Goal: Task Accomplishment & Management: Use online tool/utility

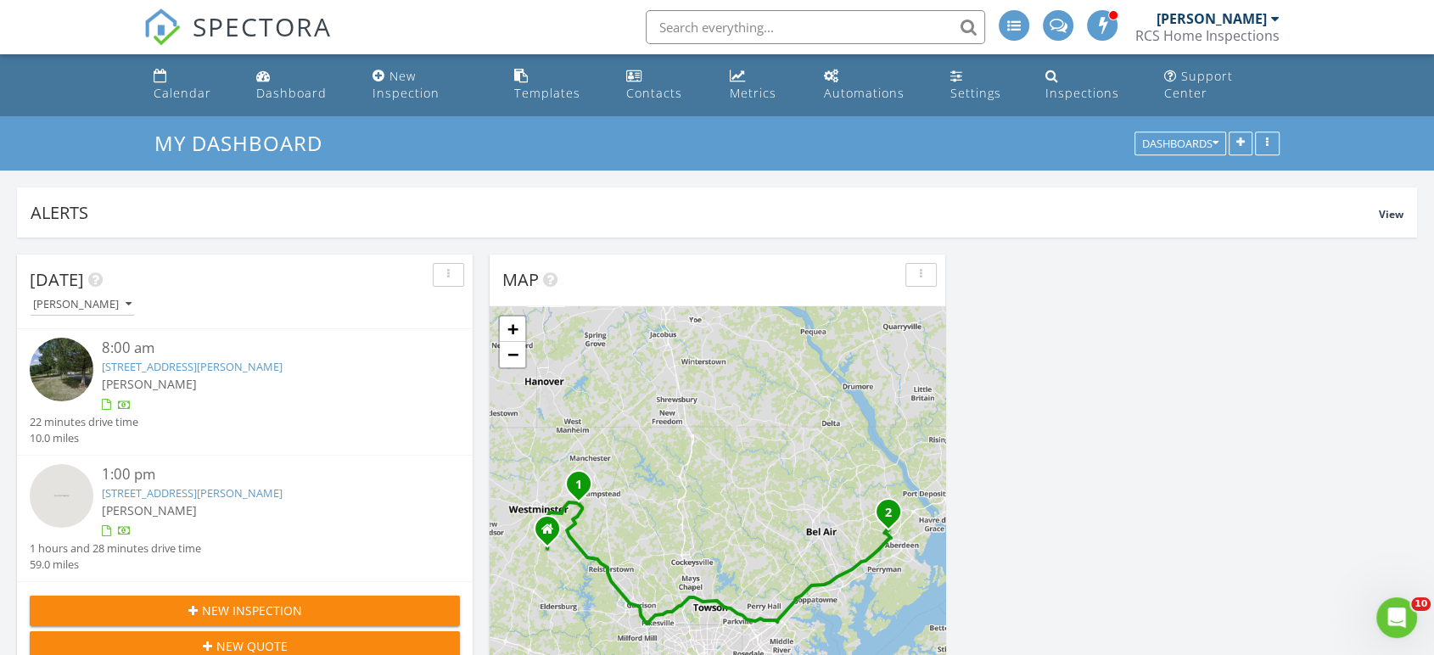
click at [63, 482] on img at bounding box center [62, 496] width 64 height 64
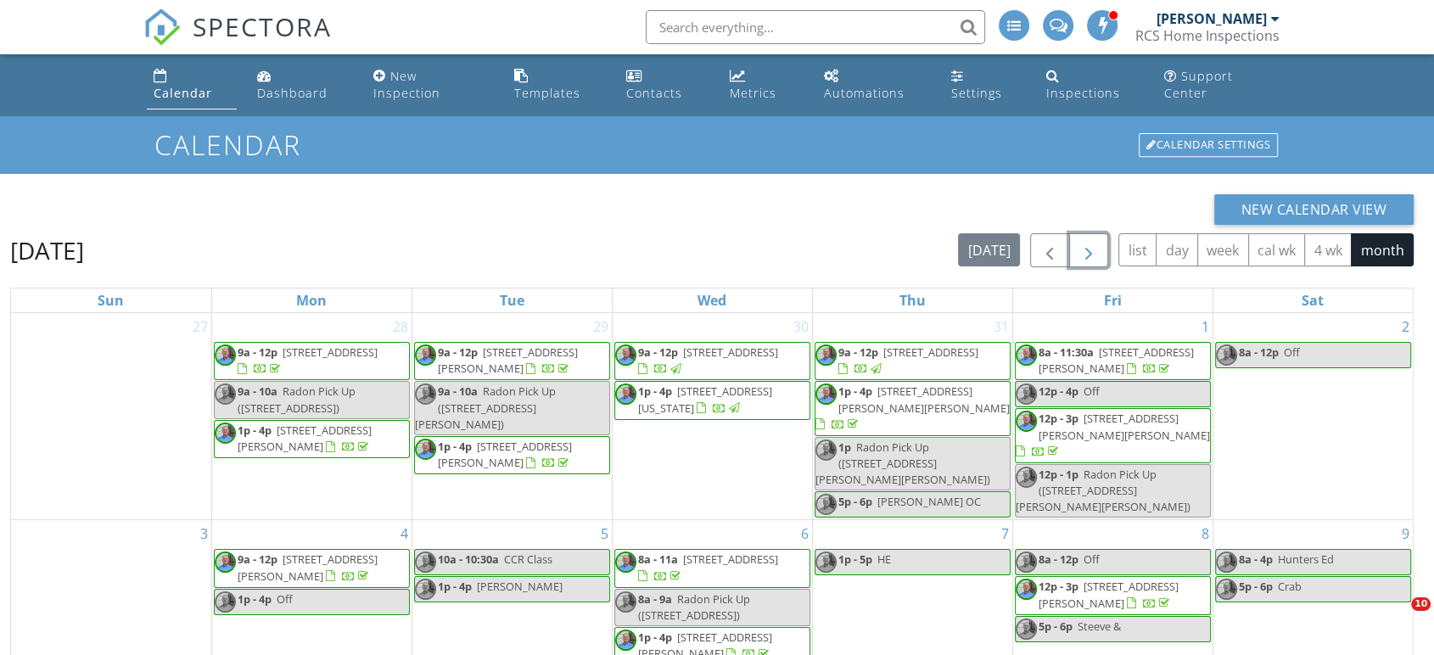
click at [1094, 241] on span "button" at bounding box center [1089, 251] width 20 height 20
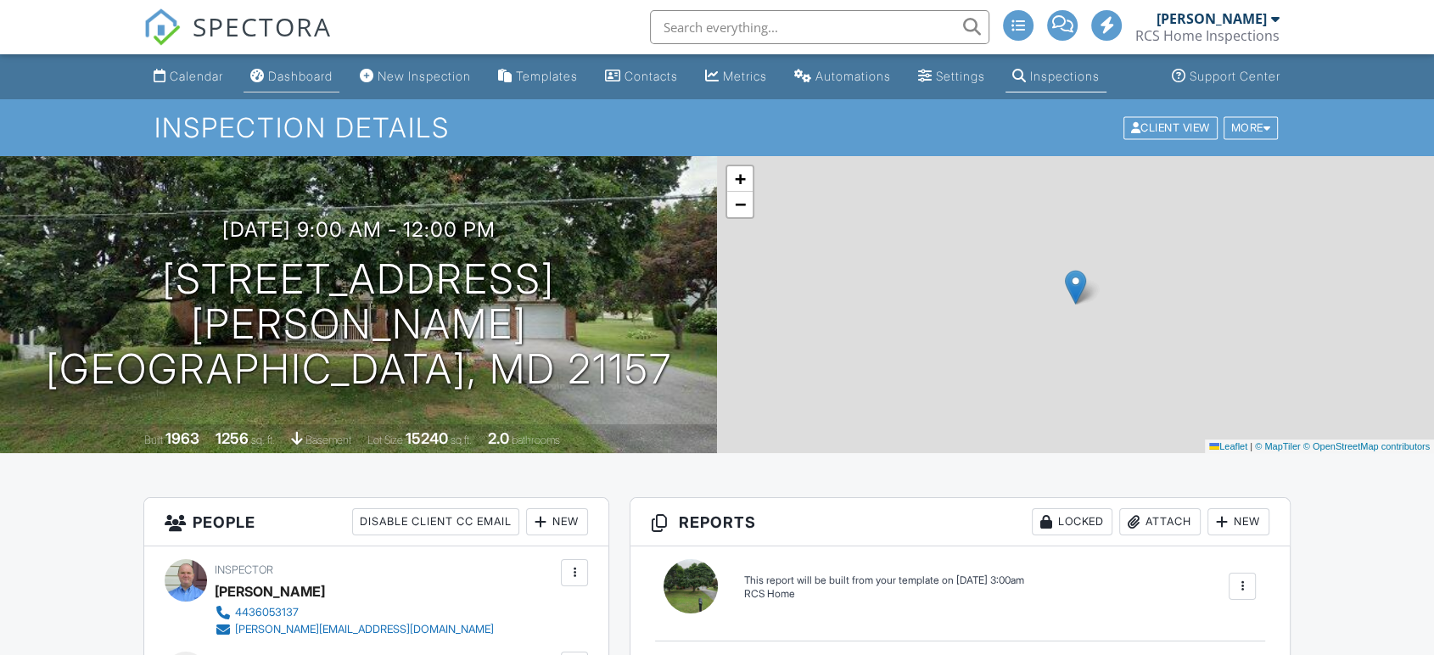
click at [305, 77] on div "Dashboard" at bounding box center [300, 76] width 65 height 14
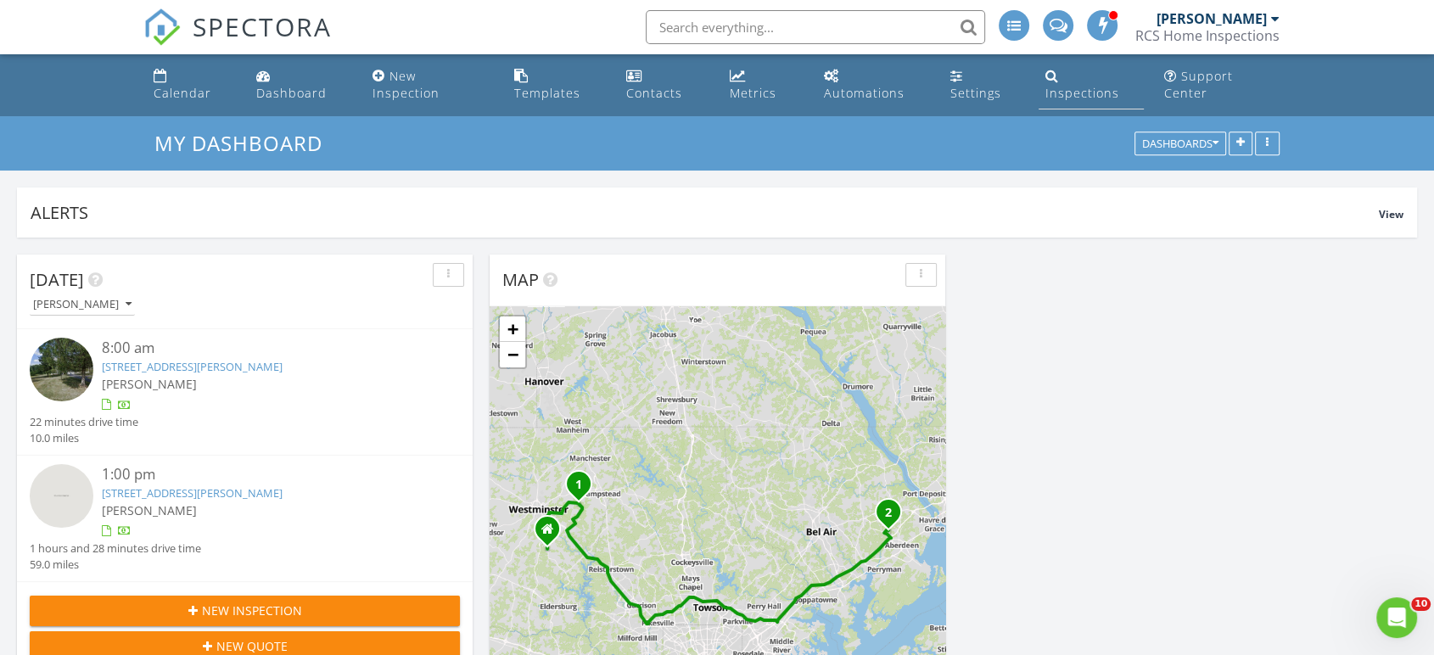
click at [1088, 85] on div "Inspections" at bounding box center [1083, 93] width 74 height 16
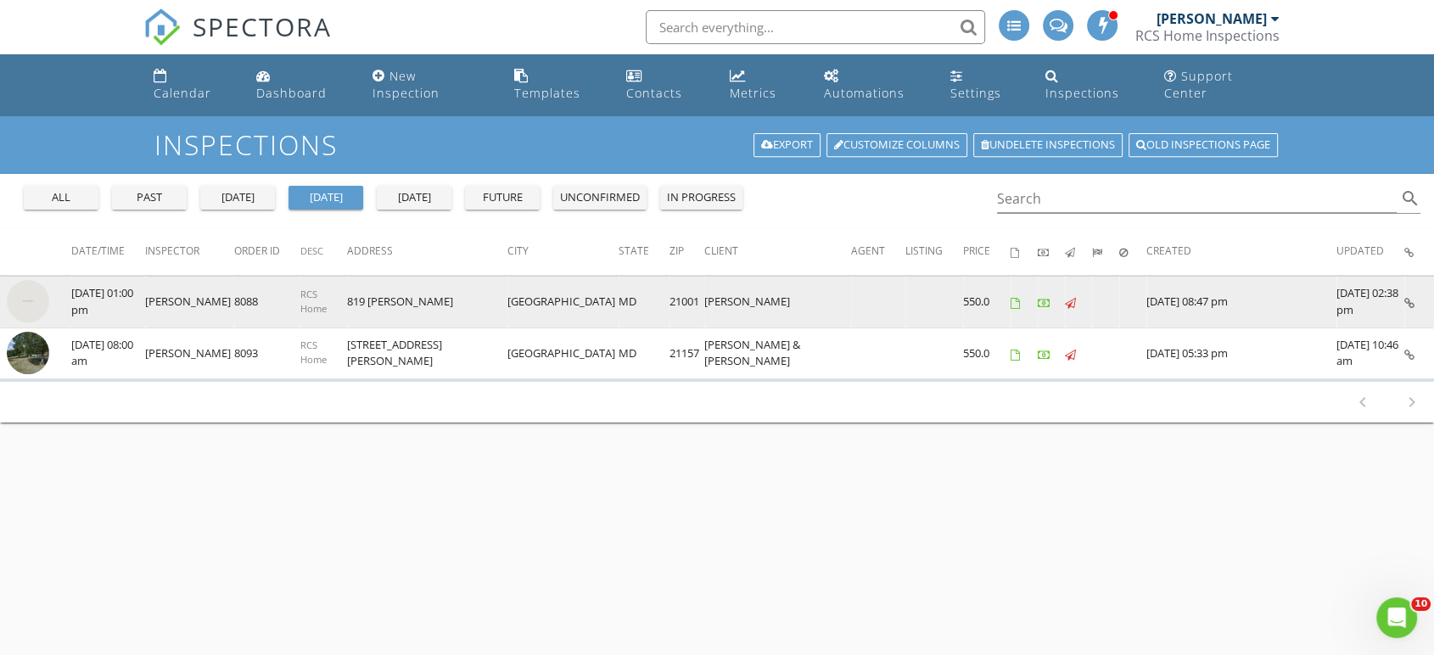
drag, startPoint x: 710, startPoint y: 283, endPoint x: 636, endPoint y: 286, distance: 74.7
click at [704, 286] on td "Cassie Chester" at bounding box center [777, 303] width 147 height 52
copy td "Cassie Chester"
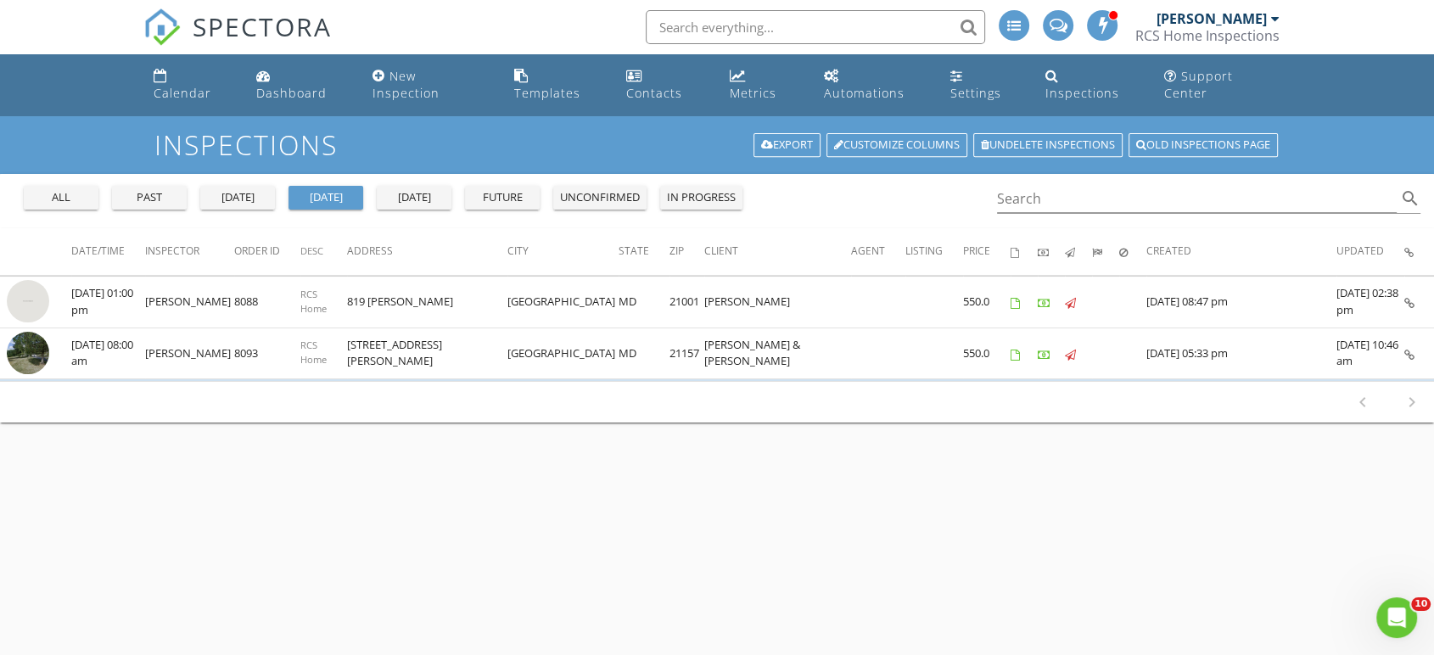
click at [55, 189] on button "all" at bounding box center [61, 198] width 75 height 24
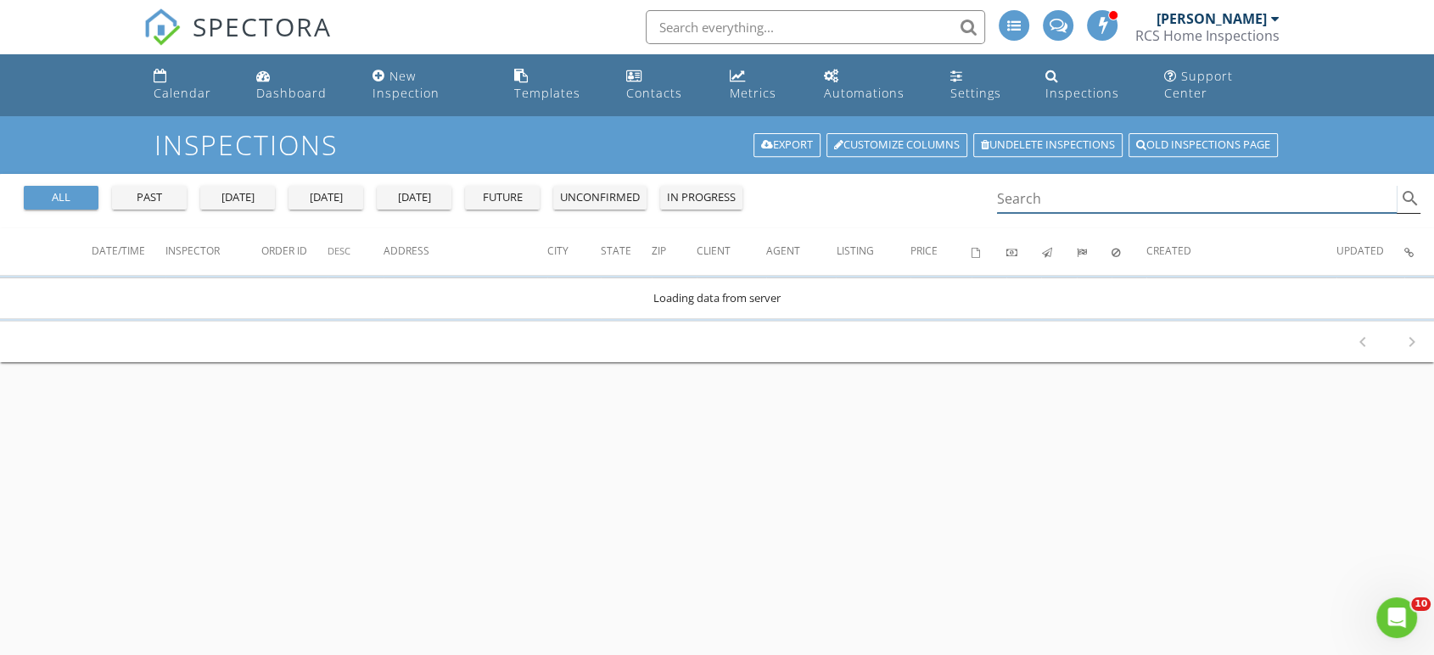
click at [1030, 185] on input "Search" at bounding box center [1197, 199] width 400 height 28
paste input "Cassie Chester"
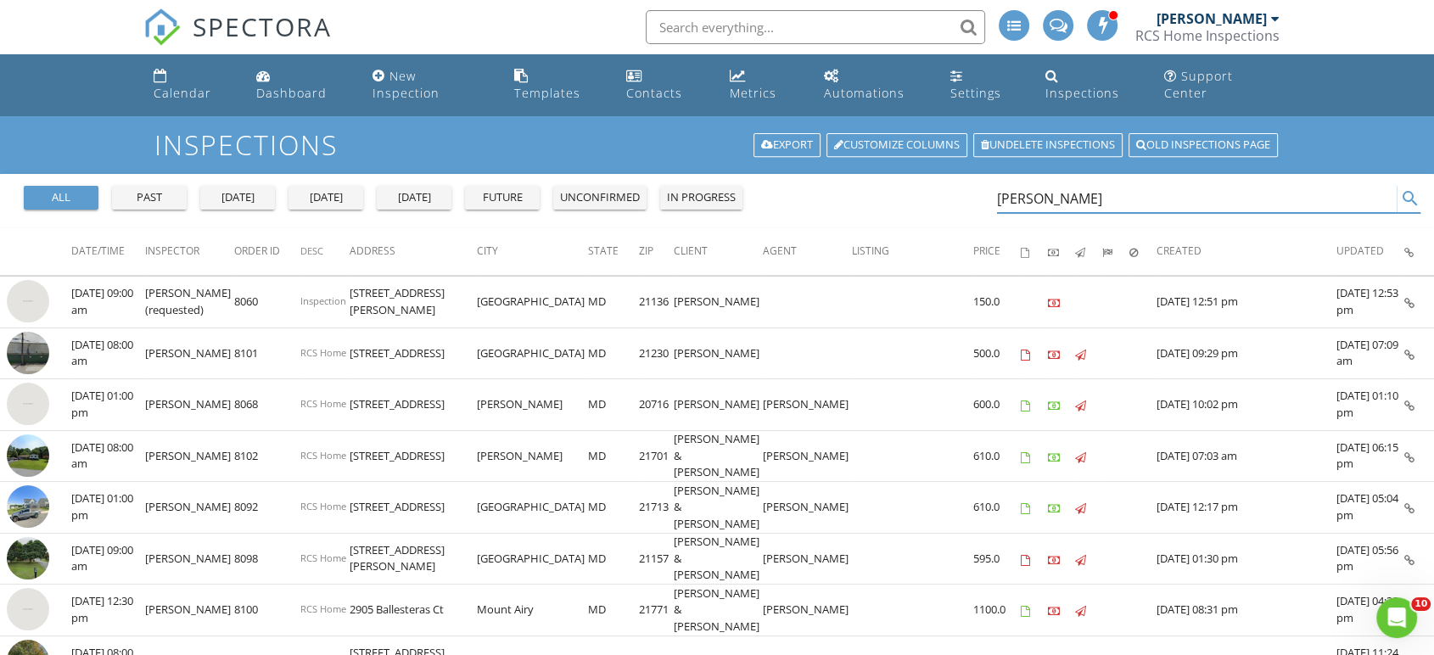
click at [1403, 195] on div "Cassie Chester search" at bounding box center [1209, 199] width 424 height 28
click at [1418, 195] on div "Cassie Chester search" at bounding box center [1209, 199] width 424 height 28
click at [1396, 185] on input "[PERSON_NAME]" at bounding box center [1197, 199] width 400 height 28
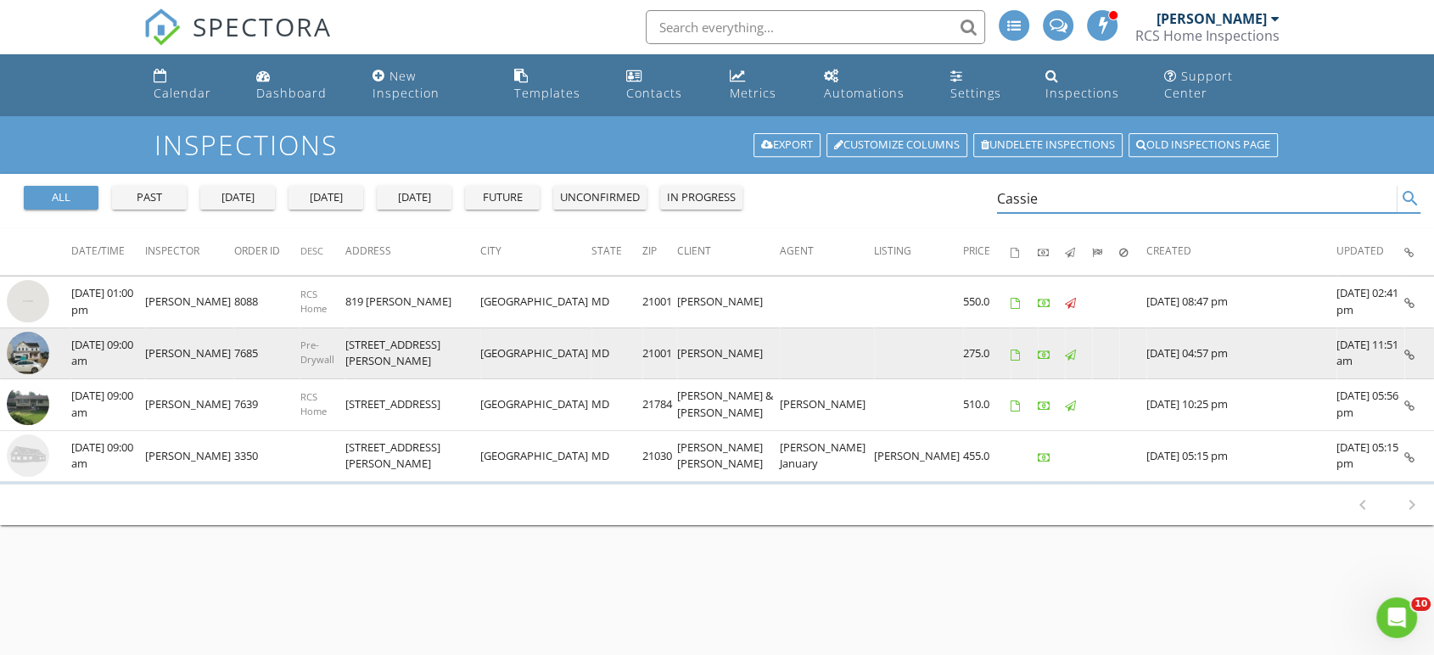
type input "Cassie"
click at [20, 334] on img at bounding box center [28, 353] width 42 height 42
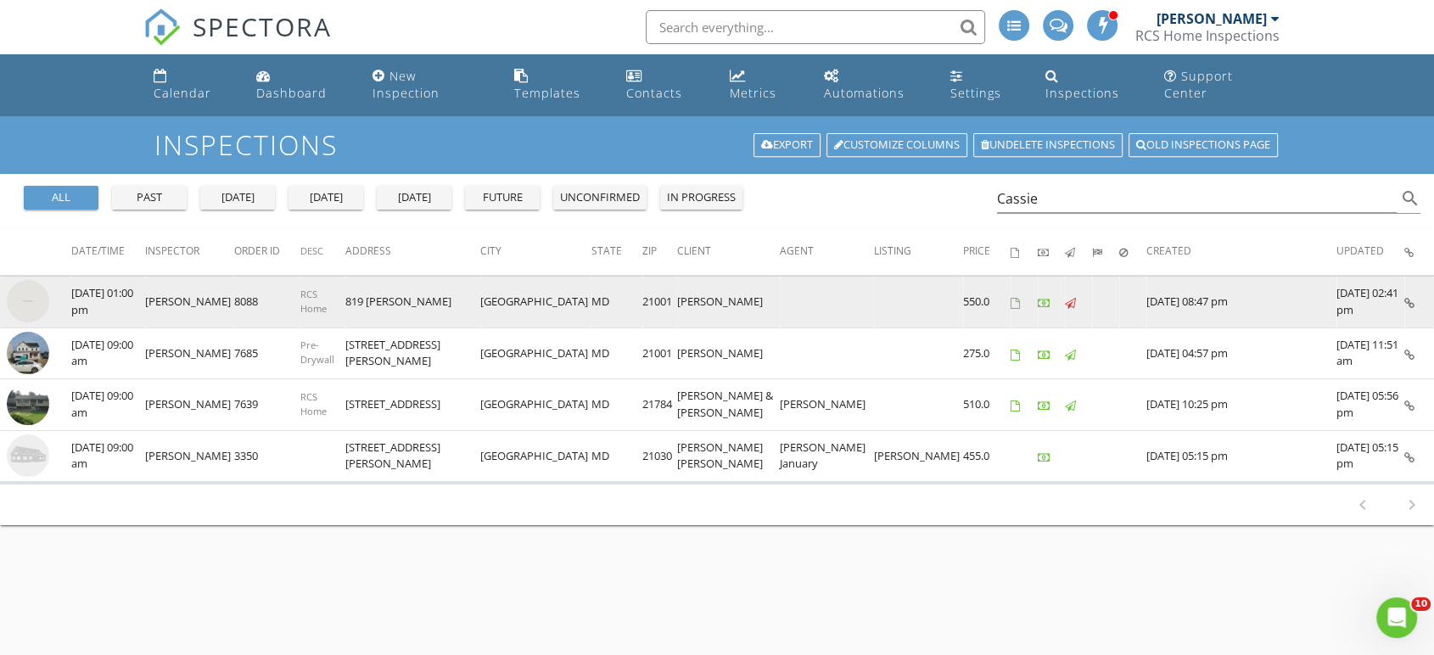
click at [22, 282] on img at bounding box center [28, 301] width 42 height 42
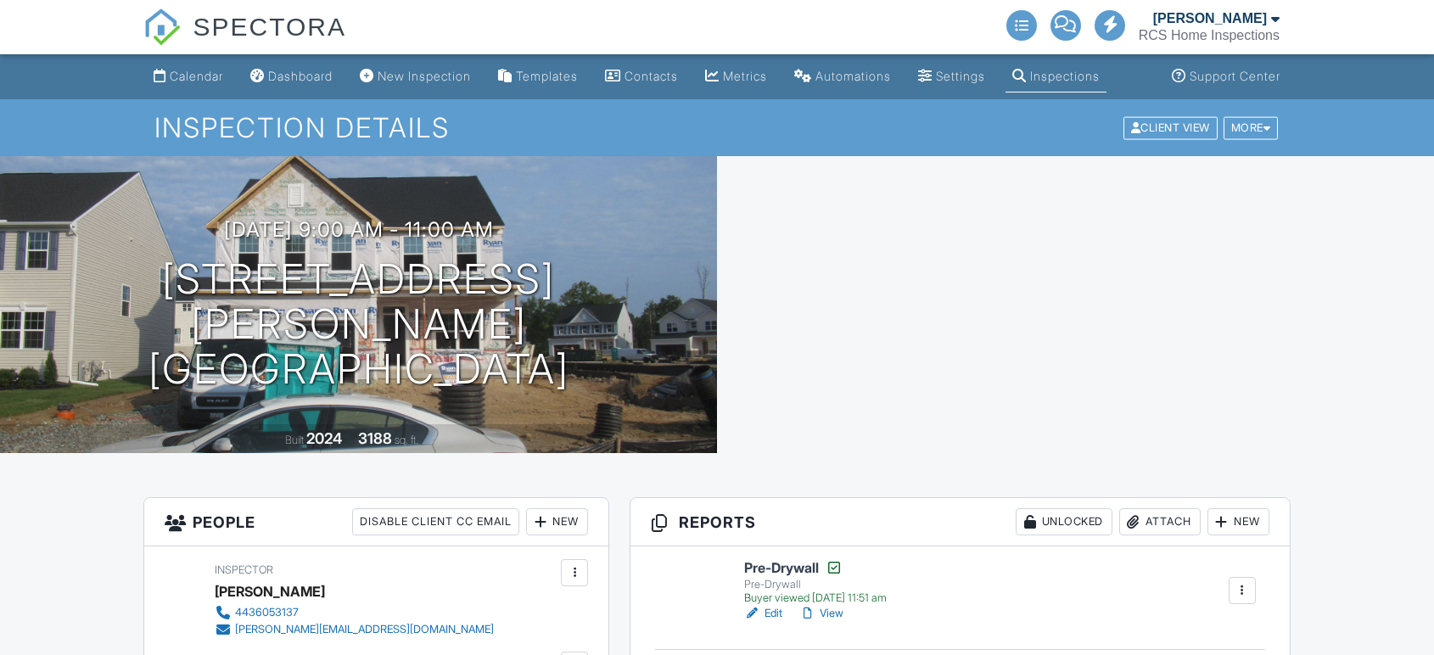
click at [841, 617] on link "View" at bounding box center [821, 613] width 44 height 17
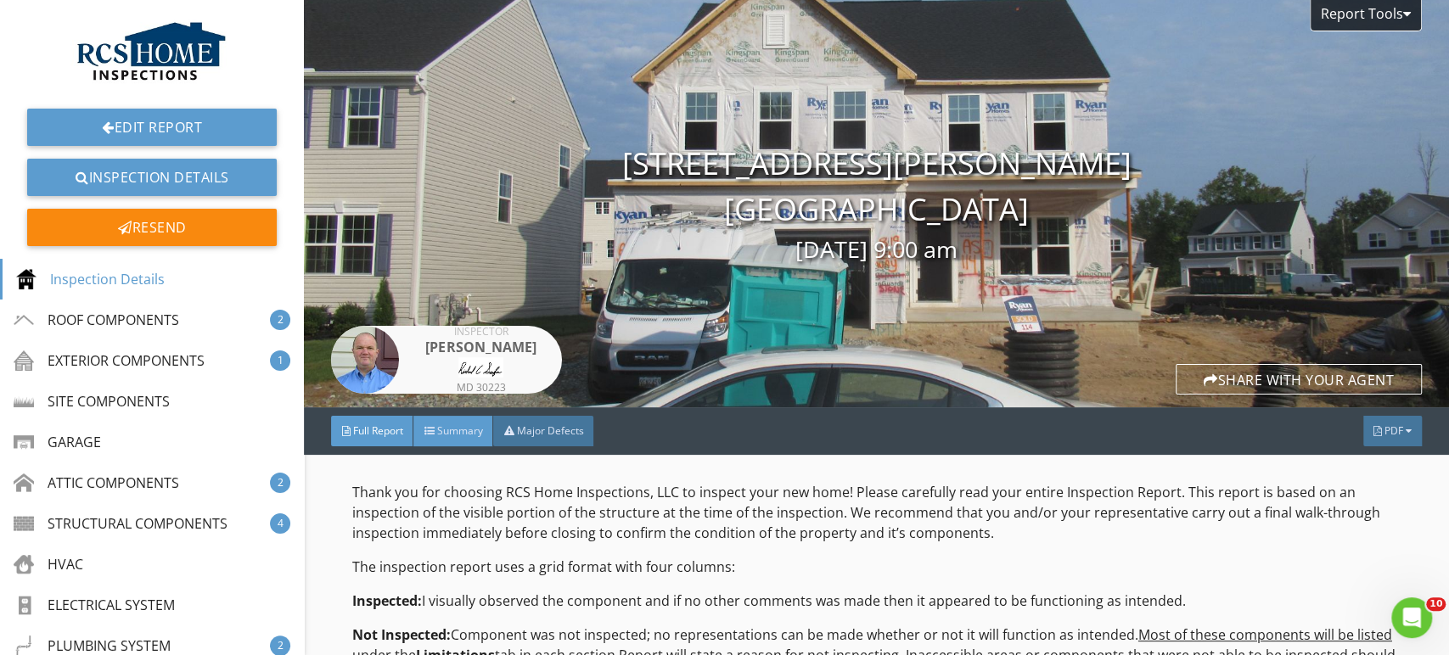
click at [448, 441] on div "Summary" at bounding box center [453, 431] width 80 height 31
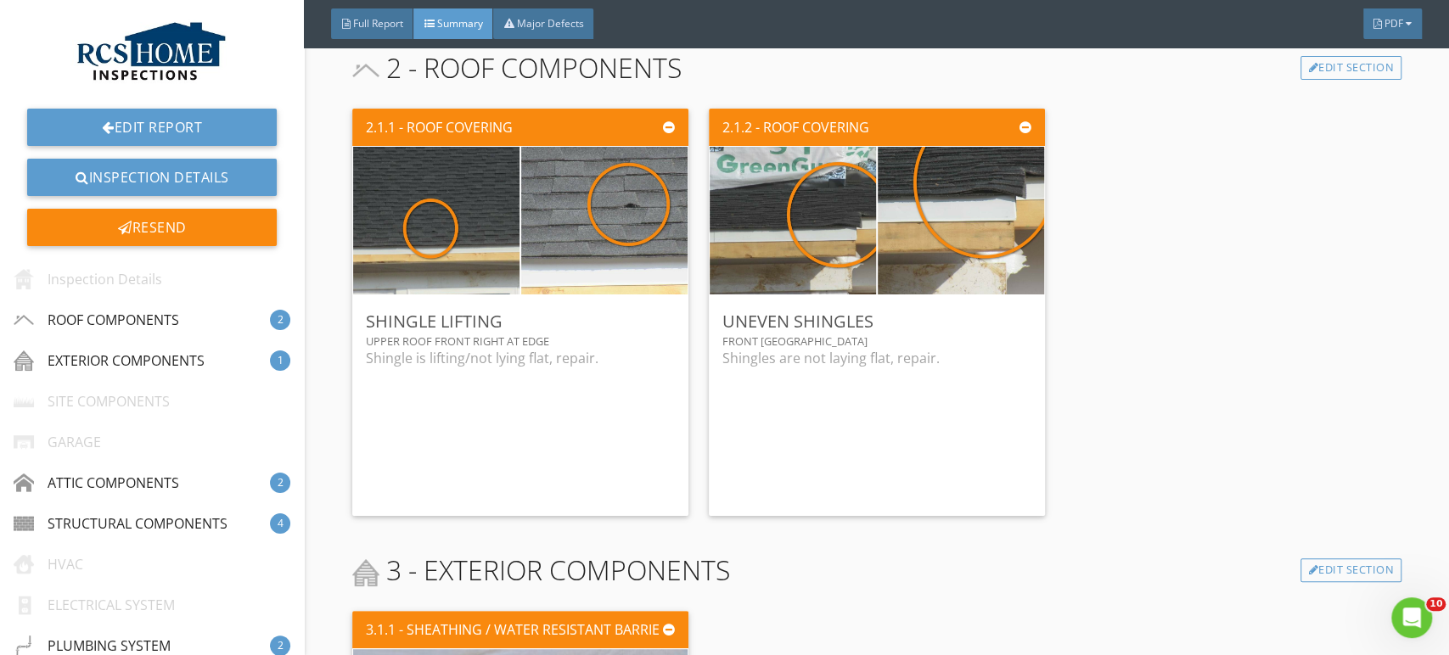
scroll to position [530, 0]
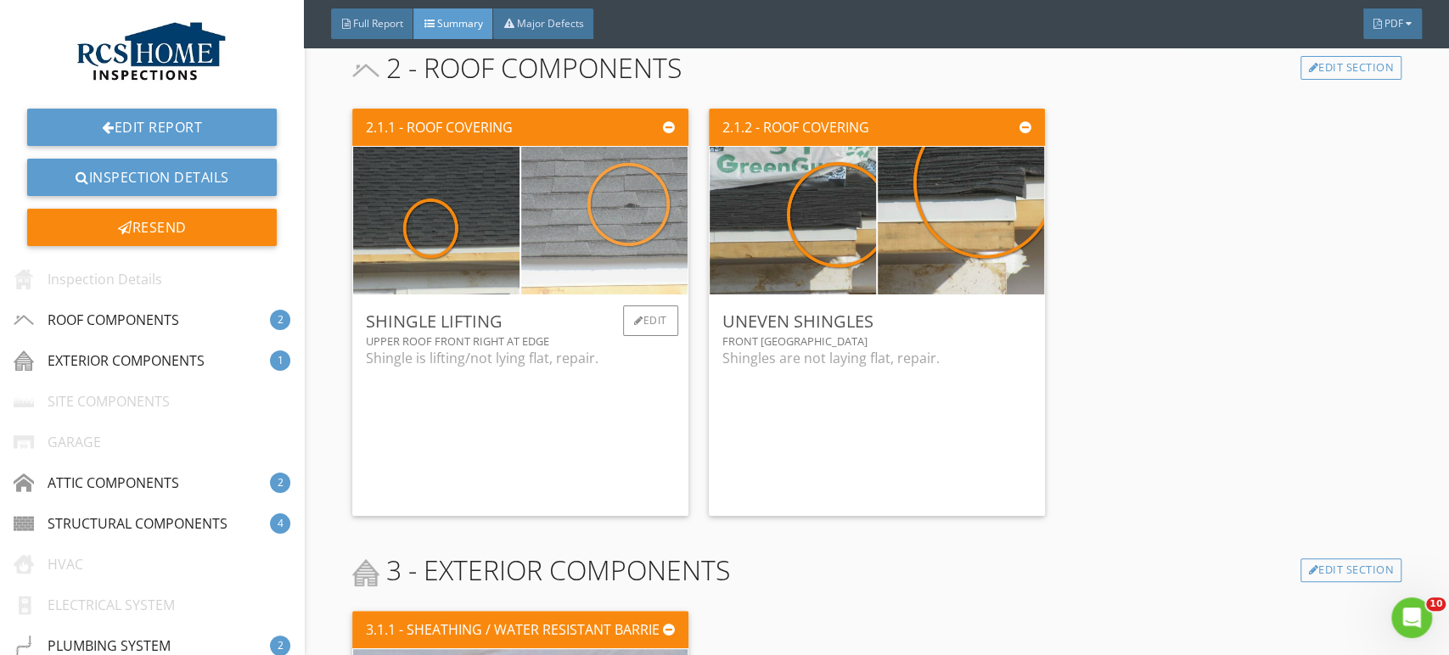
click at [616, 223] on img at bounding box center [604, 220] width 416 height 311
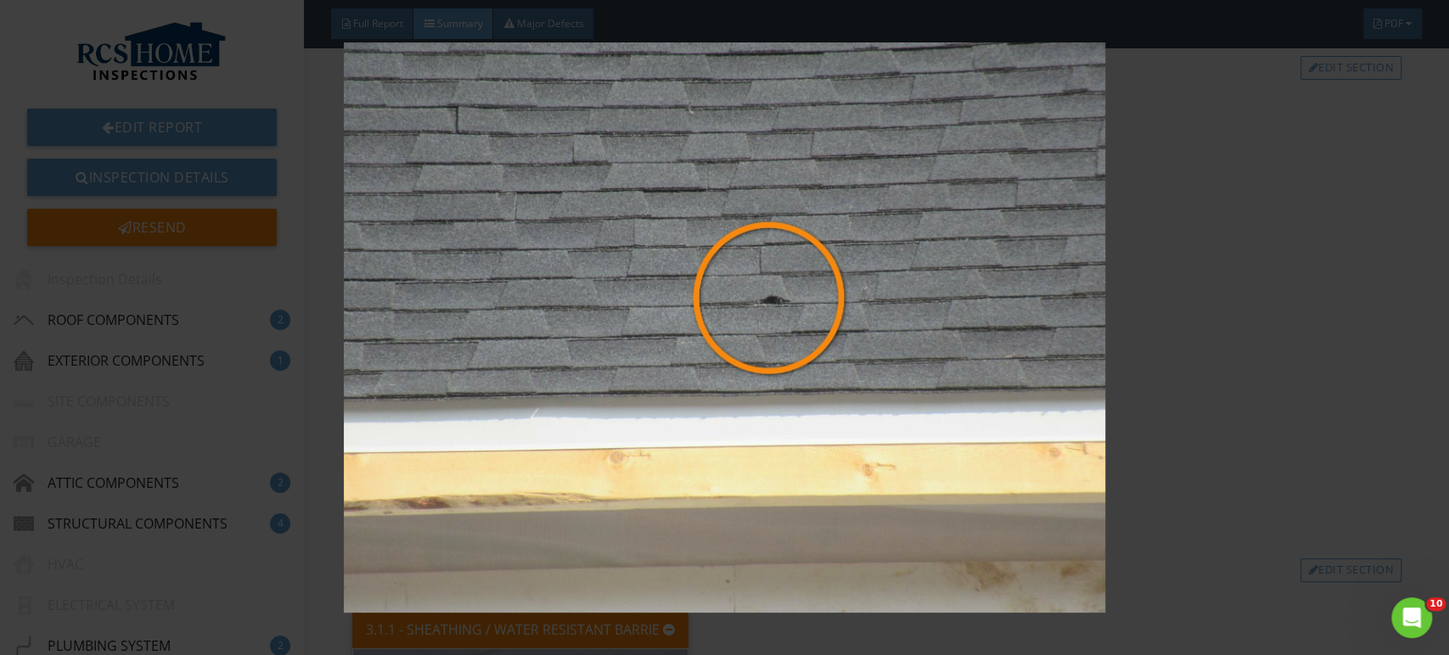
click at [1279, 433] on img at bounding box center [724, 327] width 1325 height 571
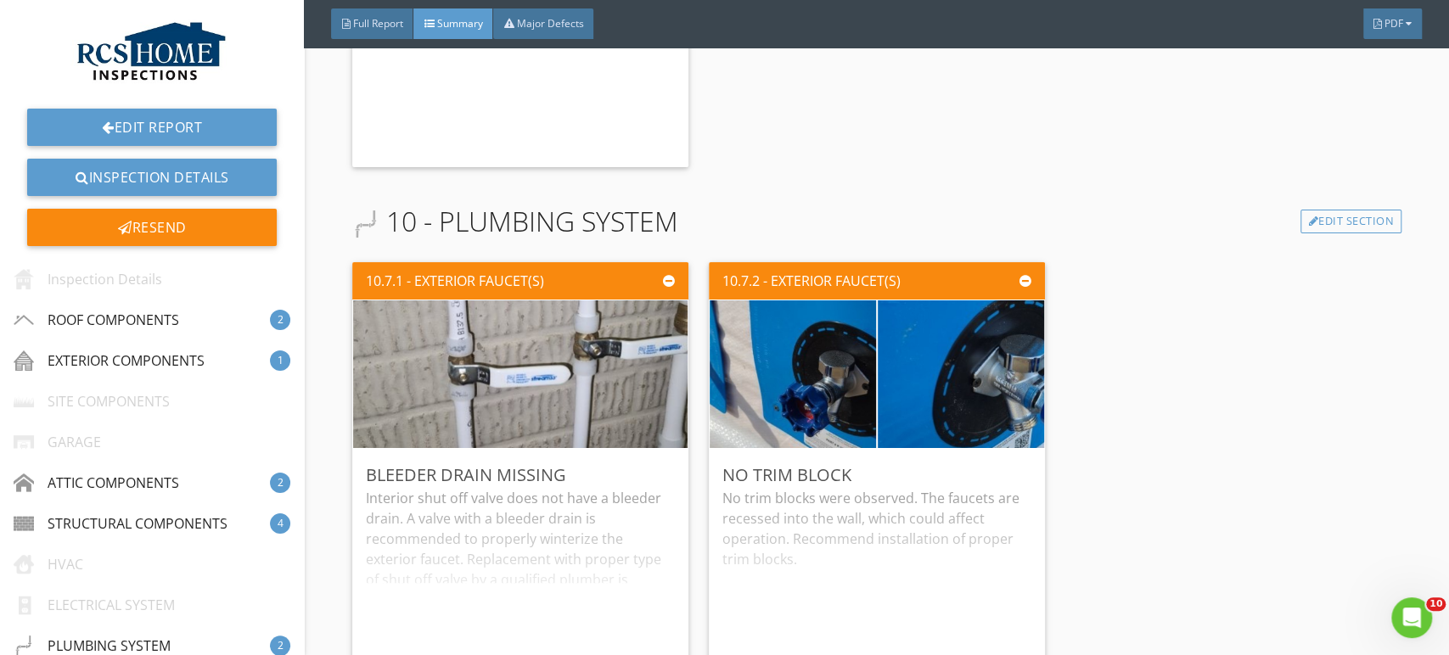
scroll to position [2854, 0]
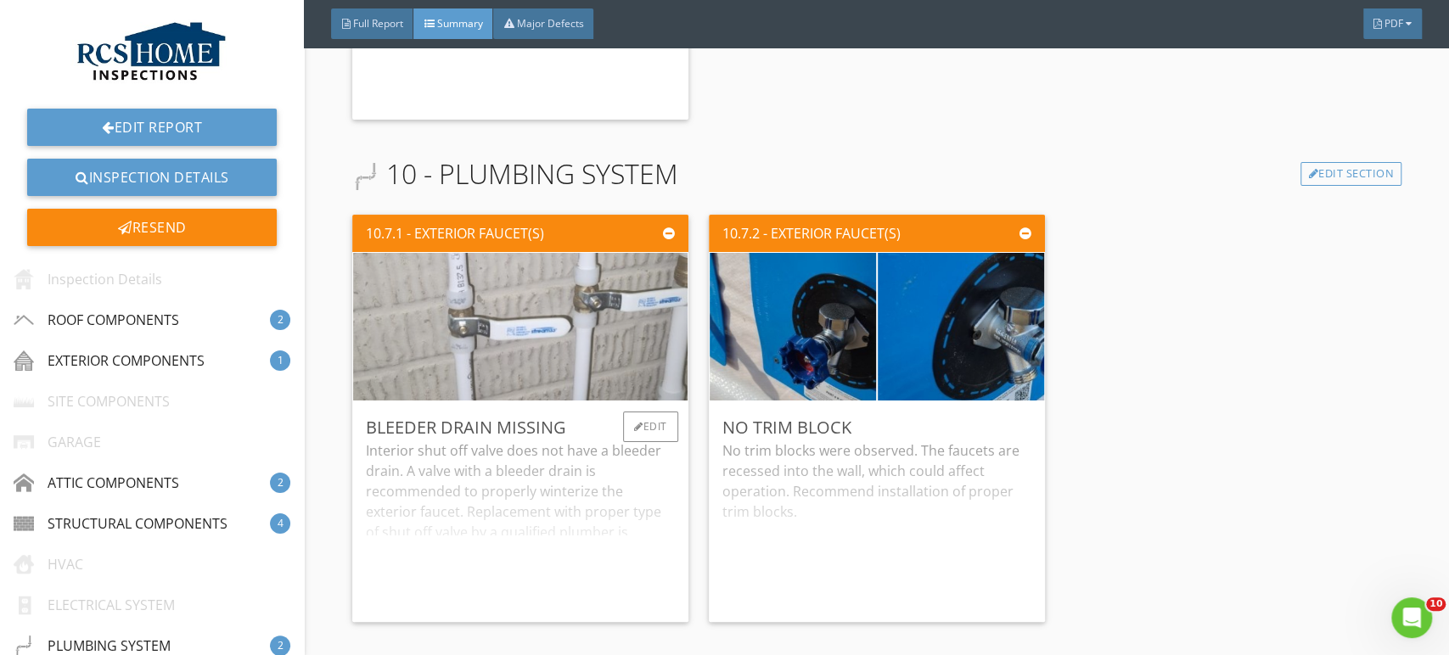
click at [576, 354] on img at bounding box center [520, 327] width 554 height 369
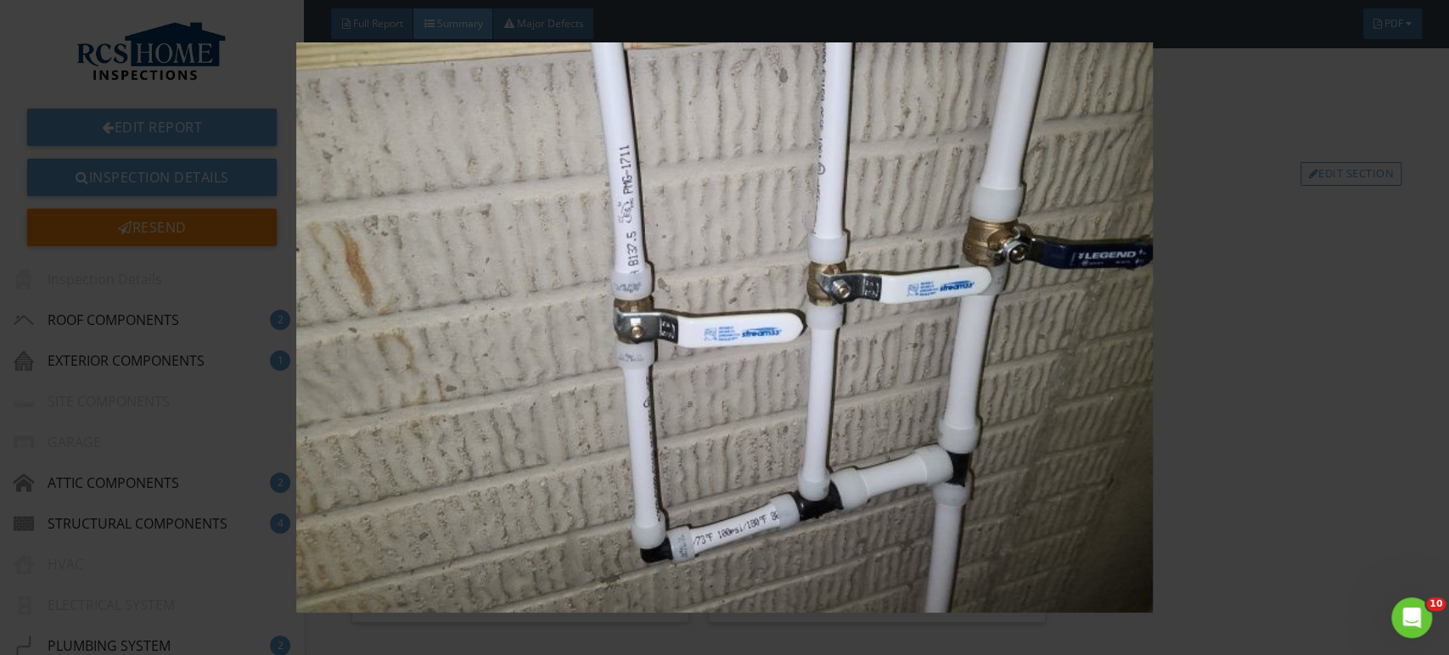
click at [1279, 499] on img at bounding box center [724, 327] width 1325 height 571
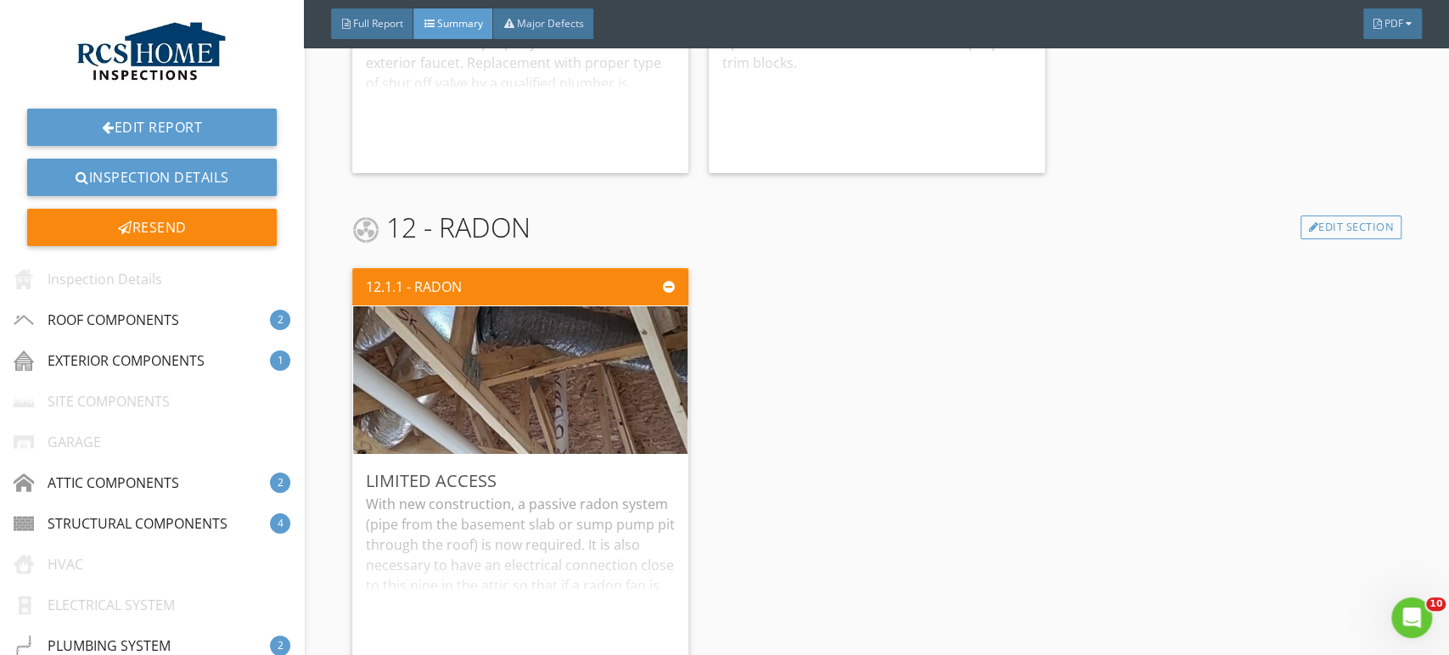
scroll to position [3344, 0]
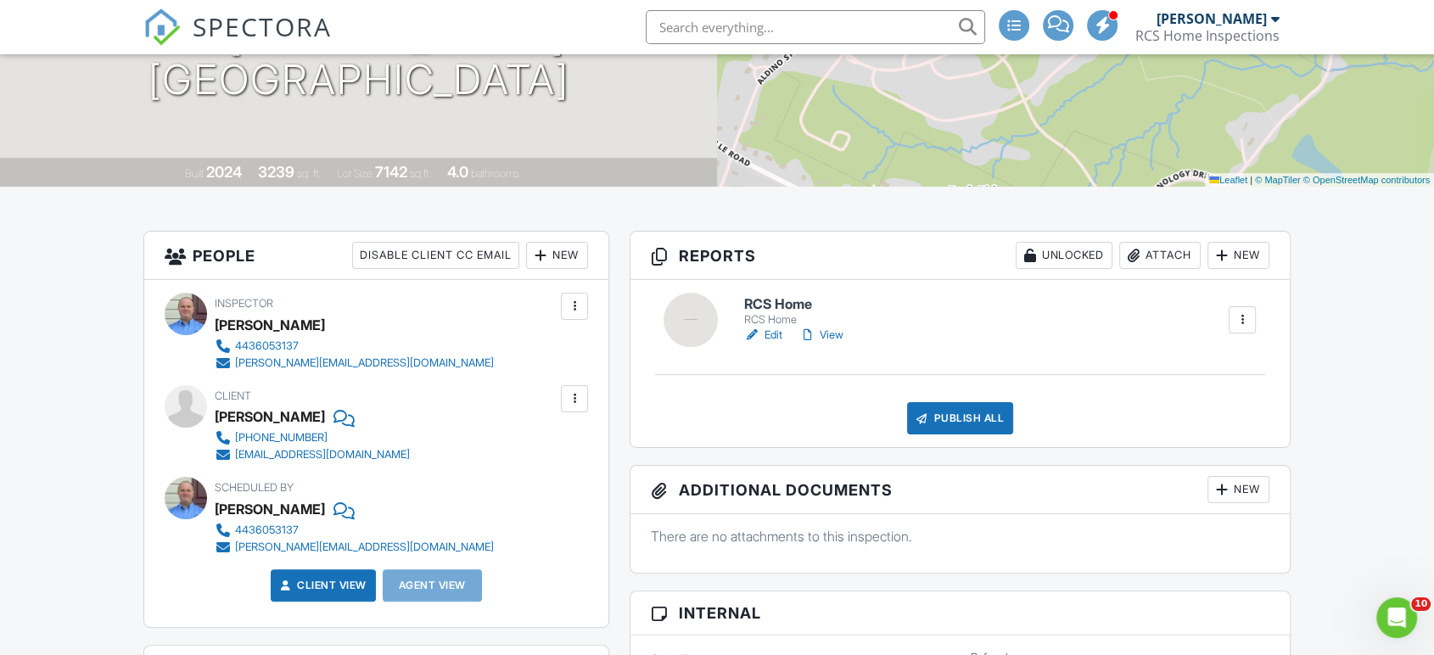
scroll to position [272, 0]
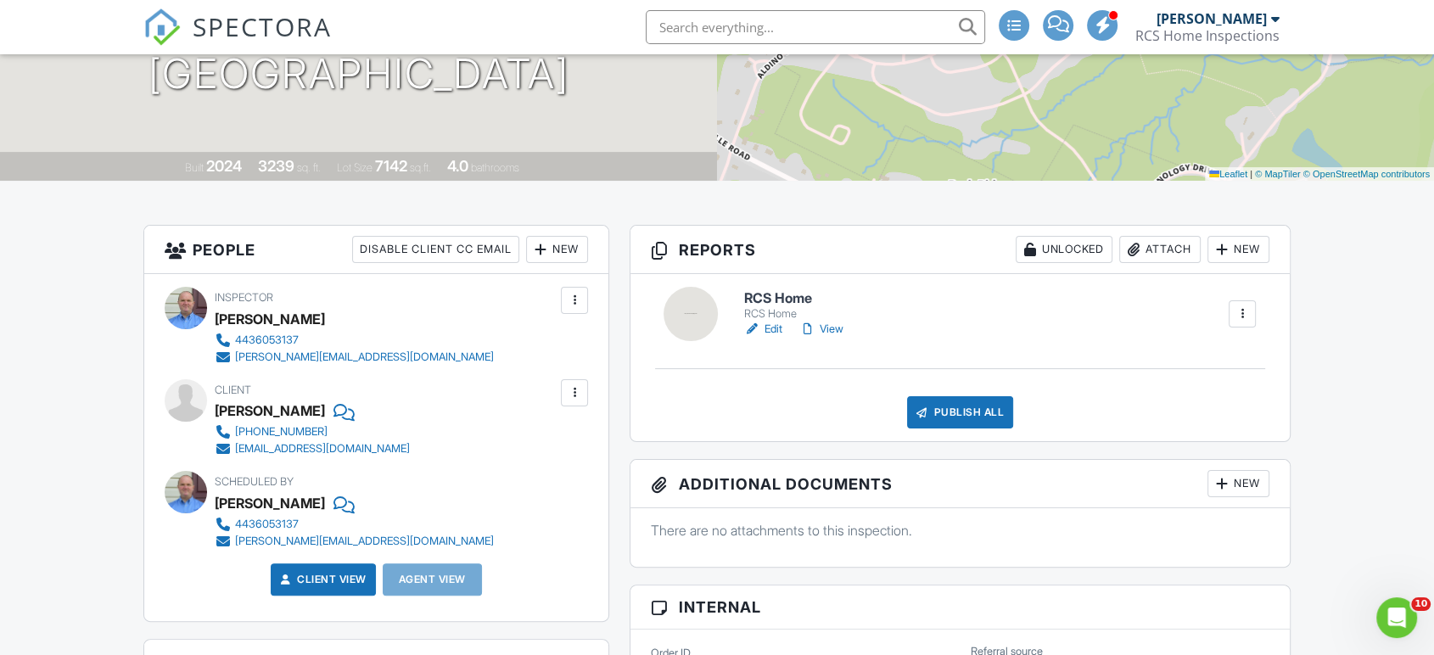
click at [823, 330] on link "View" at bounding box center [821, 329] width 44 height 17
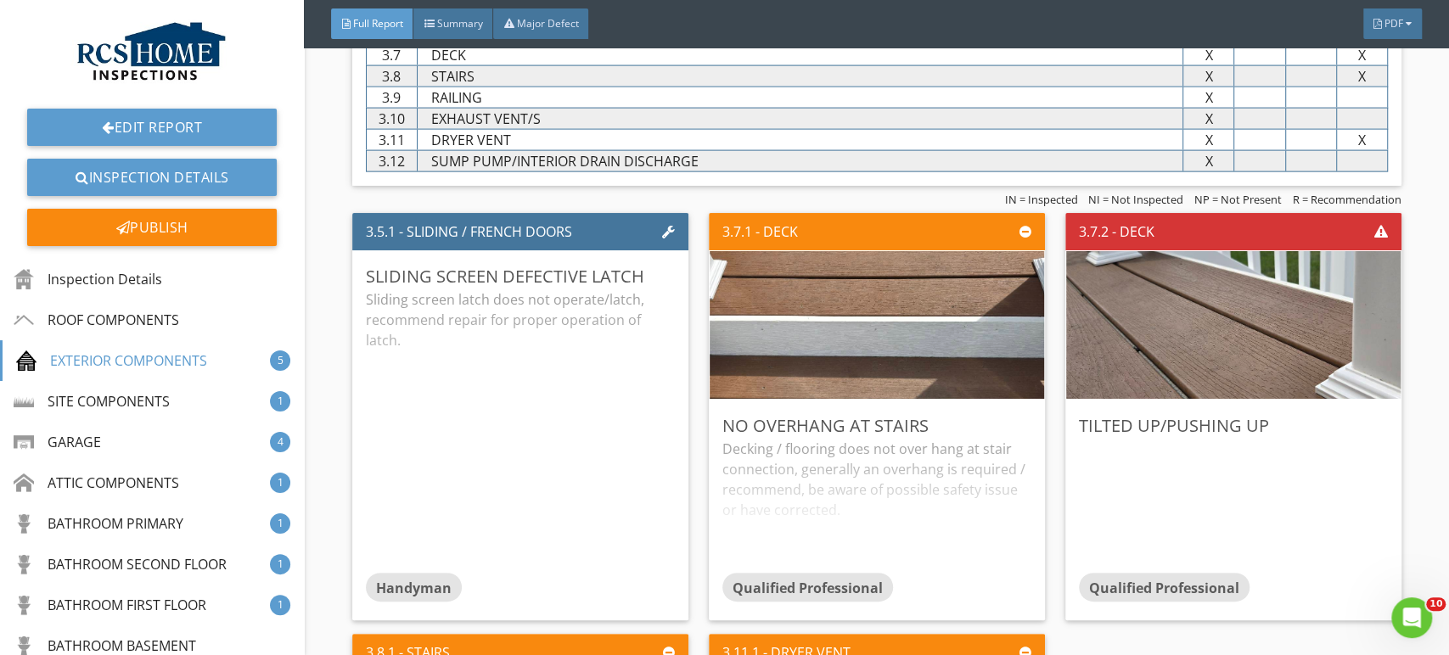
scroll to position [2489, 0]
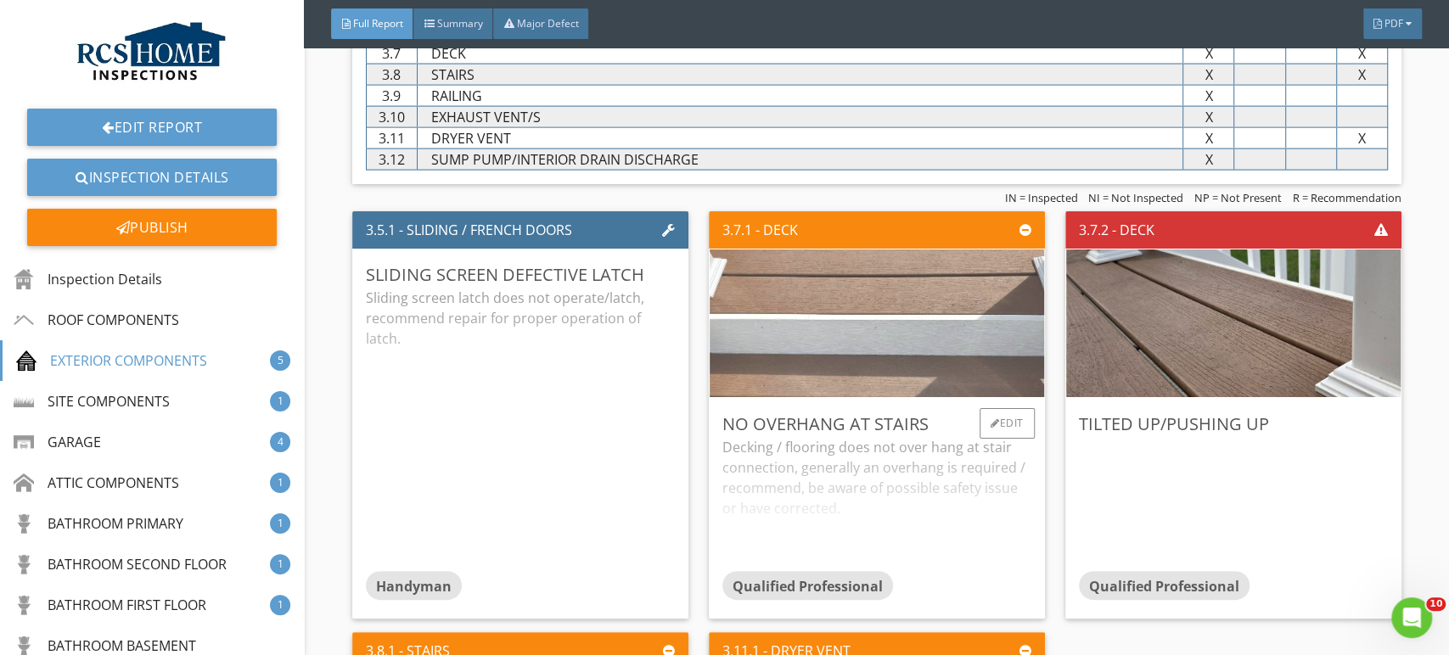
click at [855, 337] on img at bounding box center [877, 322] width 492 height 369
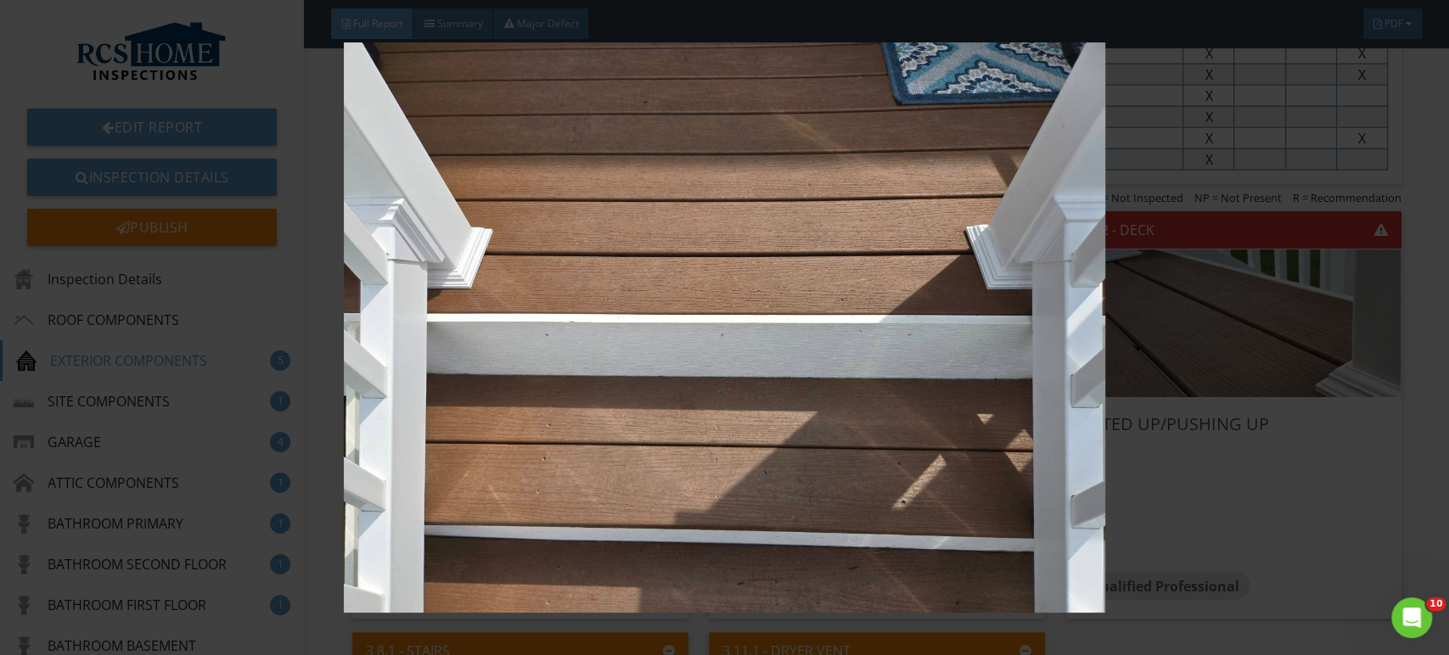
click at [1330, 530] on img at bounding box center [724, 327] width 1325 height 571
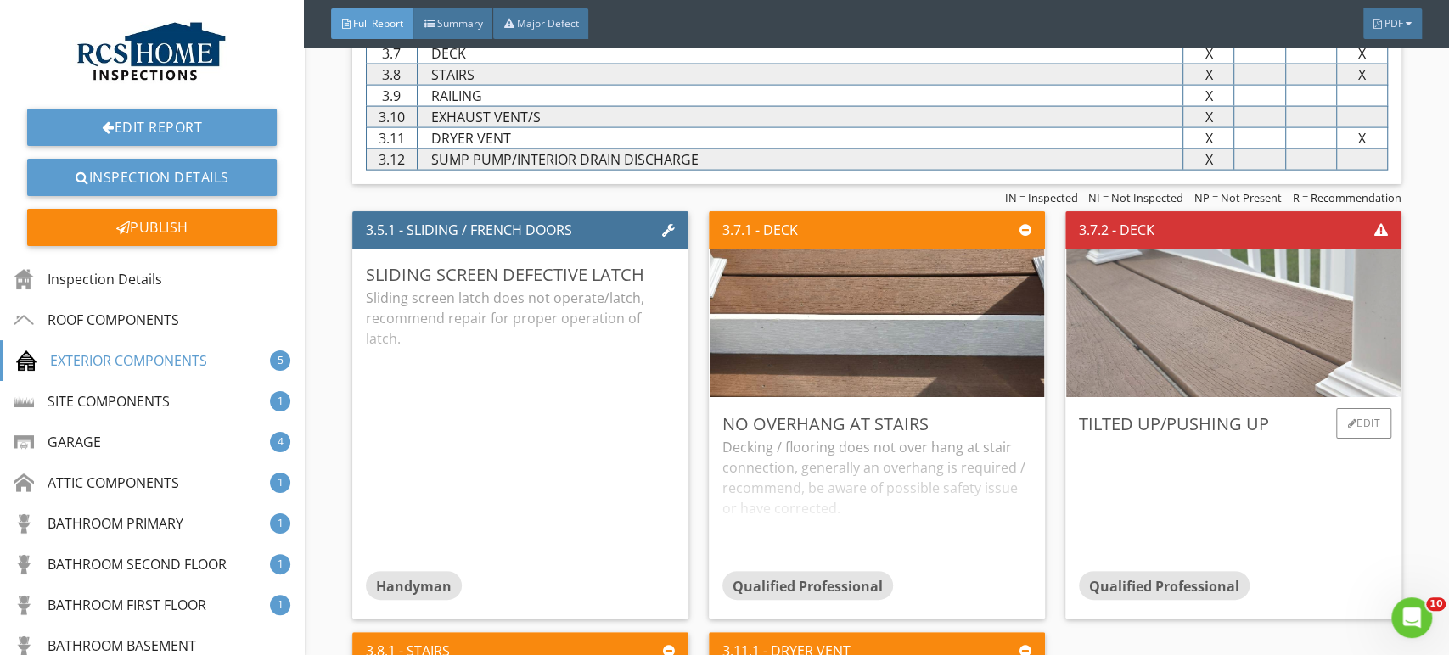
click at [1218, 331] on img at bounding box center [1233, 322] width 492 height 369
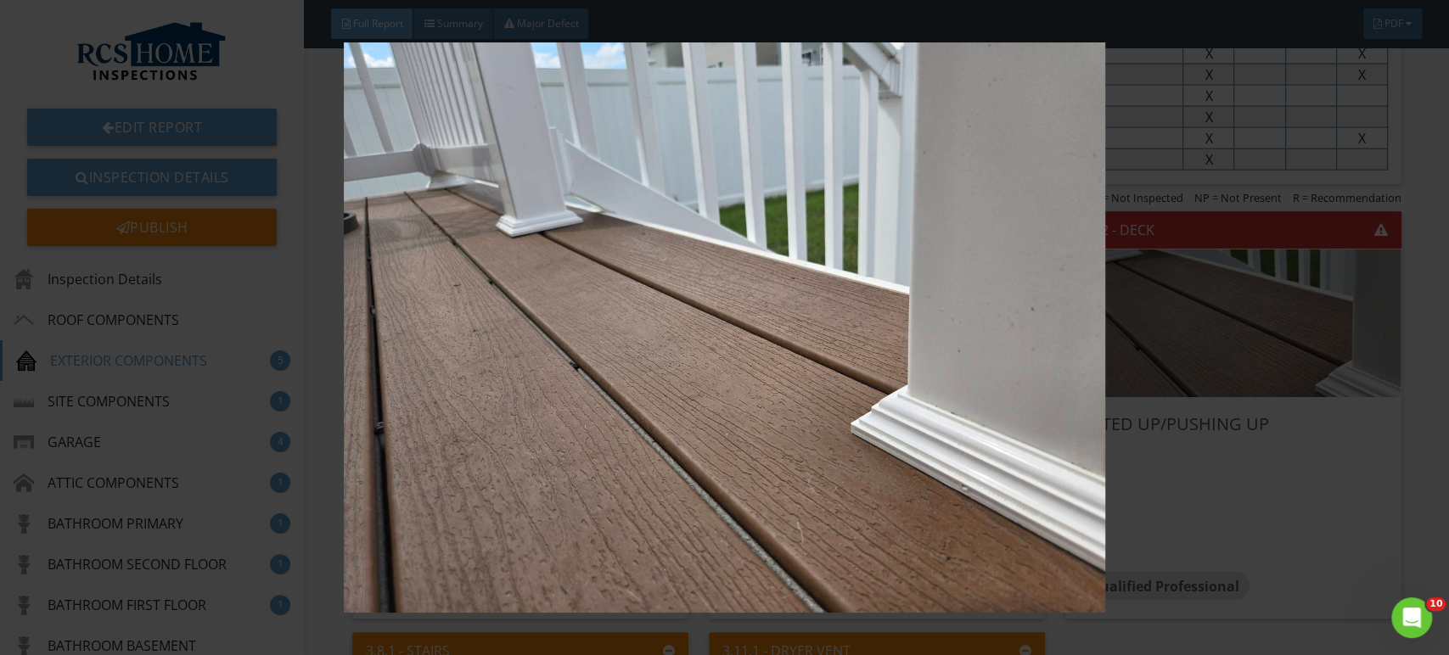
click at [1315, 555] on img at bounding box center [724, 327] width 1325 height 571
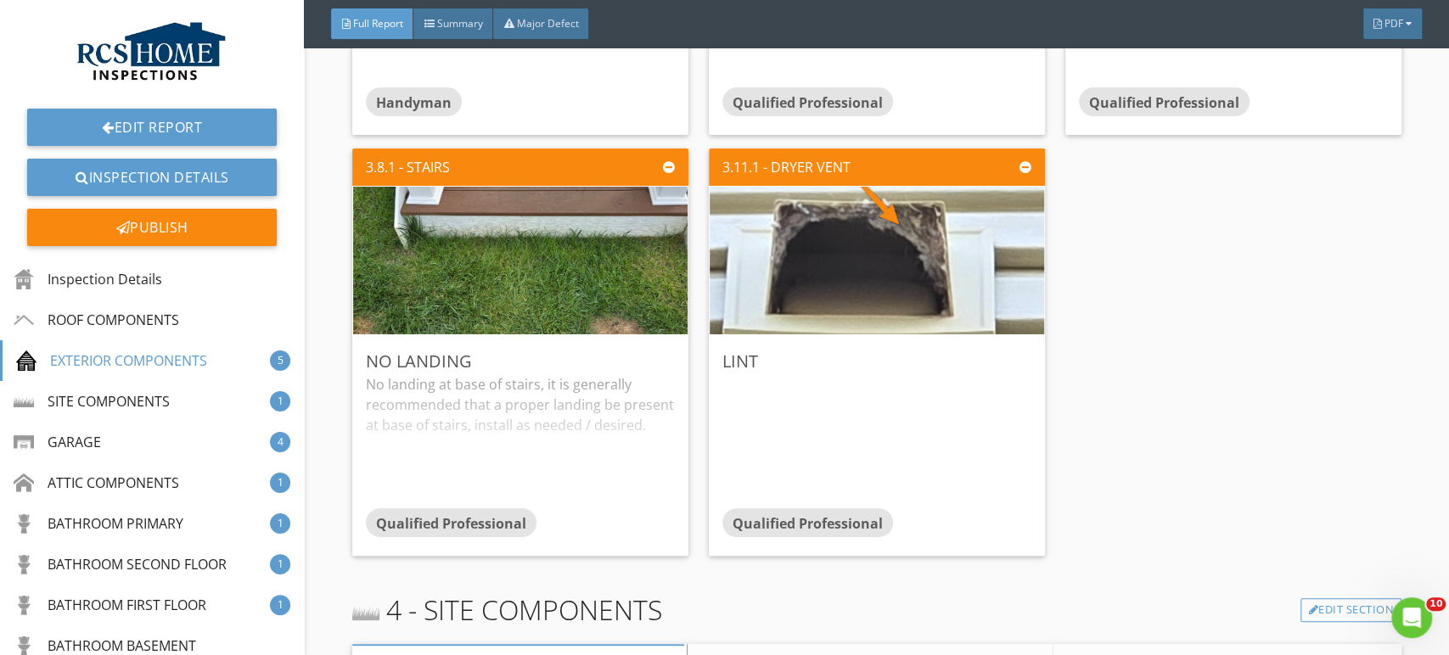
scroll to position [2978, 0]
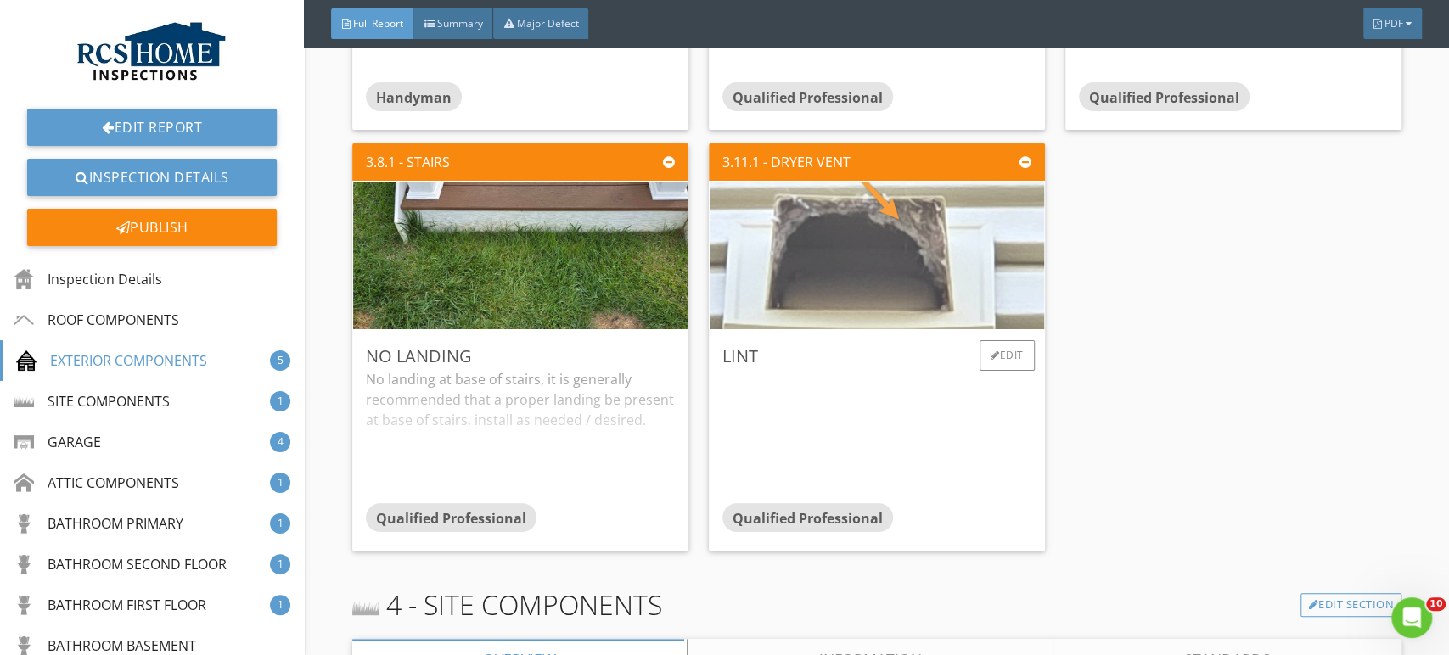
click at [859, 272] on img at bounding box center [877, 254] width 492 height 369
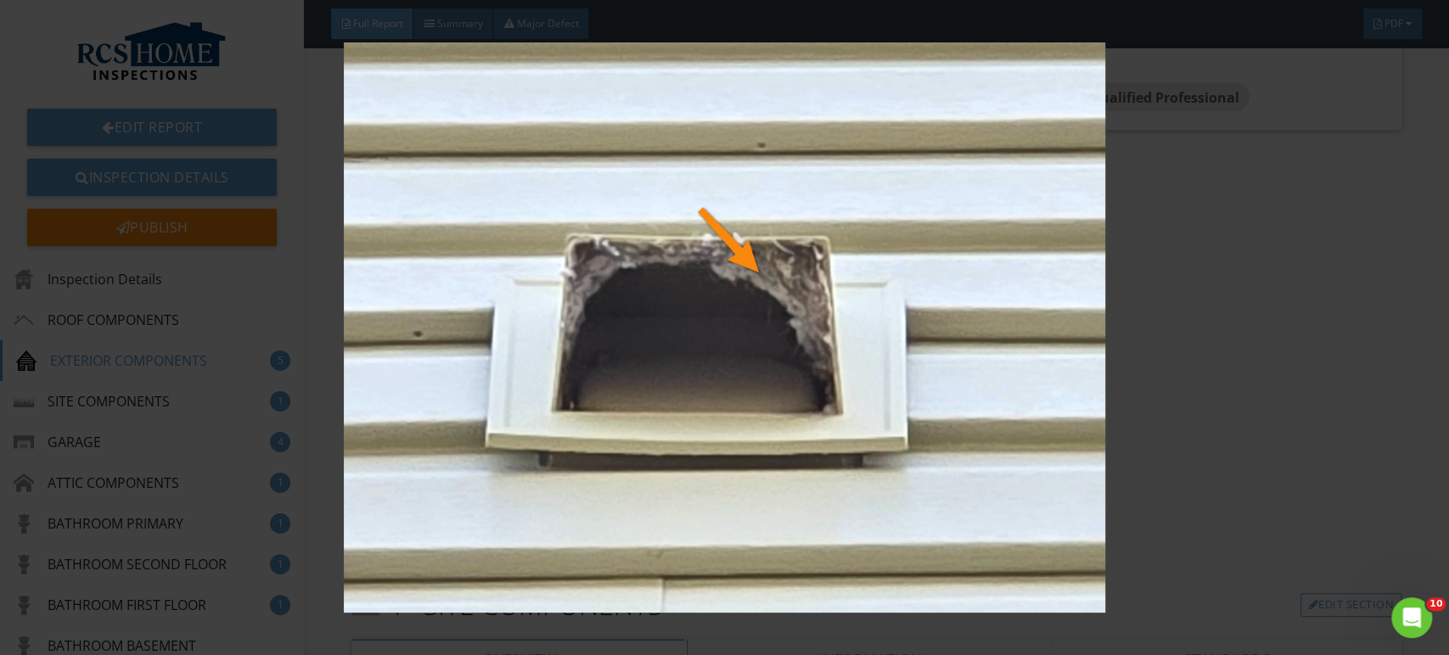
click at [1265, 346] on img at bounding box center [724, 327] width 1325 height 571
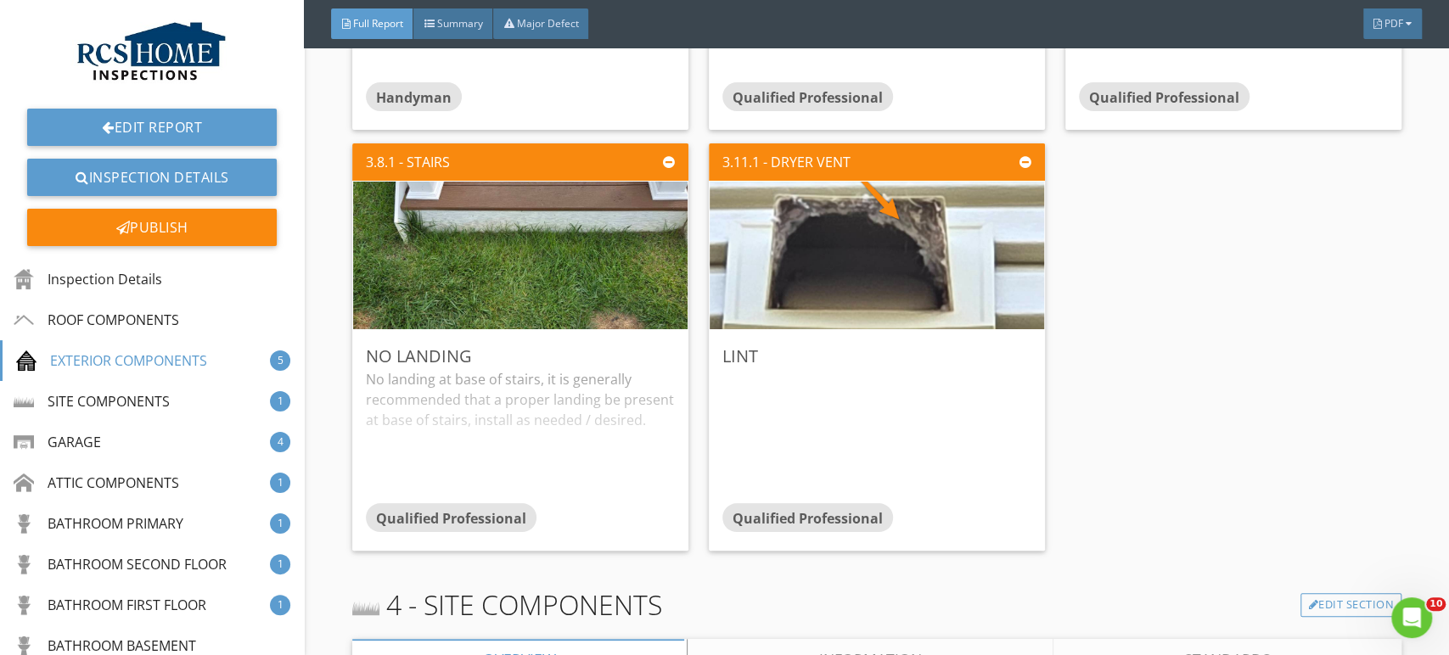
click at [1271, 346] on img at bounding box center [724, 327] width 1325 height 571
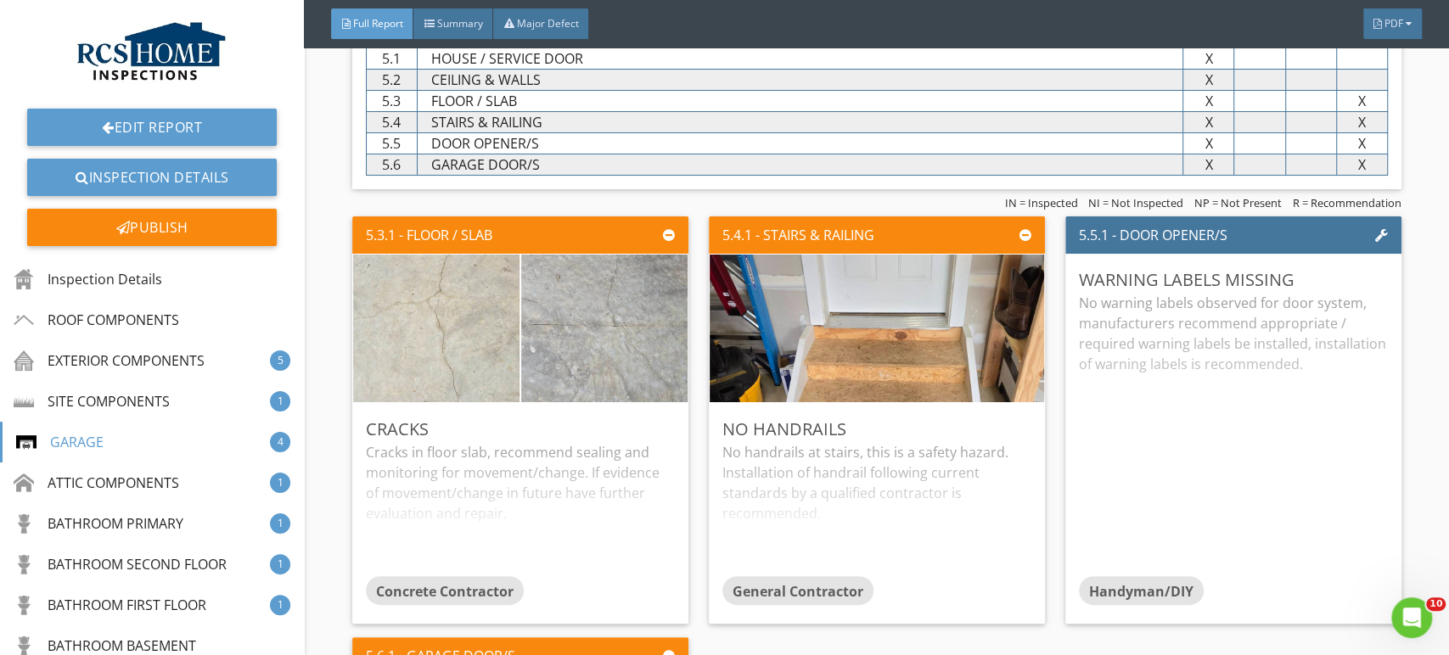
scroll to position [4427, 0]
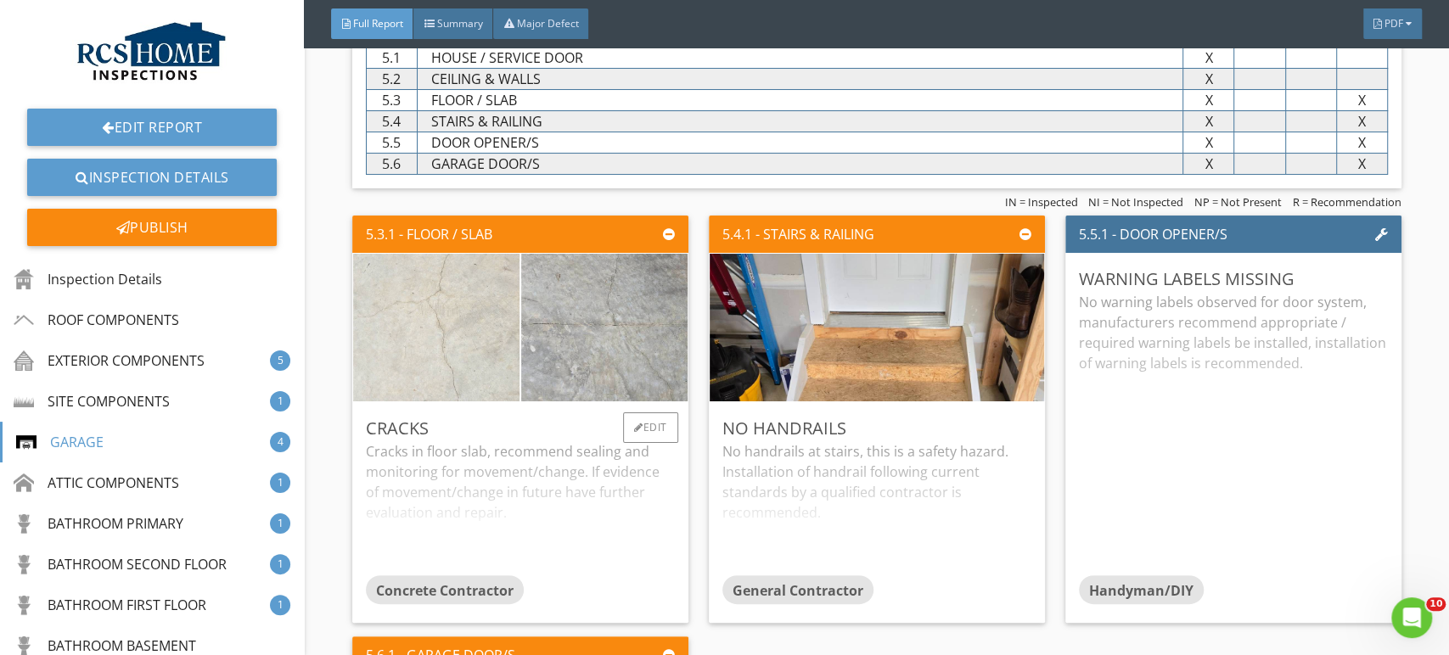
click at [435, 349] on img at bounding box center [436, 327] width 416 height 312
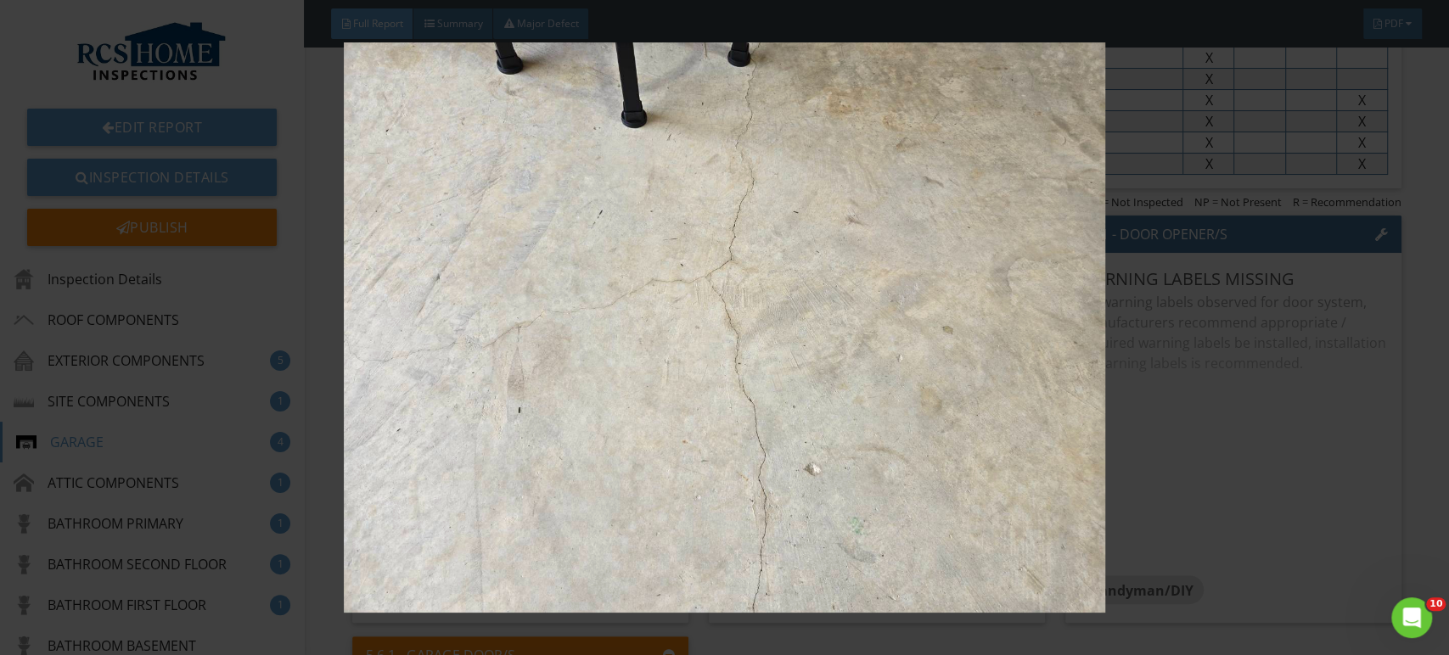
click at [1270, 470] on img at bounding box center [724, 327] width 1325 height 571
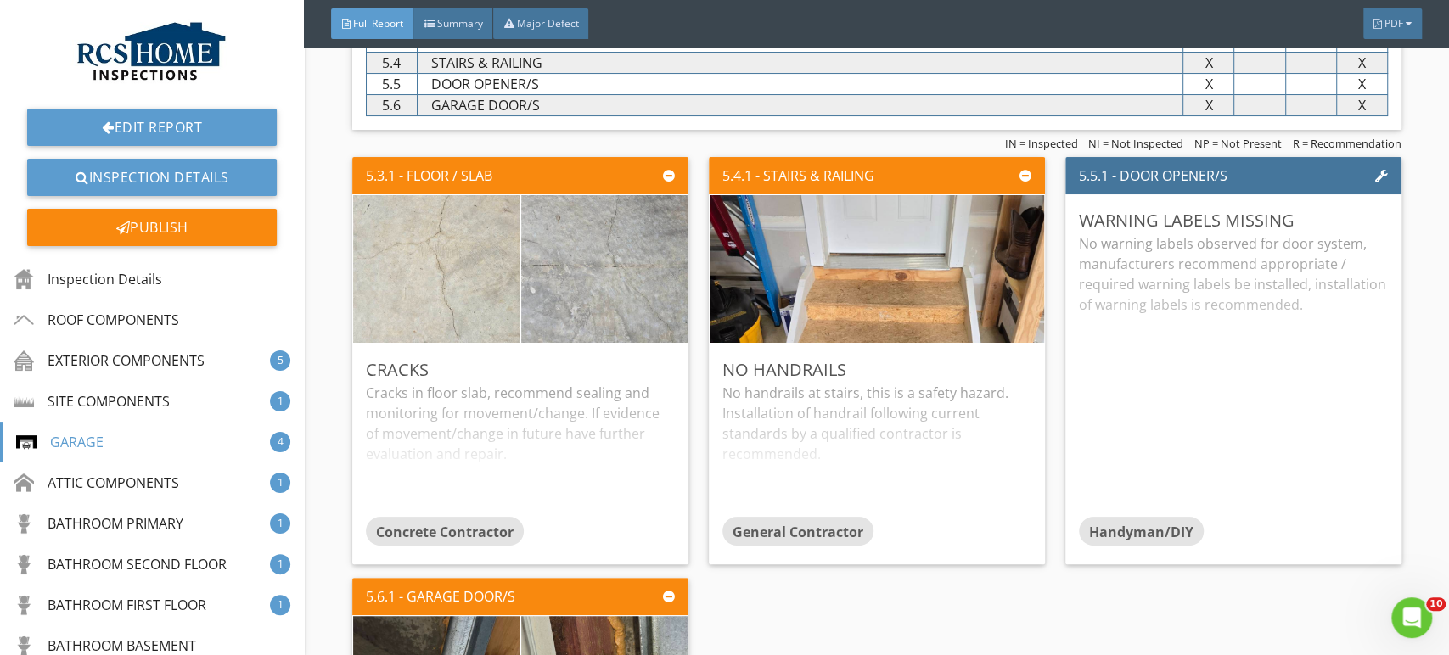
scroll to position [4511, 0]
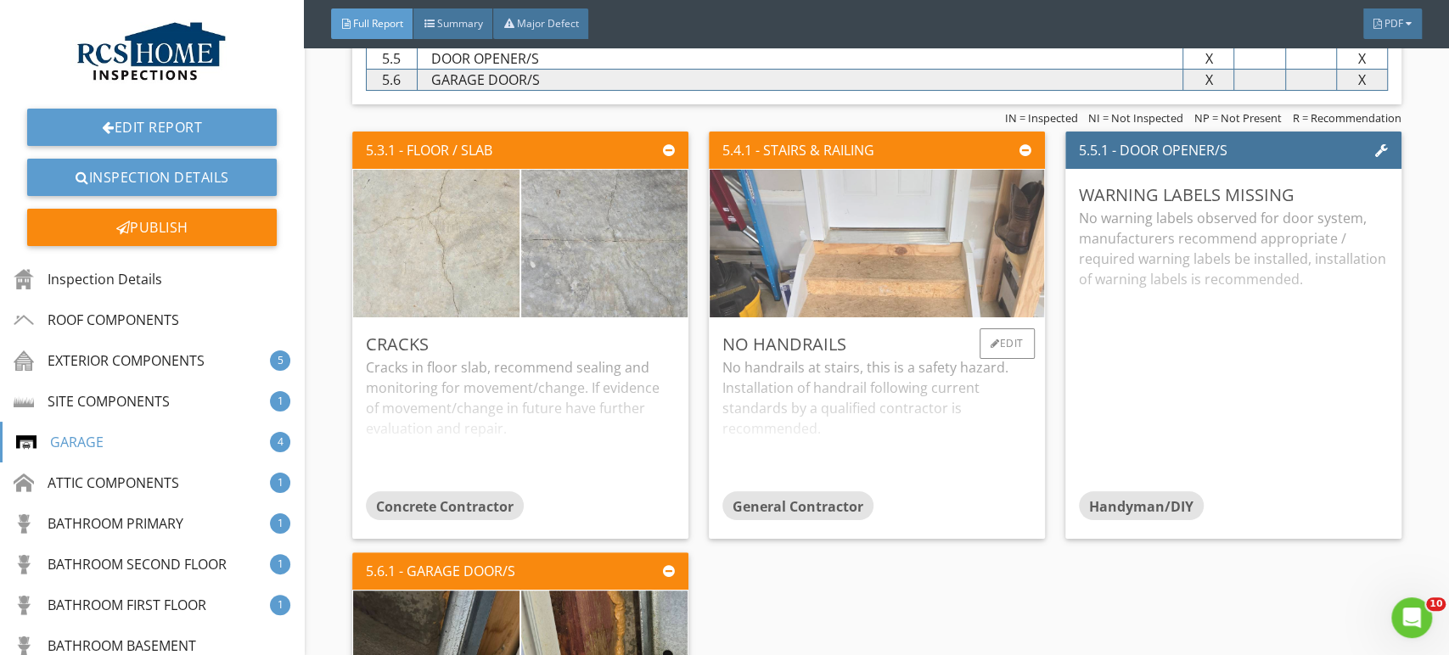
click at [863, 240] on img at bounding box center [877, 243] width 492 height 369
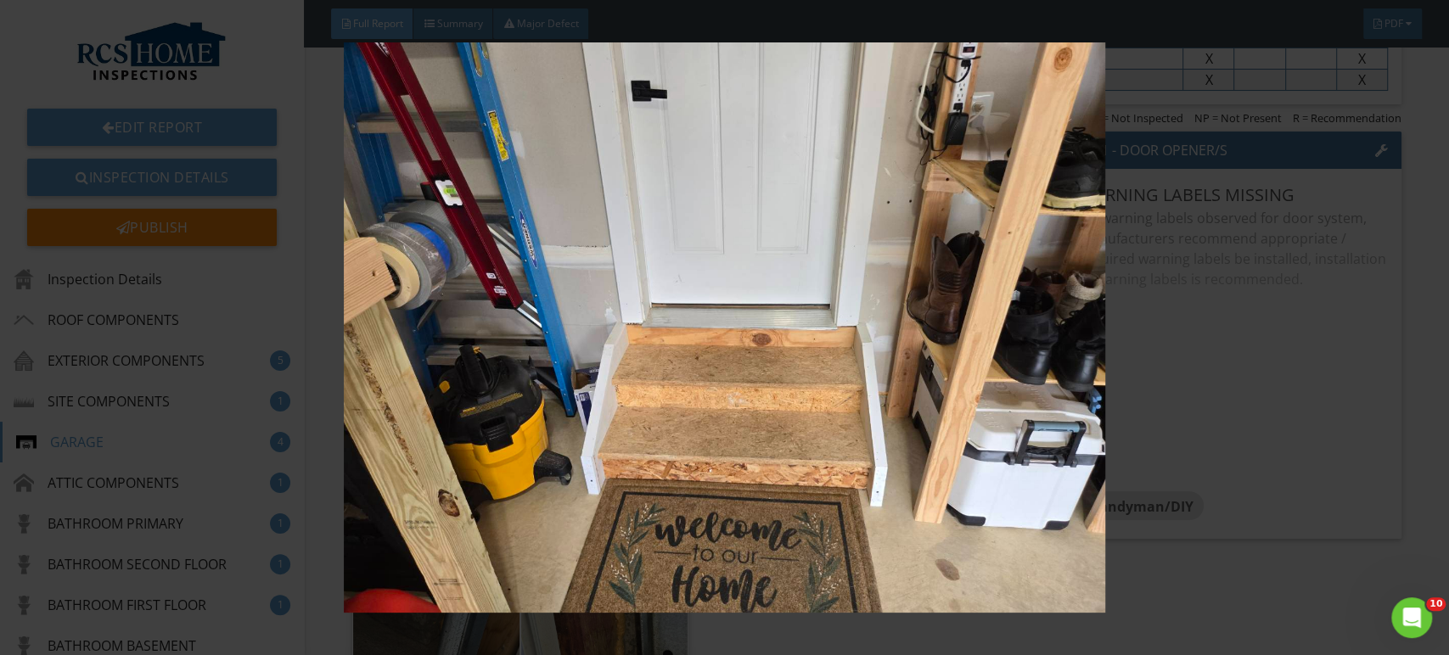
click at [1284, 416] on img at bounding box center [724, 327] width 1325 height 571
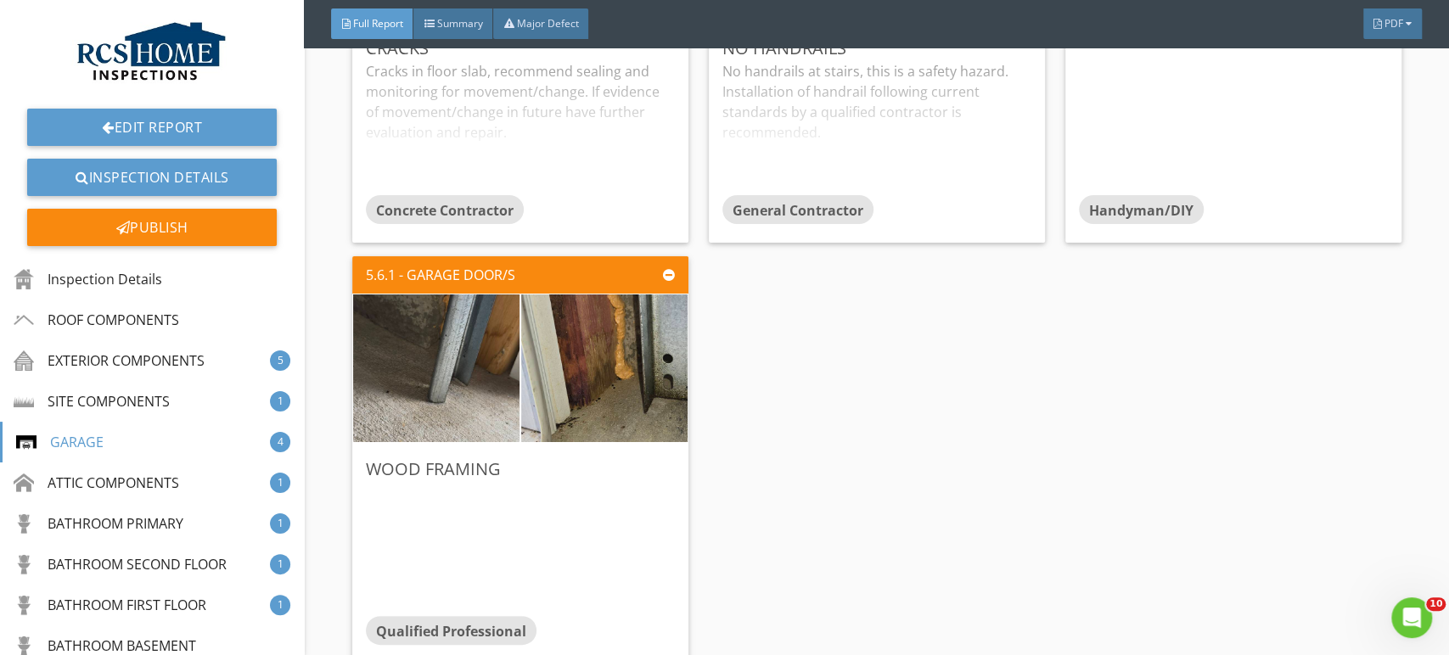
scroll to position [4812, 0]
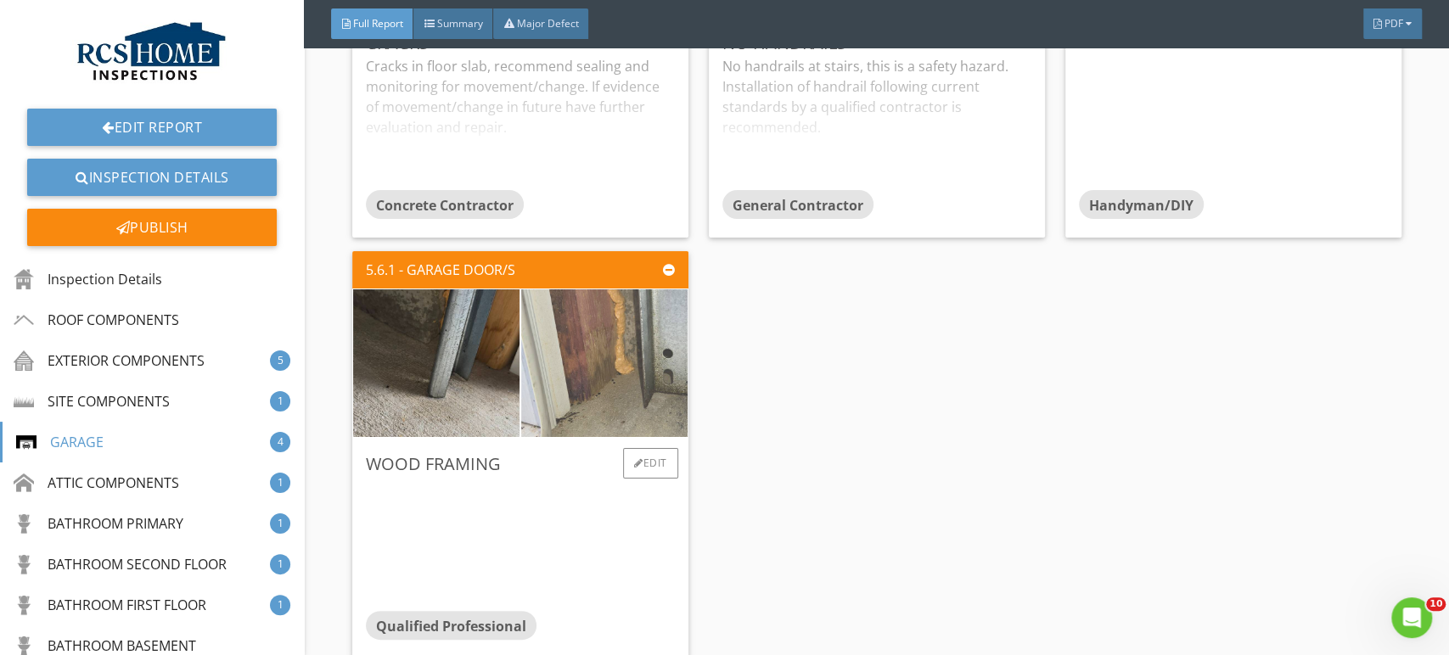
click at [602, 367] on img at bounding box center [604, 363] width 416 height 312
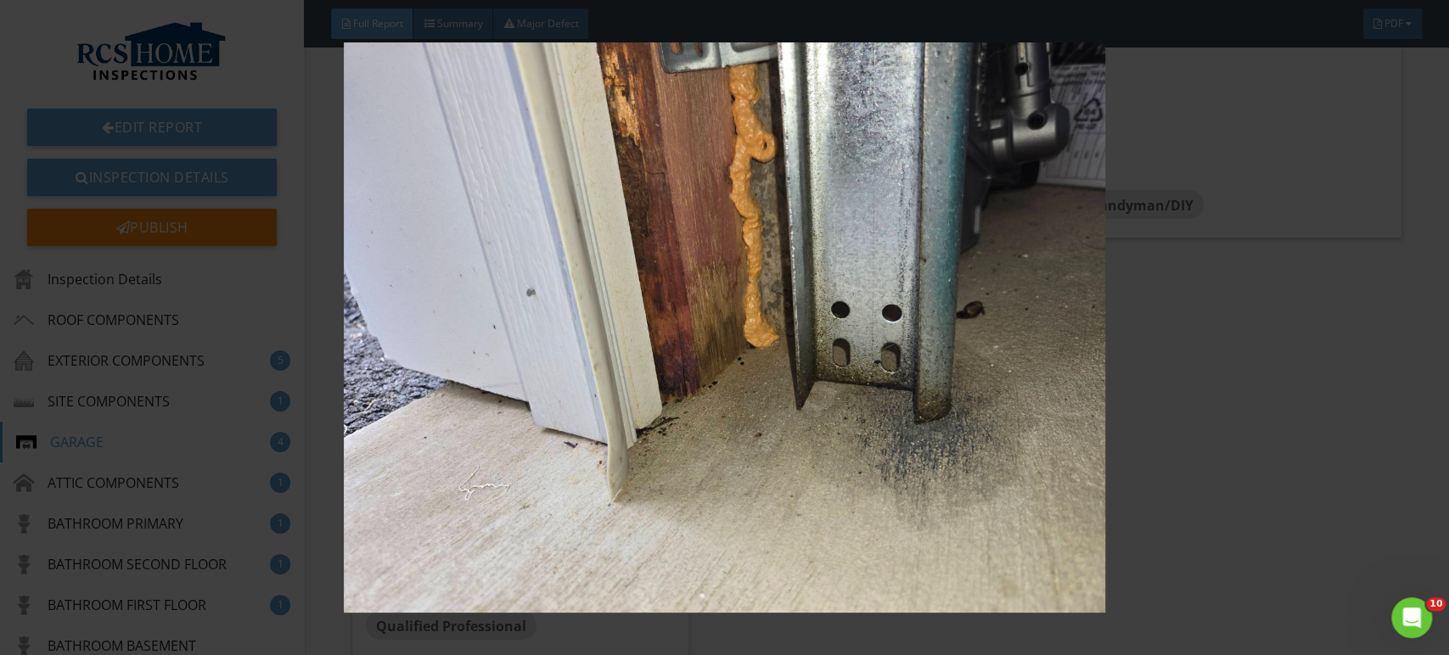
click at [1293, 474] on img at bounding box center [724, 327] width 1325 height 571
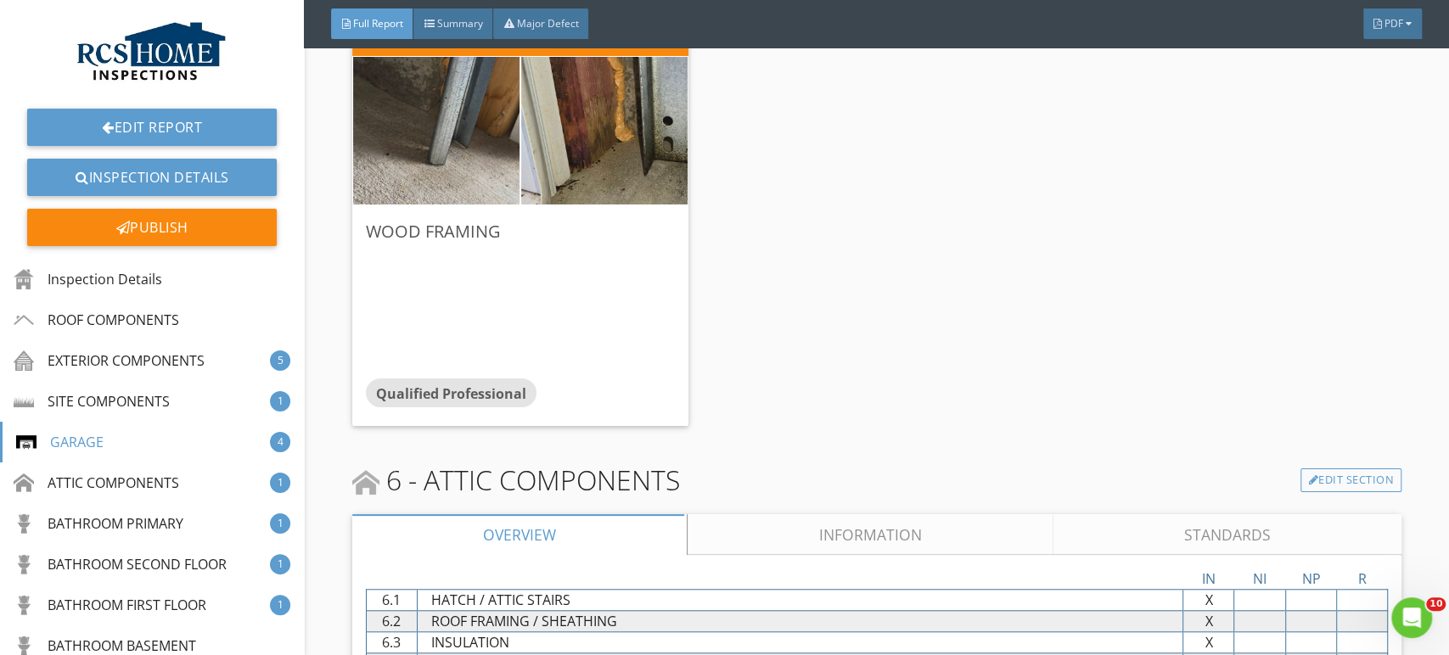
scroll to position [4975, 0]
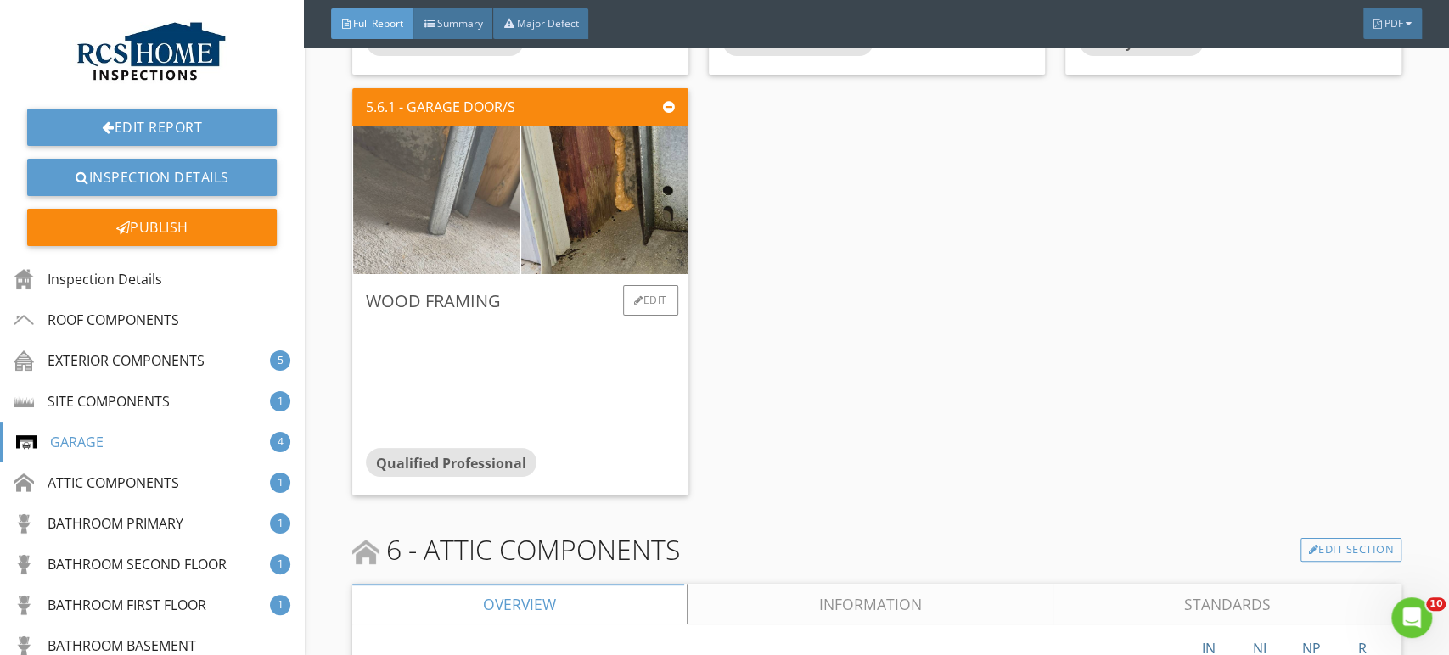
click at [439, 189] on img at bounding box center [436, 200] width 416 height 312
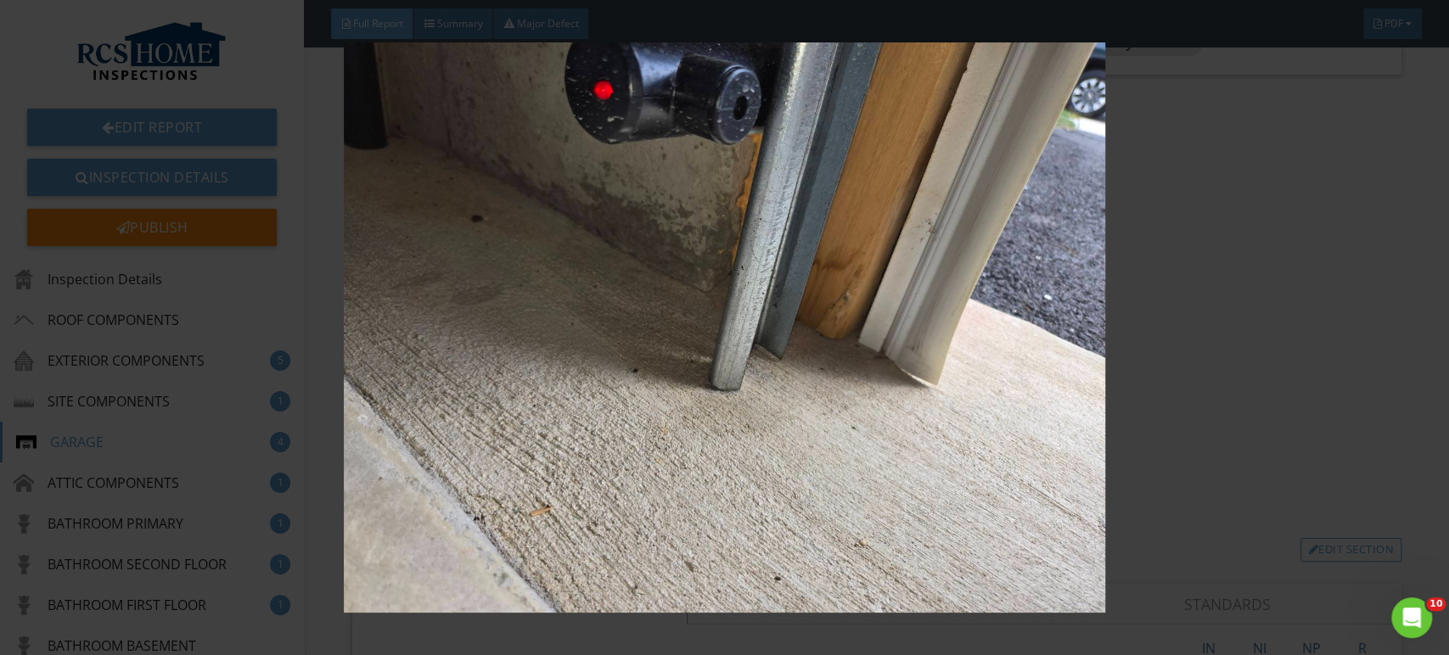
click at [1287, 490] on img at bounding box center [724, 327] width 1325 height 571
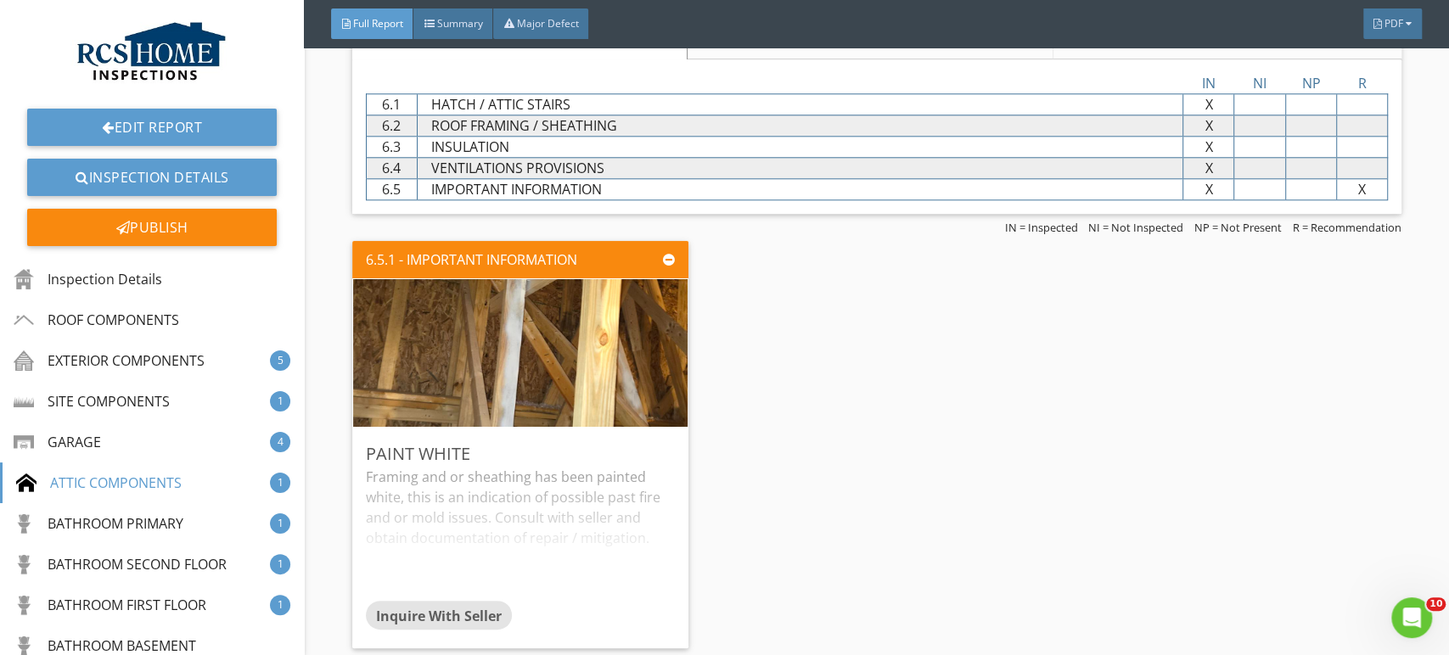
scroll to position [5546, 0]
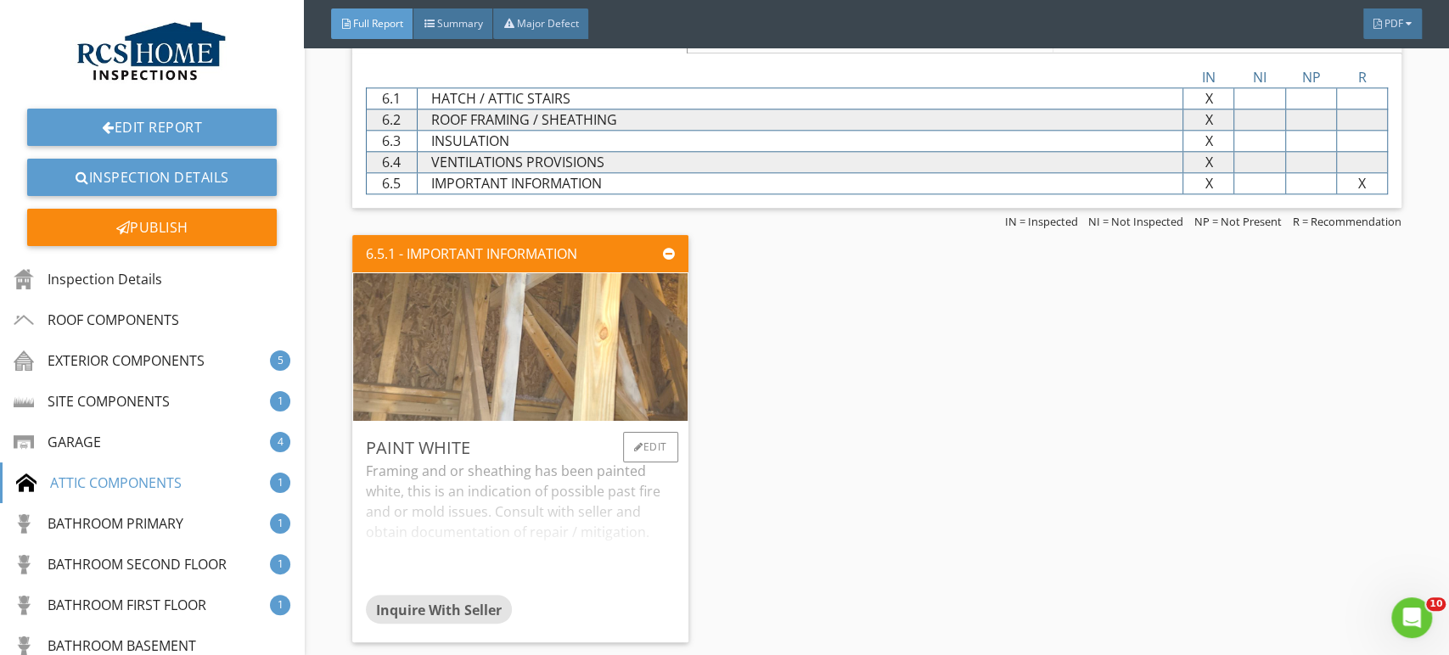
click at [474, 340] on img at bounding box center [520, 346] width 492 height 369
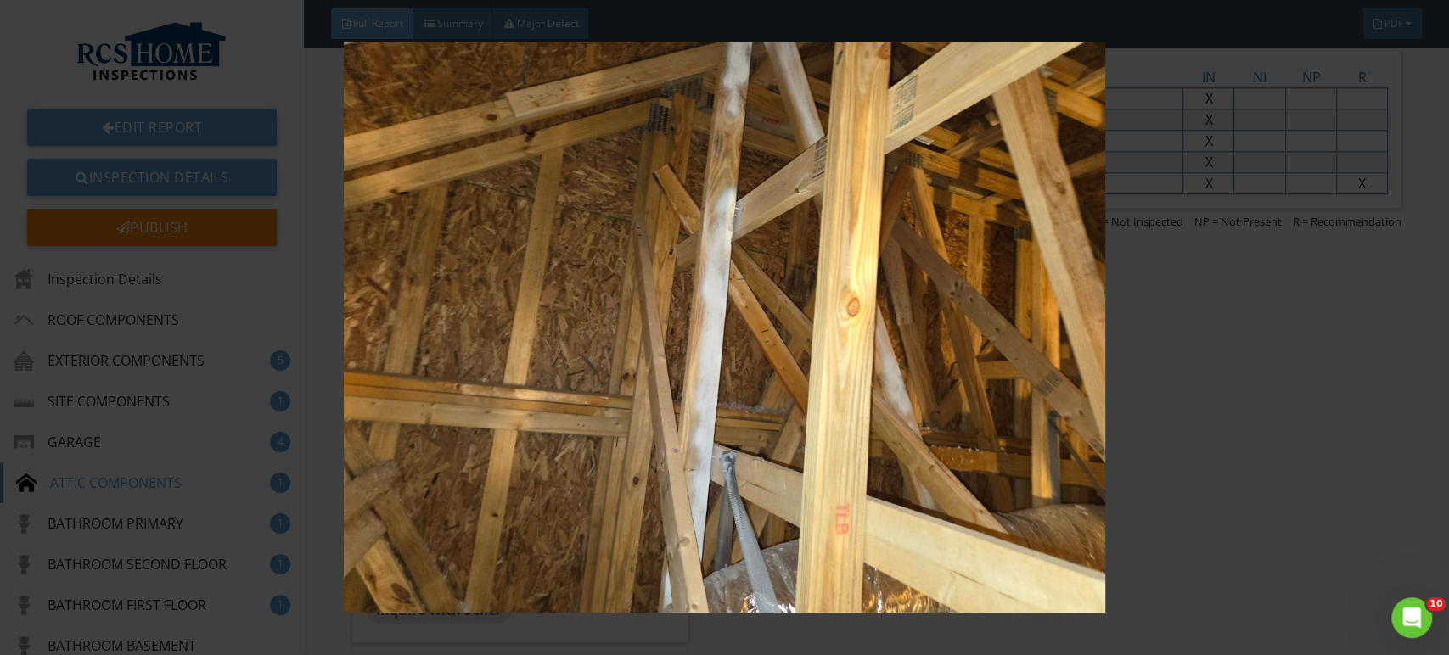
click at [1293, 398] on img at bounding box center [724, 327] width 1325 height 571
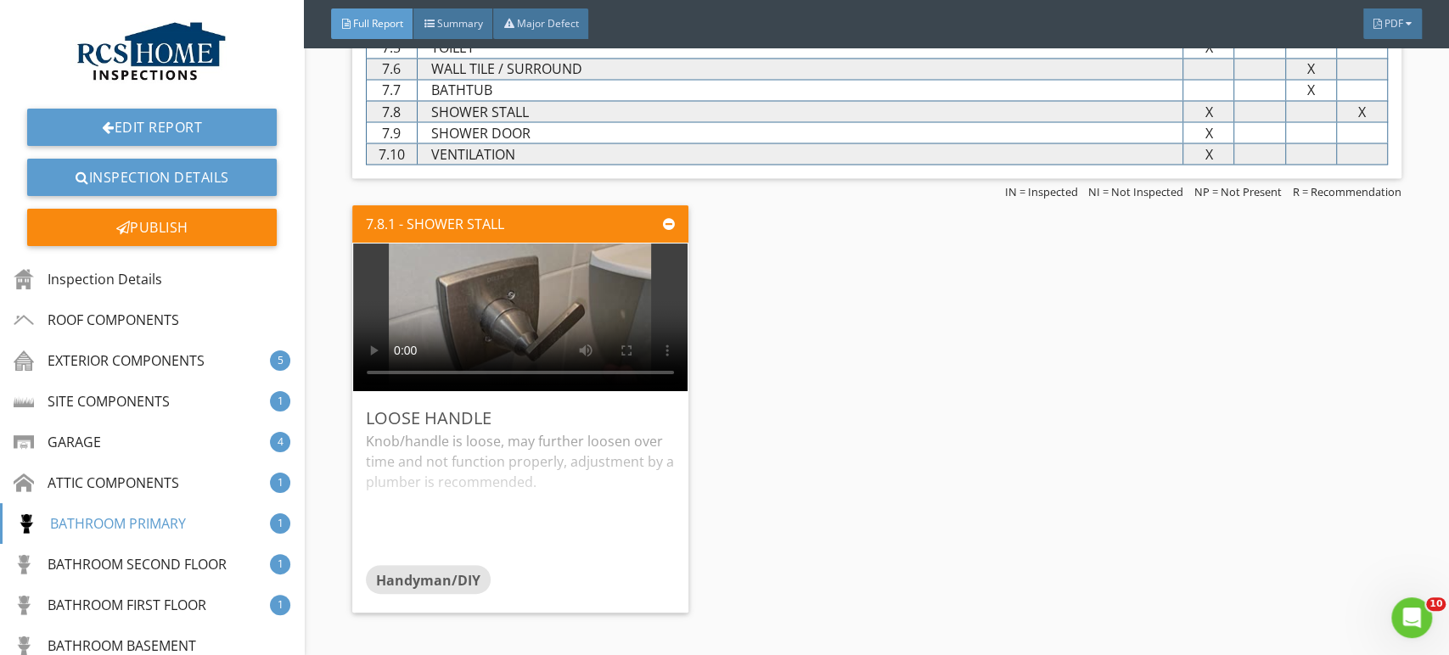
scroll to position [6411, 0]
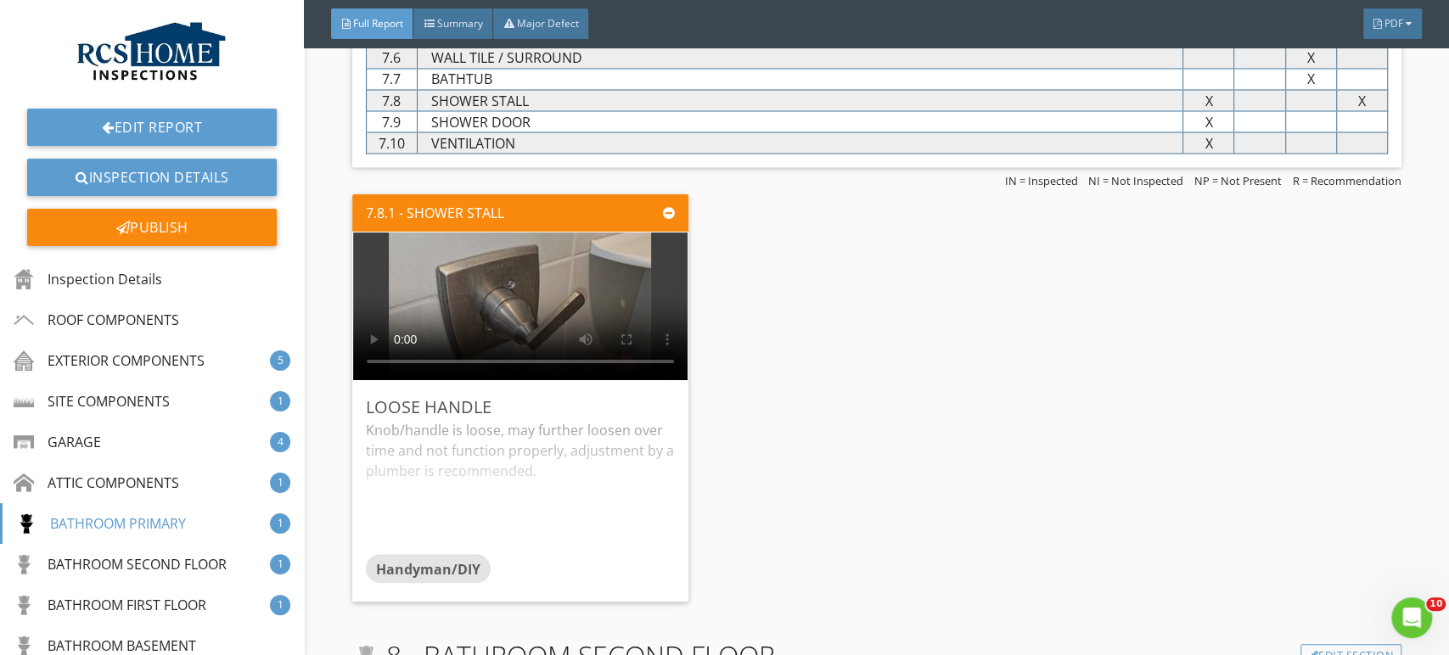
click at [1281, 417] on div "7.8.1 - SHOWER STALL Loose handle Knob/handle is loose, may further loosen over…" at bounding box center [876, 398] width 1049 height 421
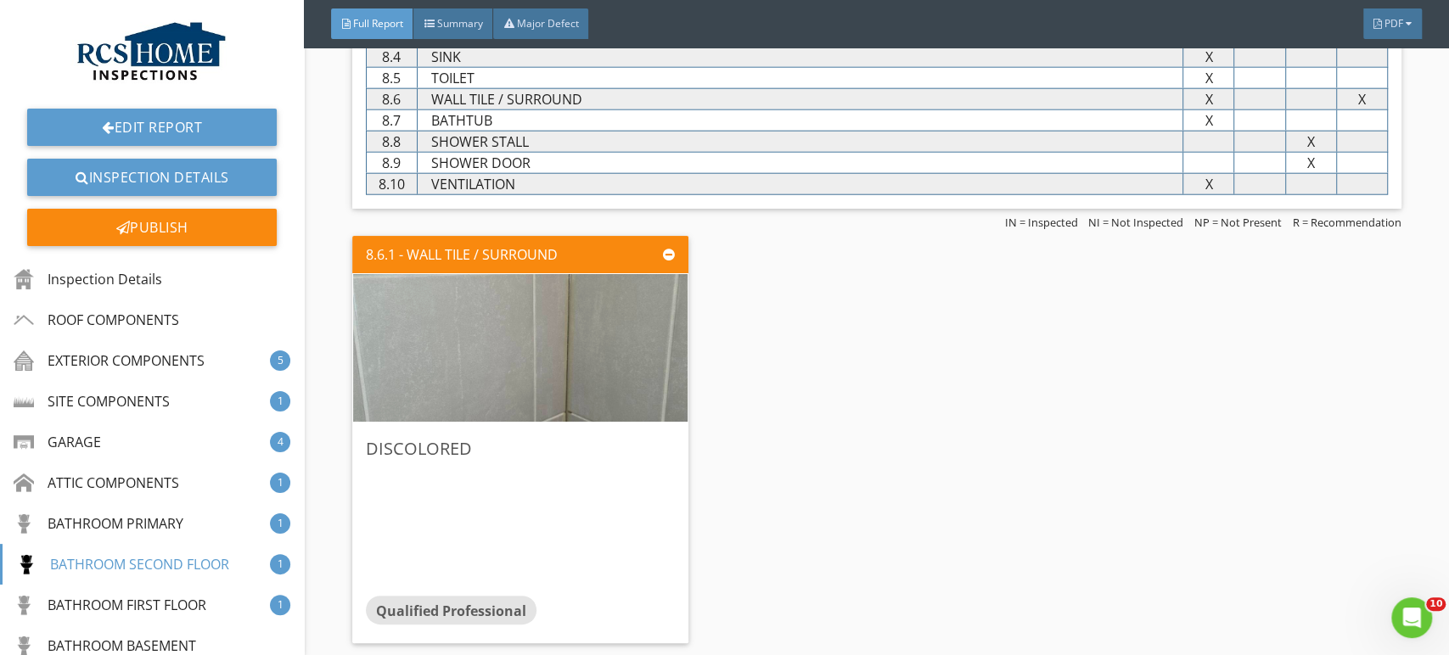
scroll to position [7195, 0]
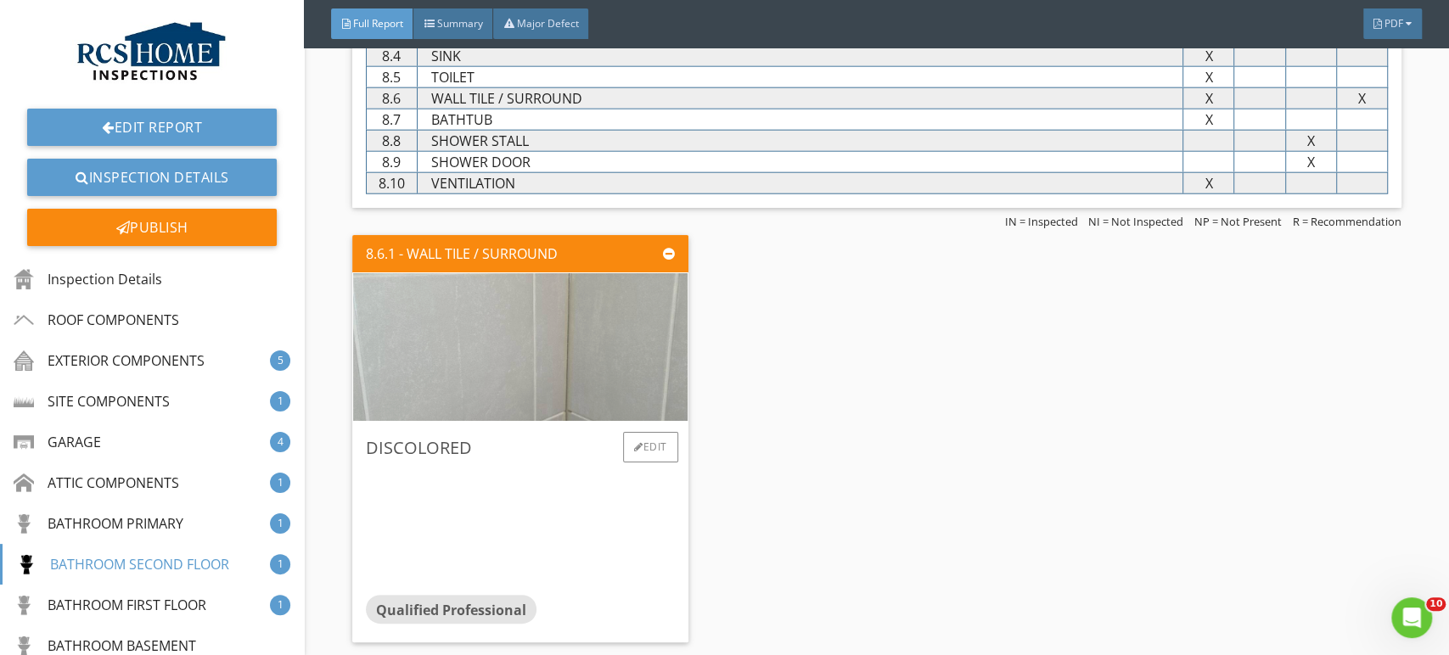
click at [491, 331] on img at bounding box center [520, 346] width 492 height 369
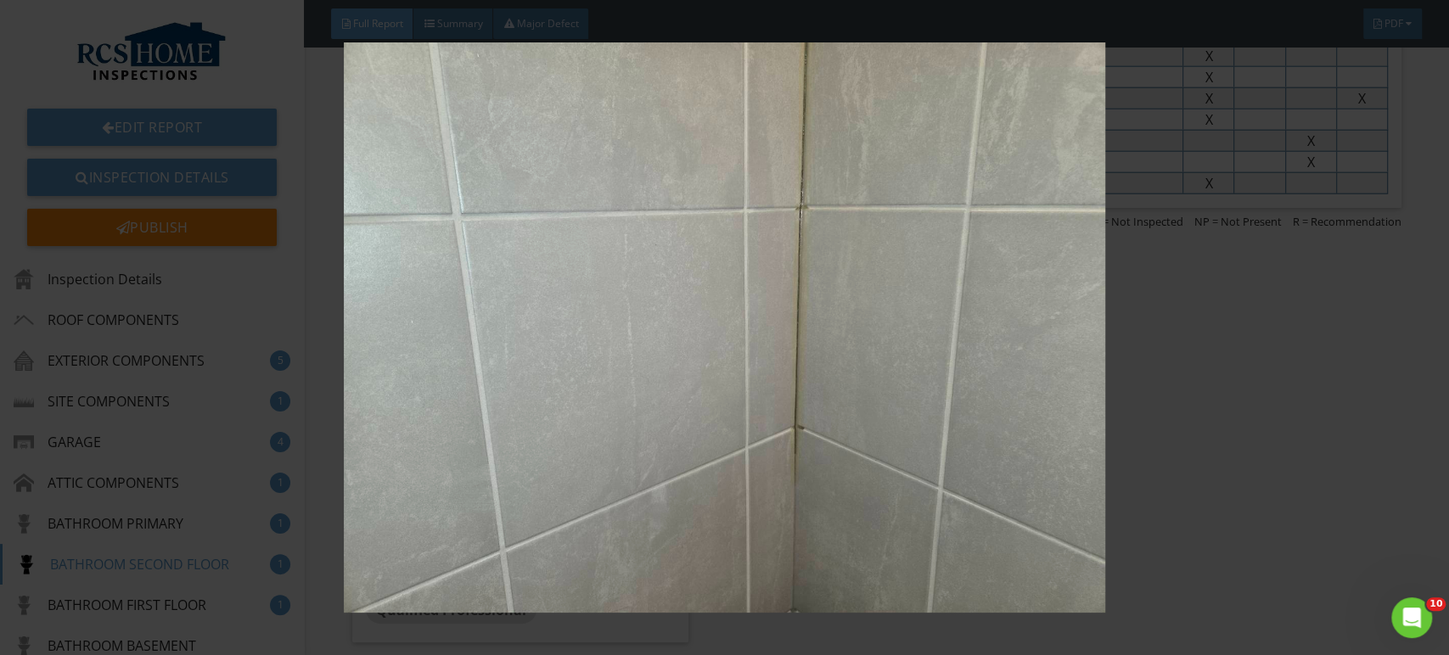
click at [1334, 419] on img at bounding box center [724, 327] width 1325 height 571
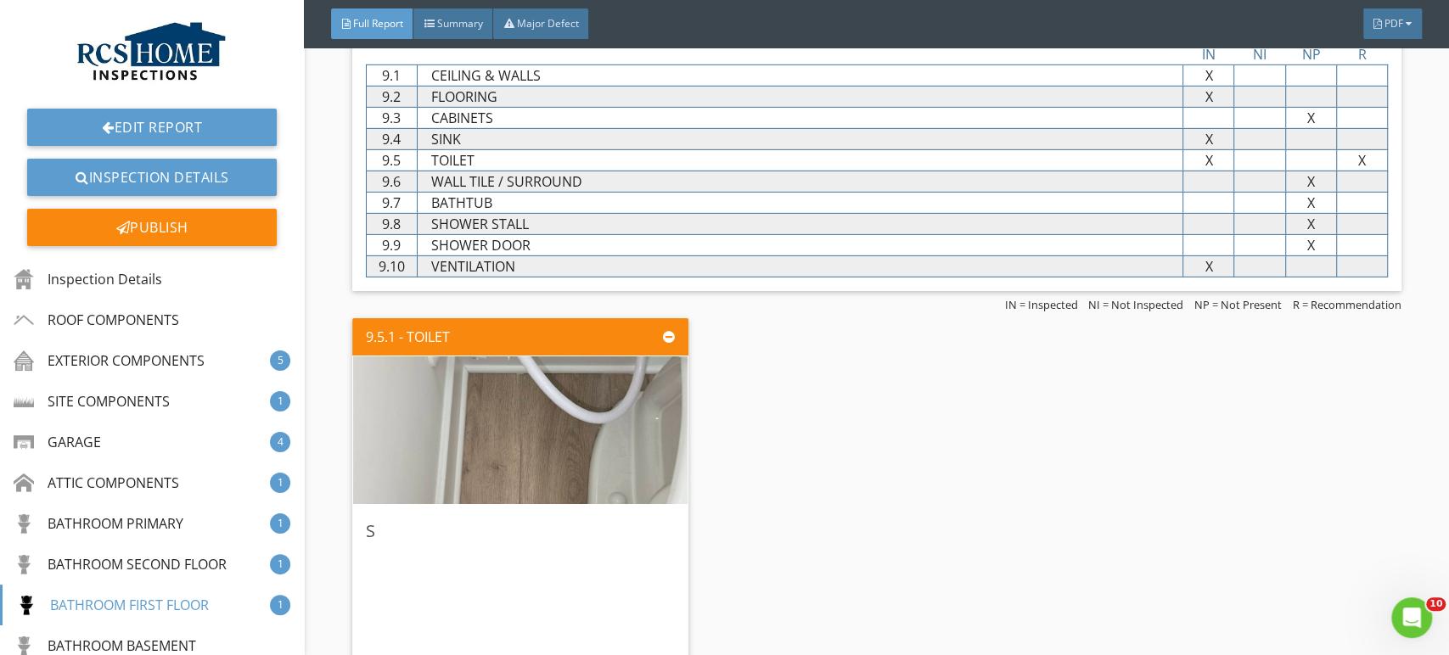
scroll to position [7991, 0]
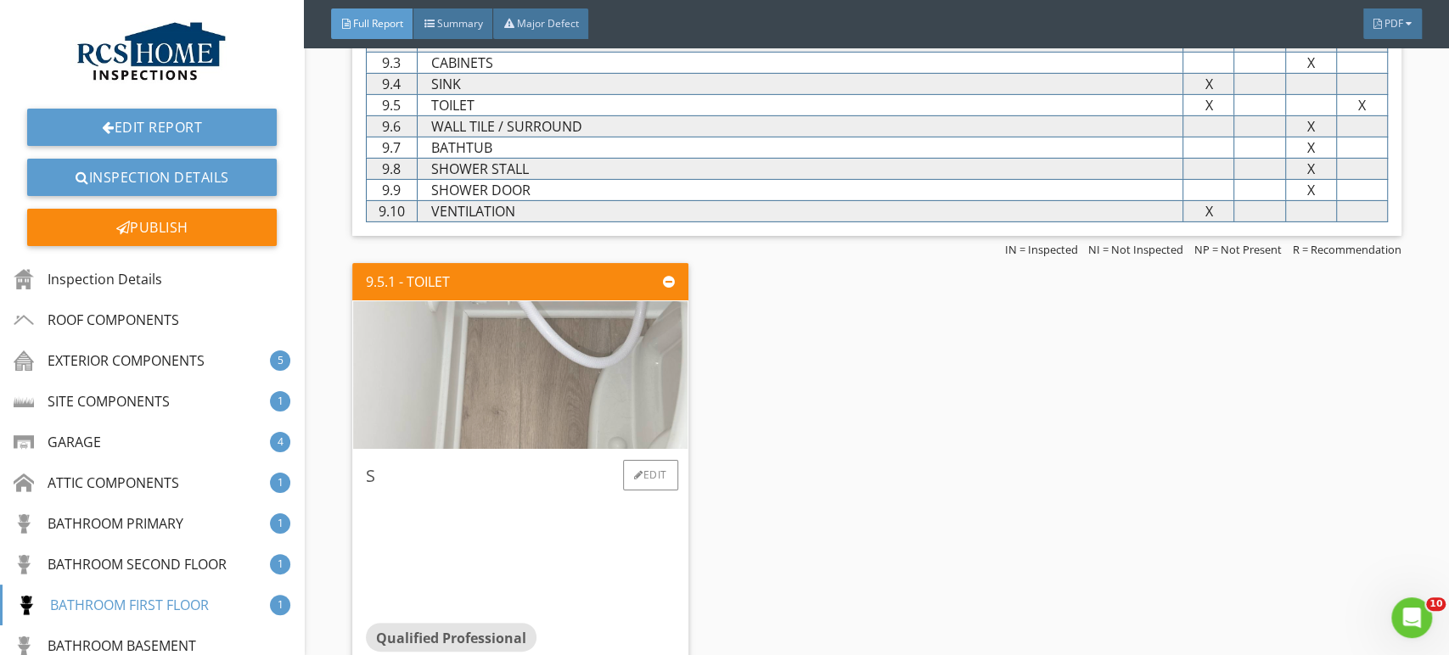
click at [535, 357] on img at bounding box center [520, 374] width 492 height 369
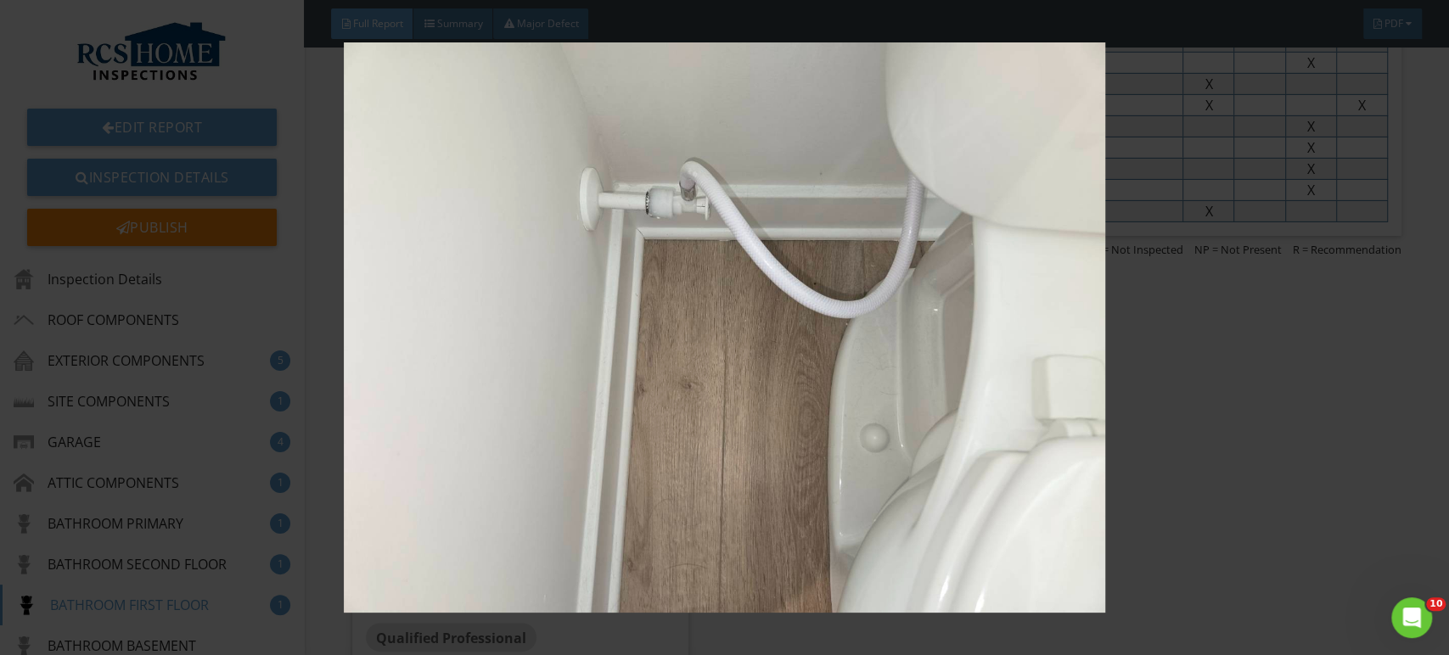
click at [1290, 482] on img at bounding box center [724, 327] width 1325 height 571
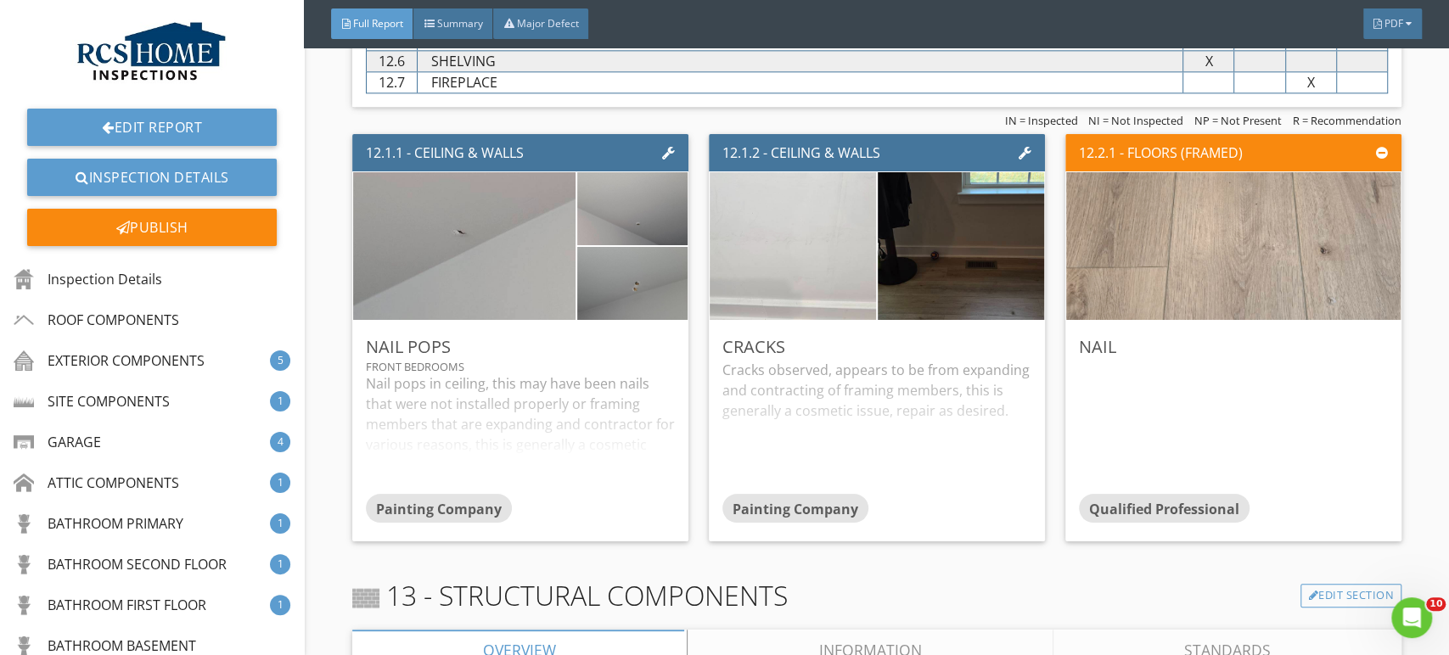
scroll to position [10130, 0]
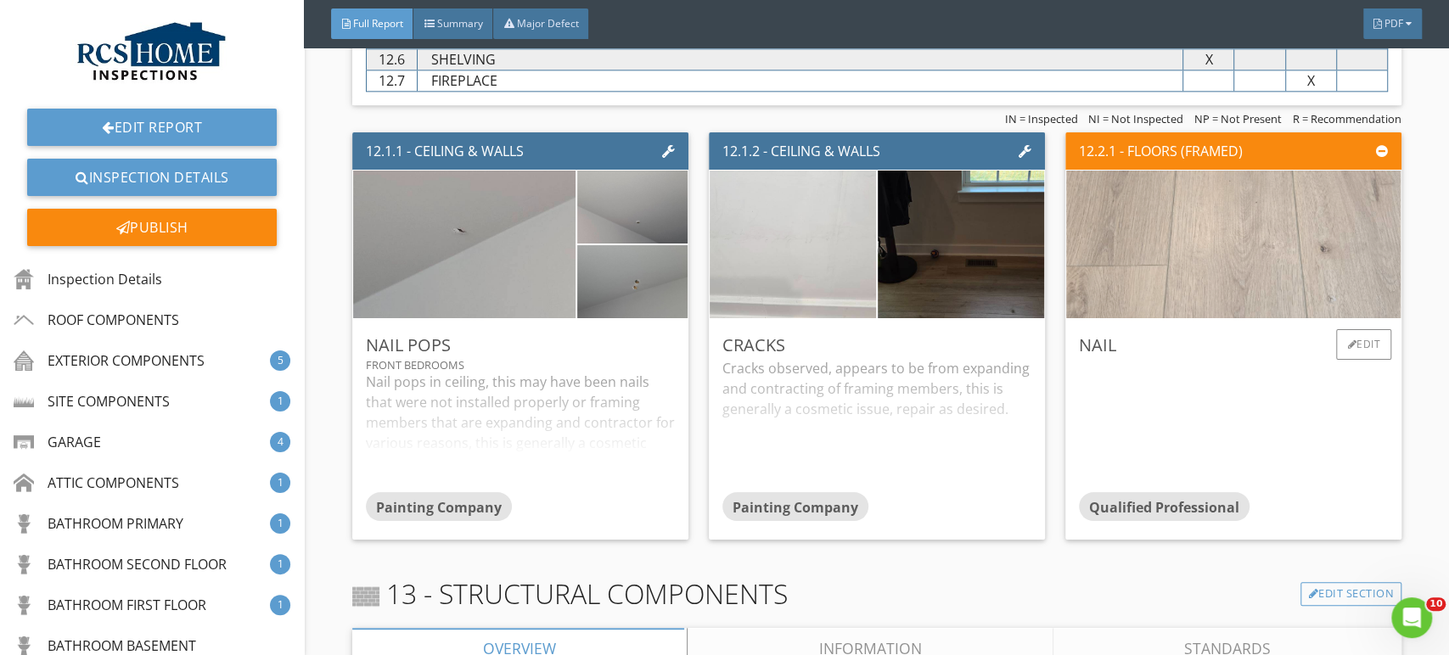
click at [1254, 266] on img at bounding box center [1233, 243] width 492 height 369
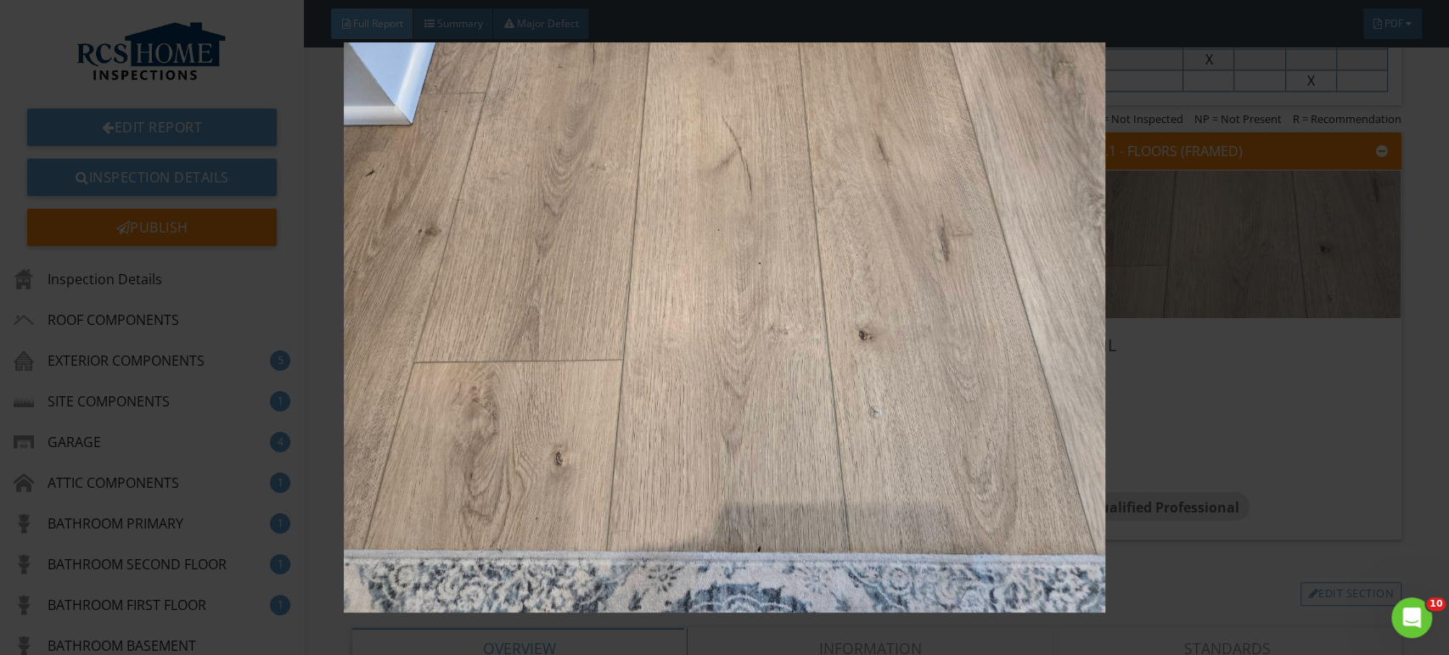
click at [1301, 490] on img at bounding box center [724, 327] width 1325 height 571
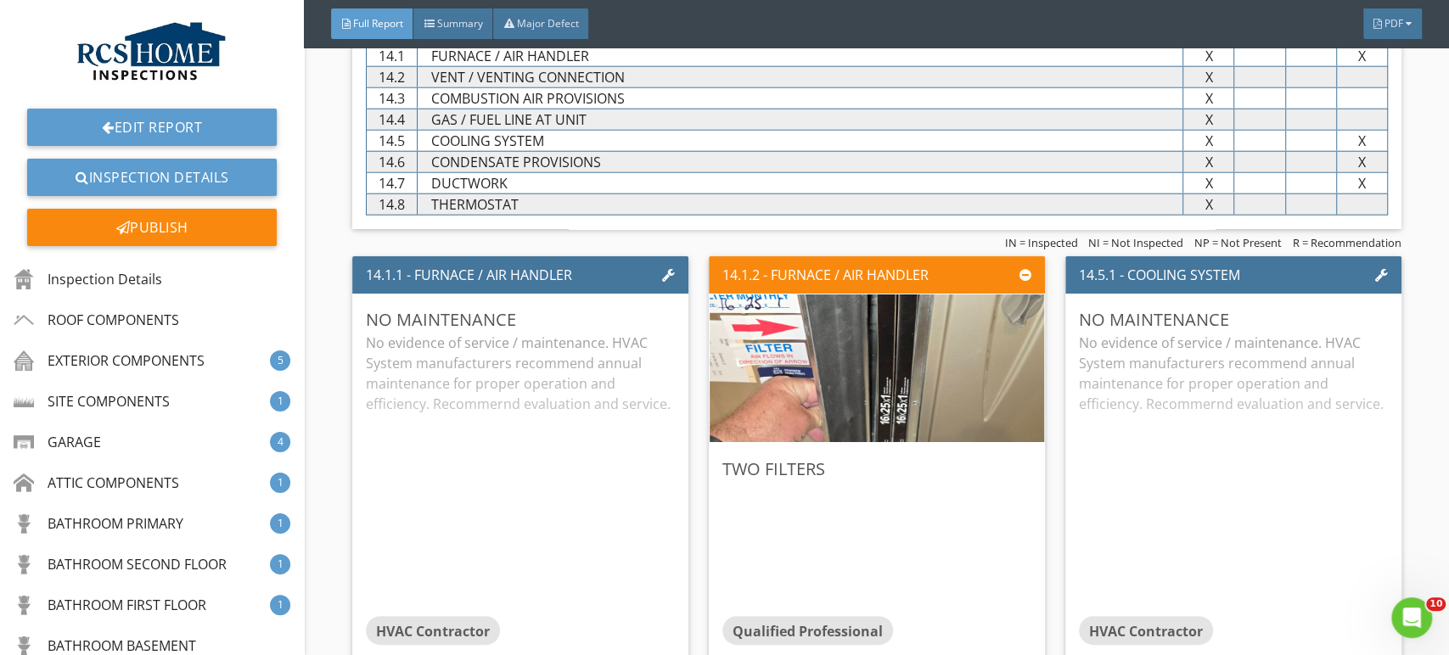
scroll to position [11729, 0]
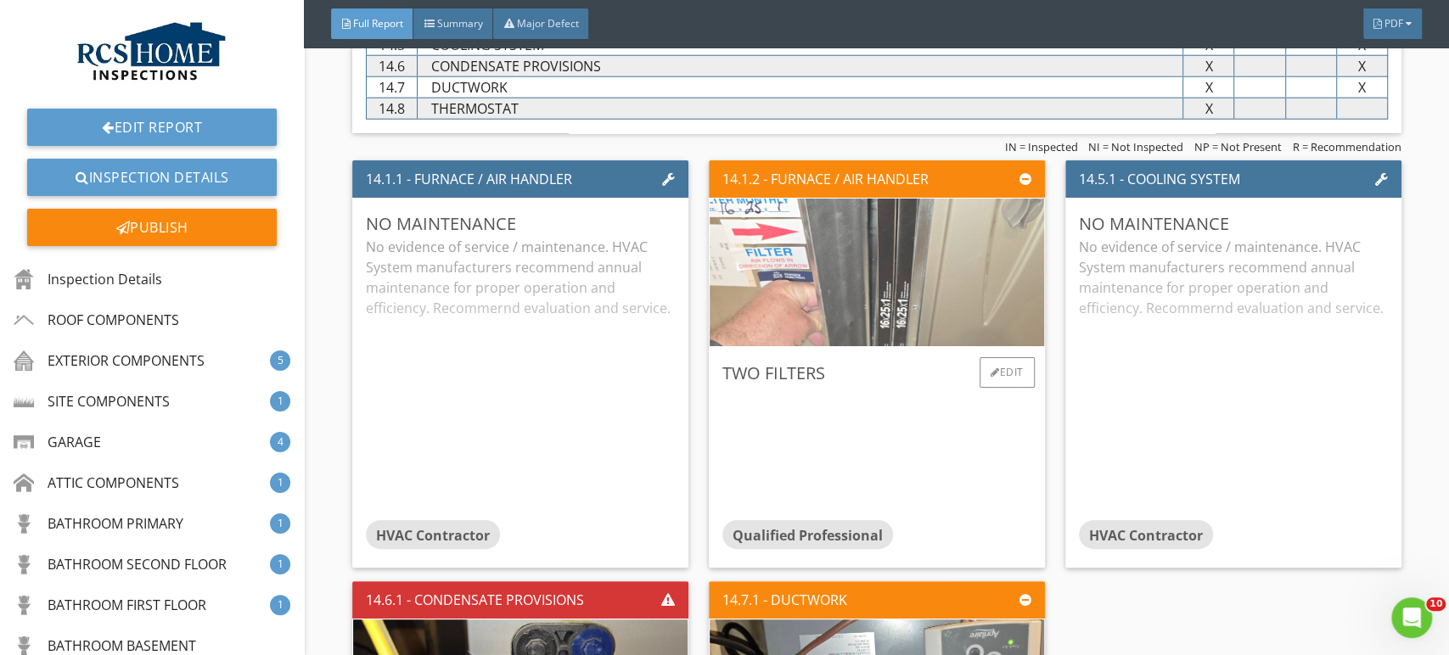
click at [889, 263] on img at bounding box center [877, 271] width 492 height 369
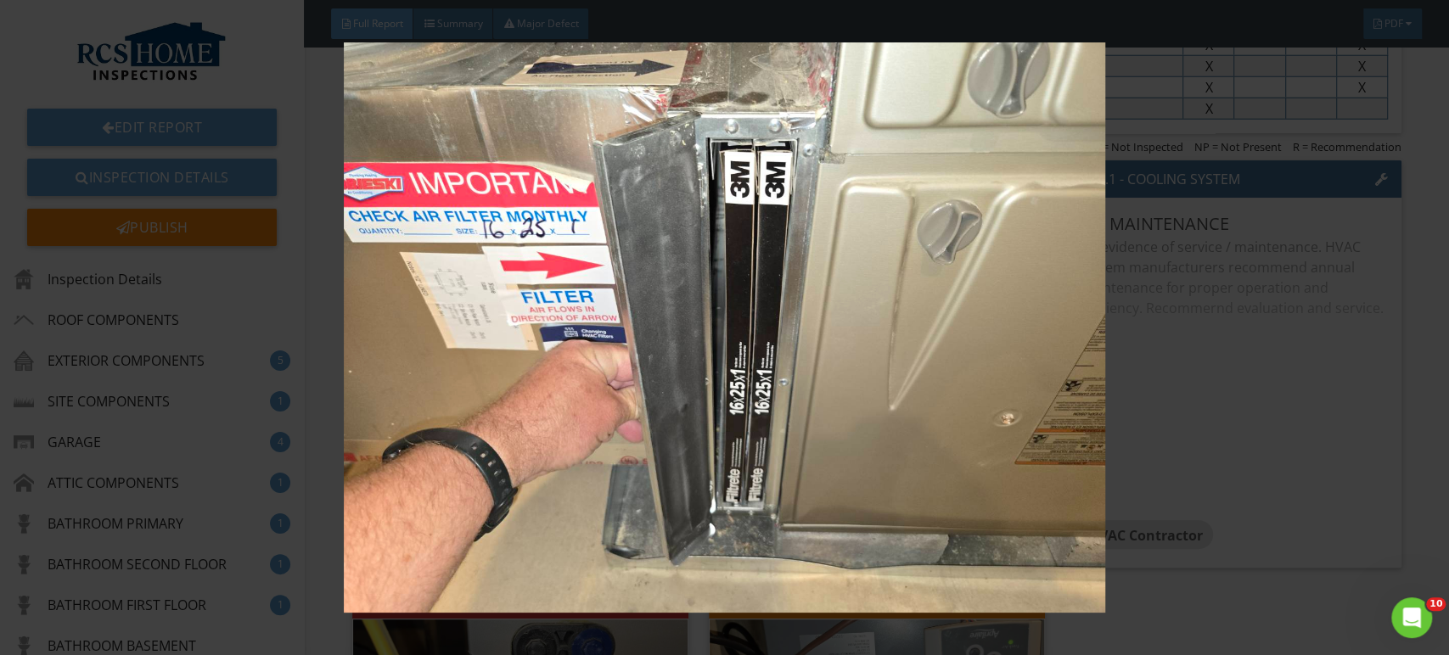
click at [1283, 467] on img at bounding box center [724, 327] width 1325 height 571
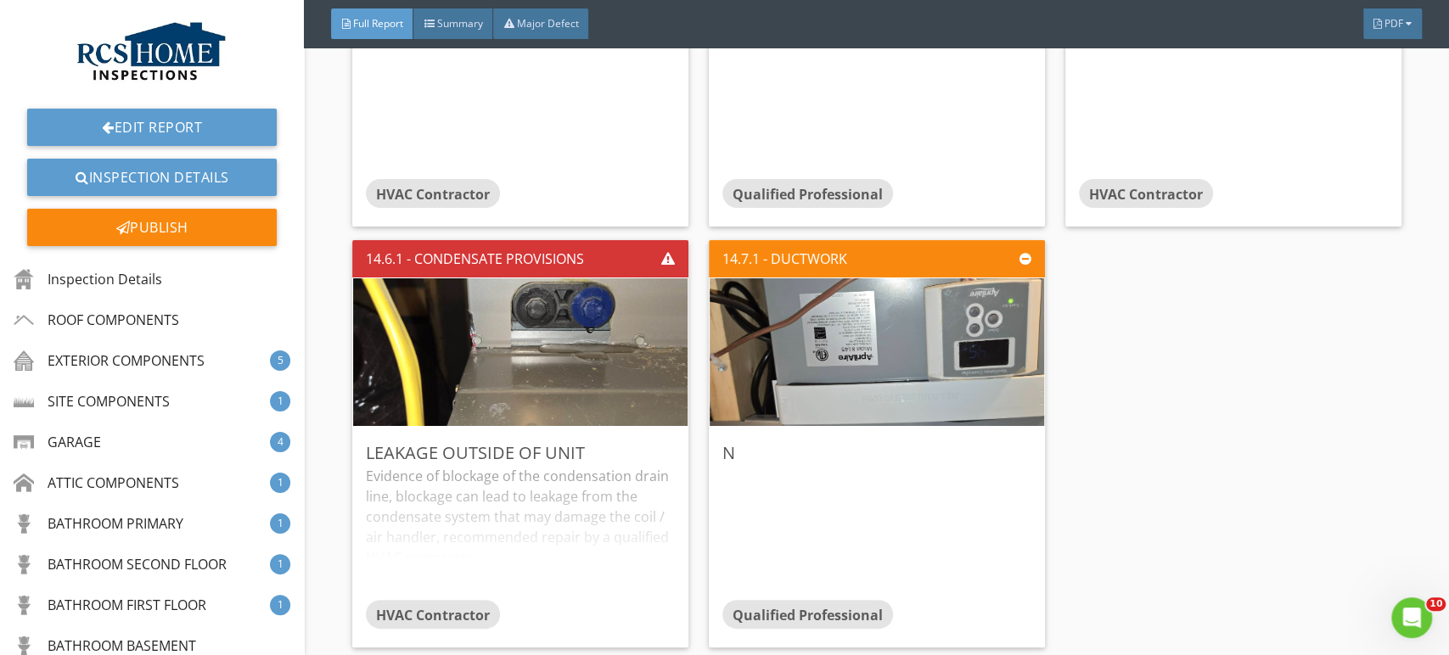
scroll to position [12071, 0]
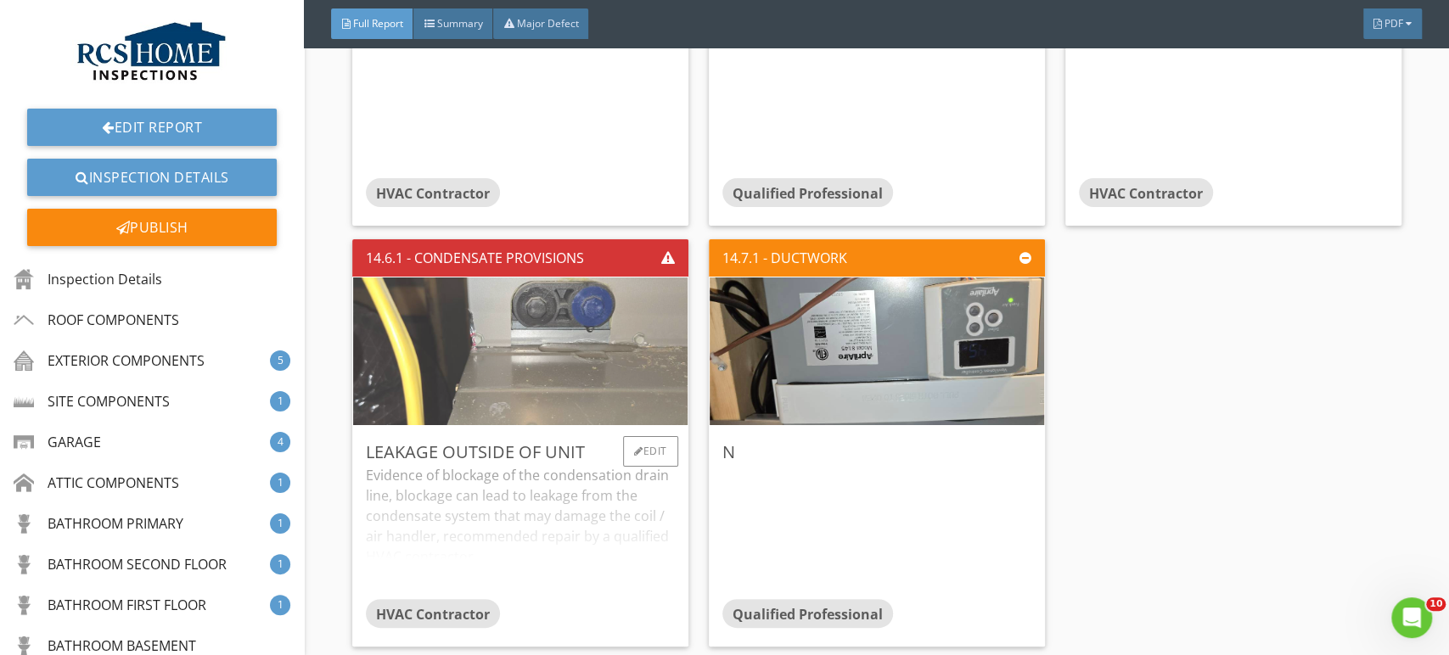
click at [558, 348] on img at bounding box center [520, 350] width 492 height 369
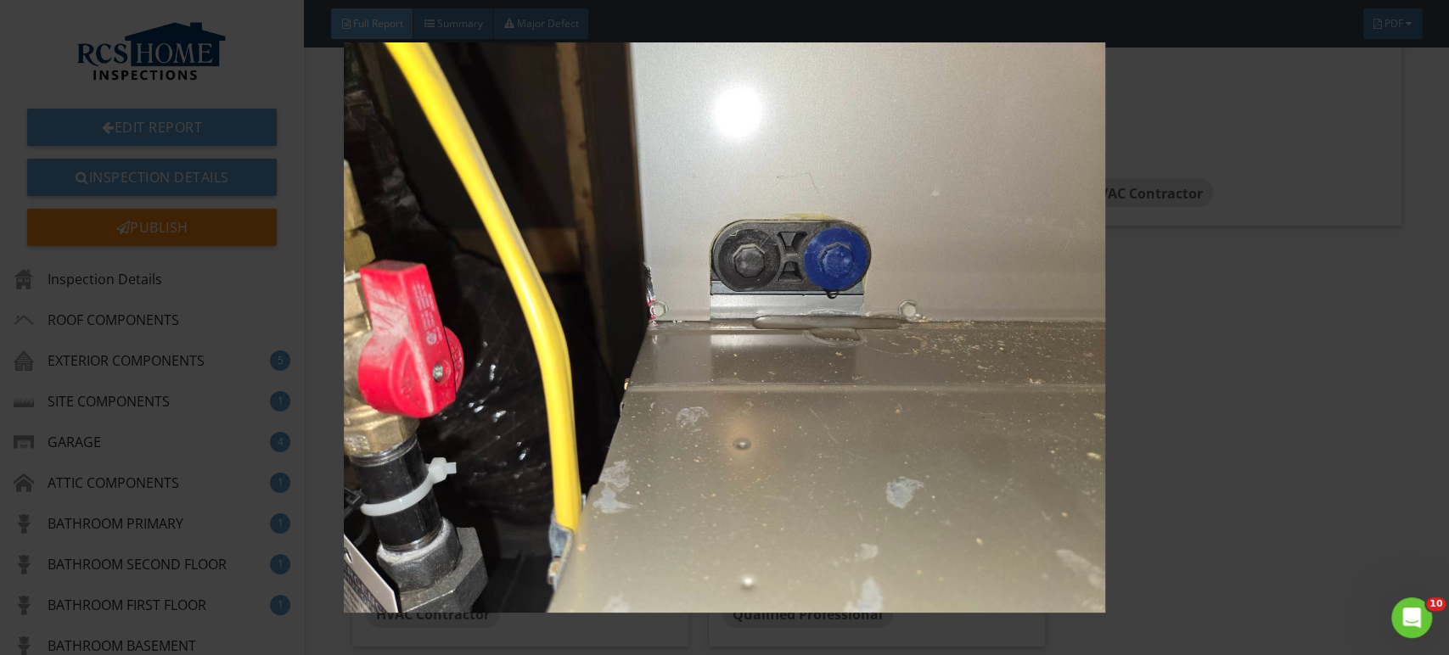
click at [1280, 467] on img at bounding box center [724, 327] width 1325 height 571
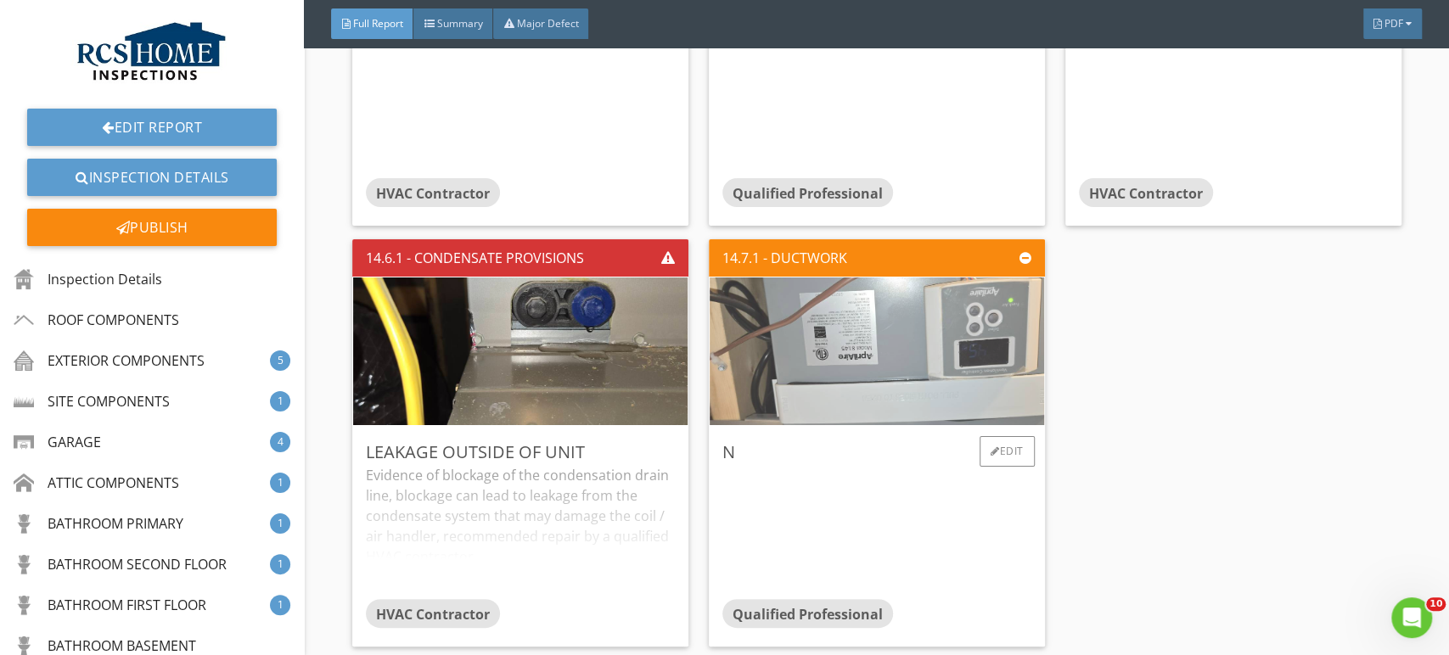
click at [904, 351] on img at bounding box center [877, 350] width 492 height 369
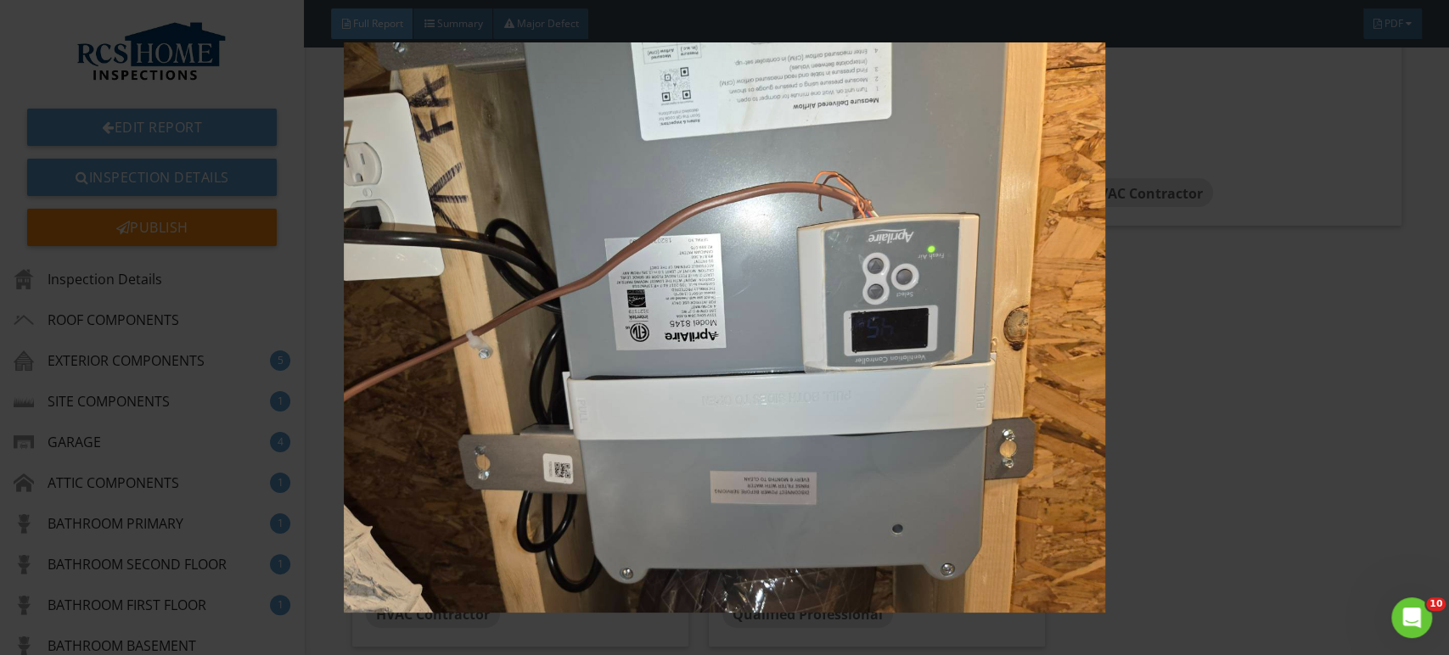
click at [1291, 484] on img at bounding box center [724, 327] width 1325 height 571
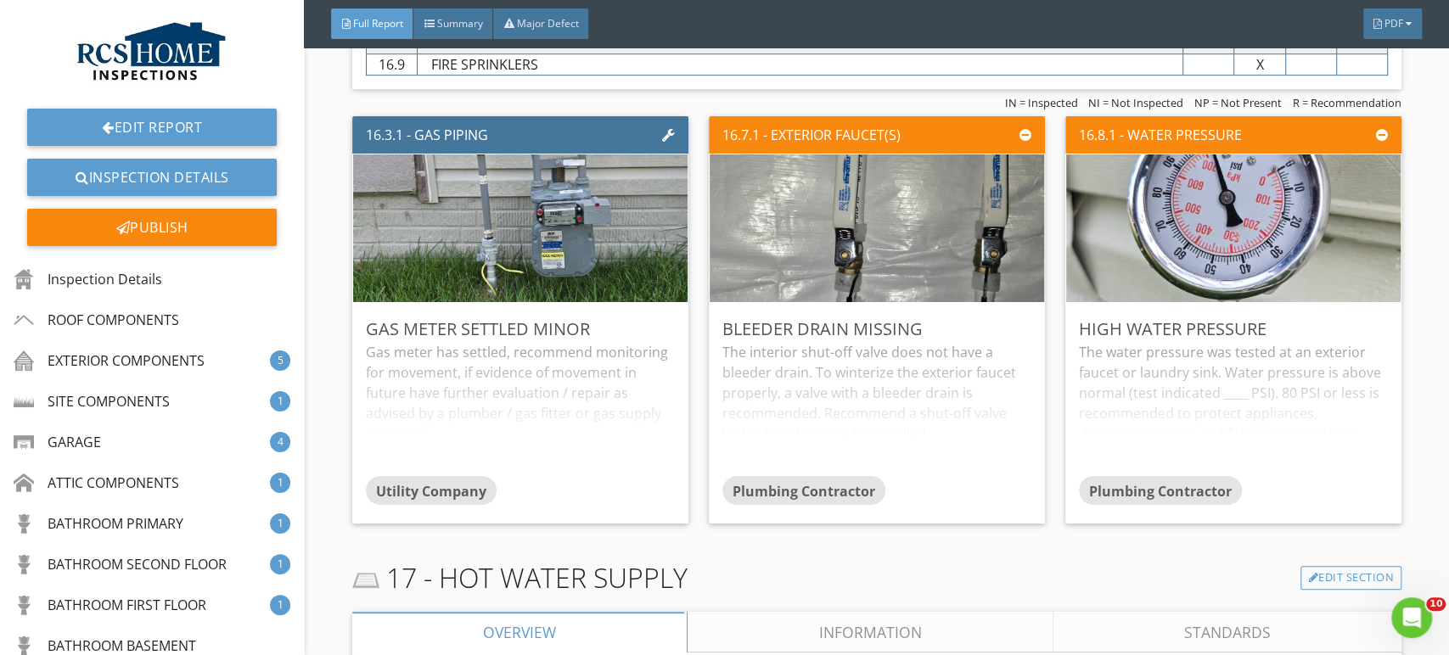
scroll to position [13830, 0]
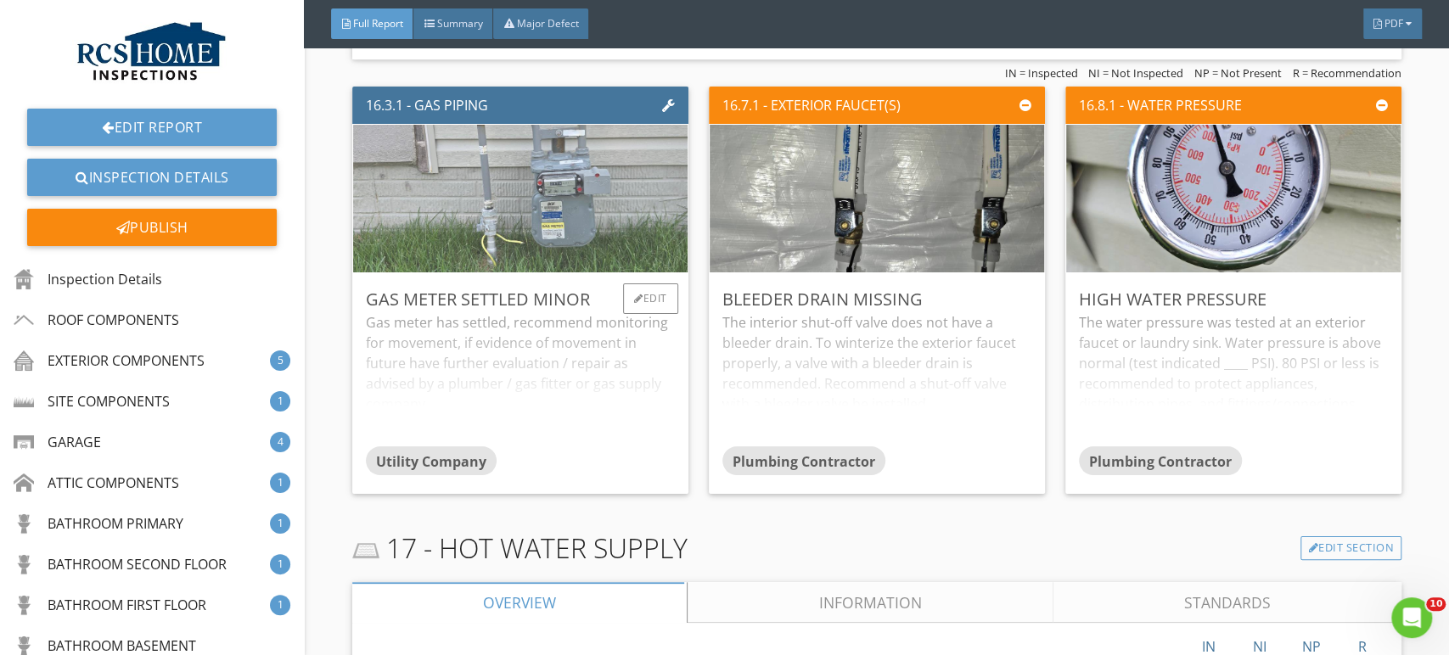
click at [536, 190] on img at bounding box center [520, 198] width 492 height 369
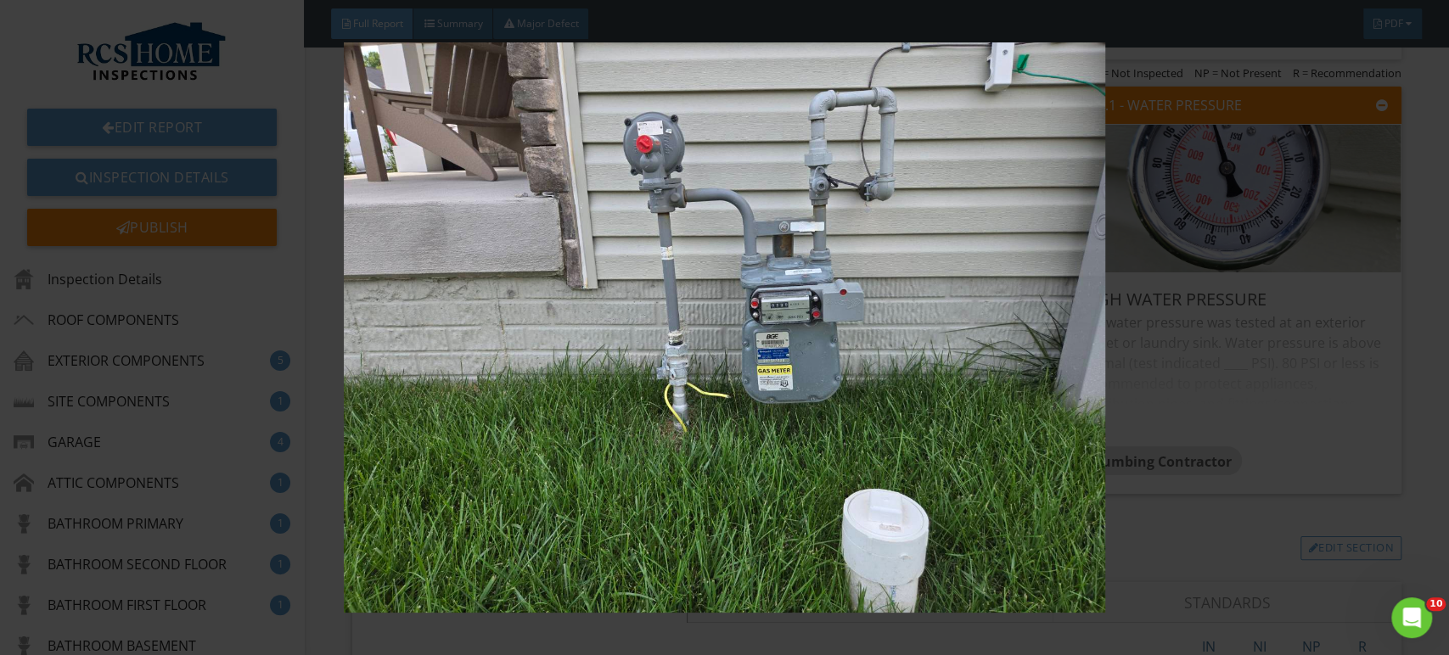
click at [1298, 502] on img at bounding box center [724, 327] width 1325 height 571
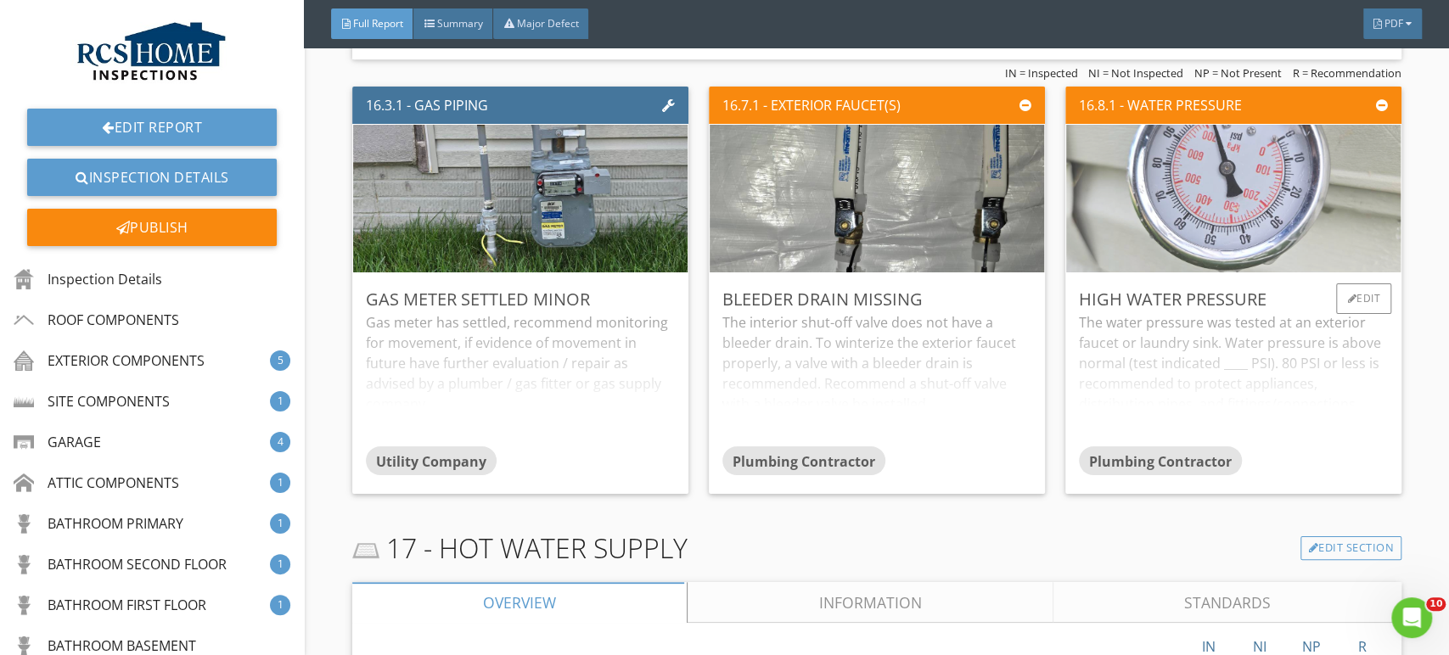
click at [1215, 187] on img at bounding box center [1233, 198] width 492 height 369
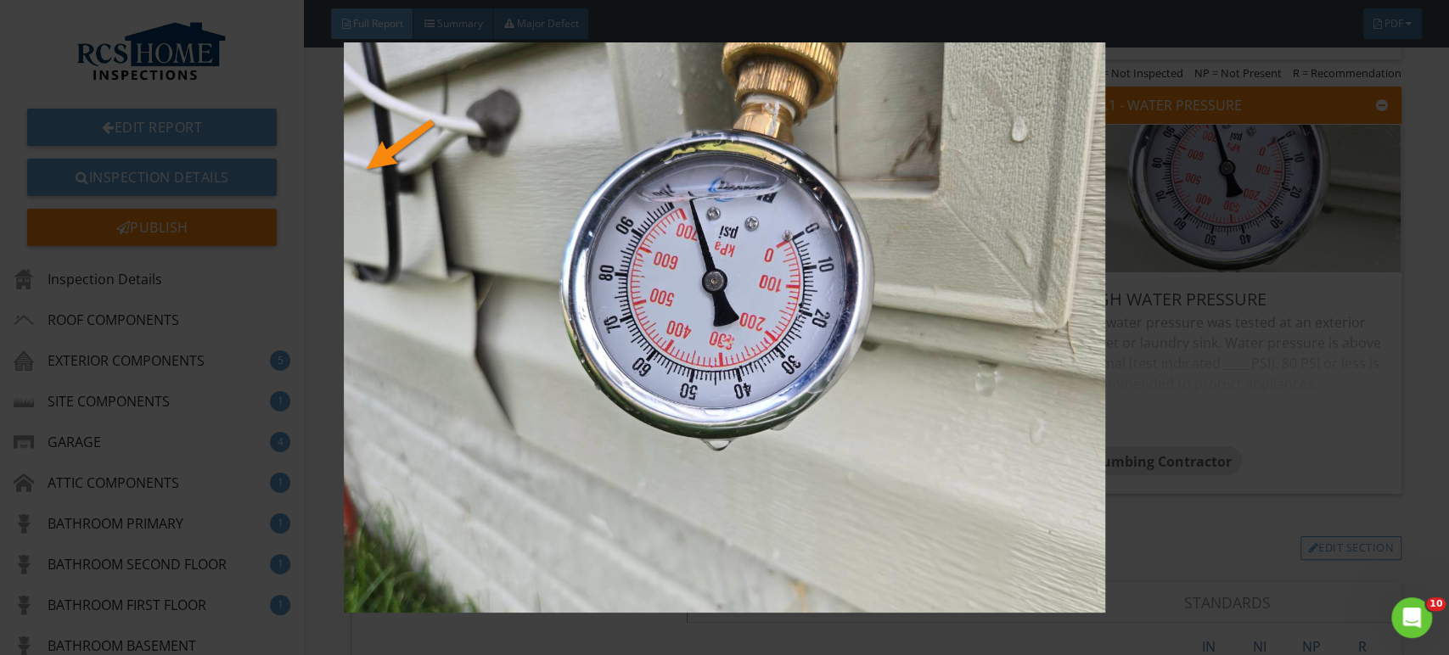
click at [1345, 481] on img at bounding box center [724, 327] width 1325 height 571
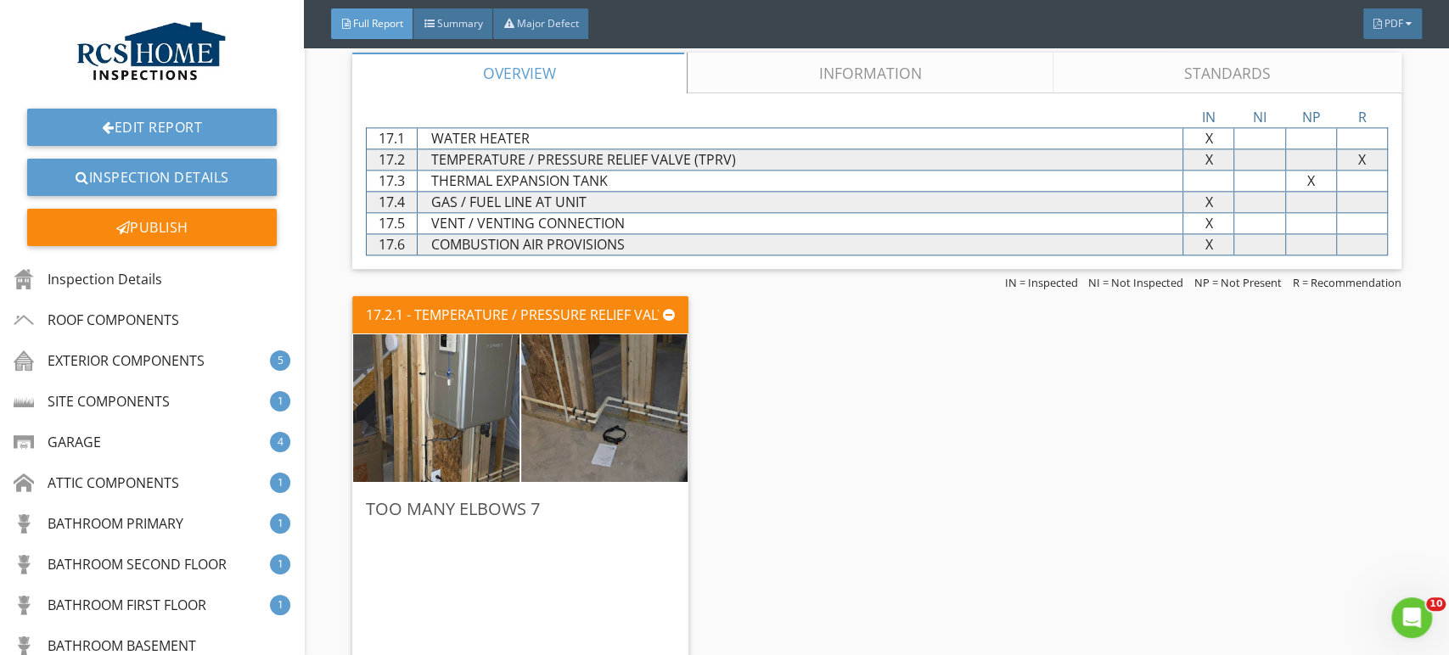
scroll to position [14360, 0]
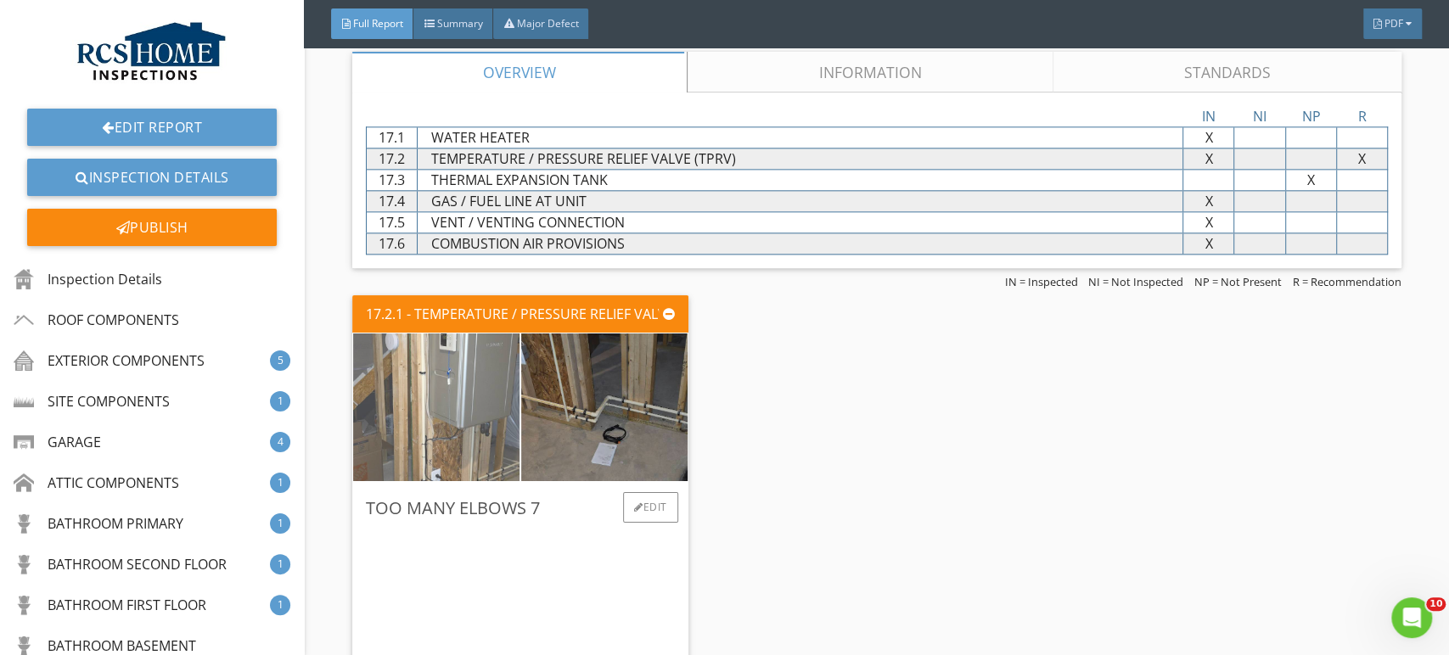
click at [440, 398] on img at bounding box center [436, 407] width 416 height 312
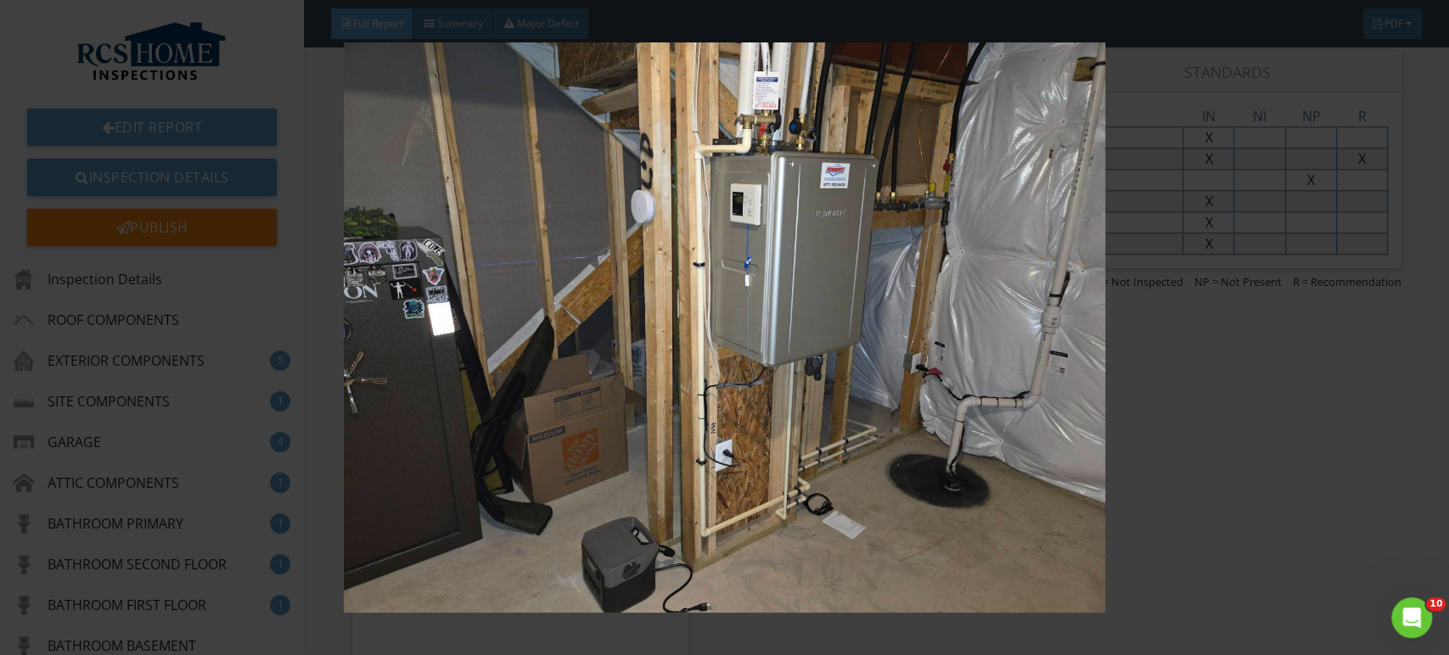
click at [1257, 463] on img at bounding box center [724, 327] width 1325 height 571
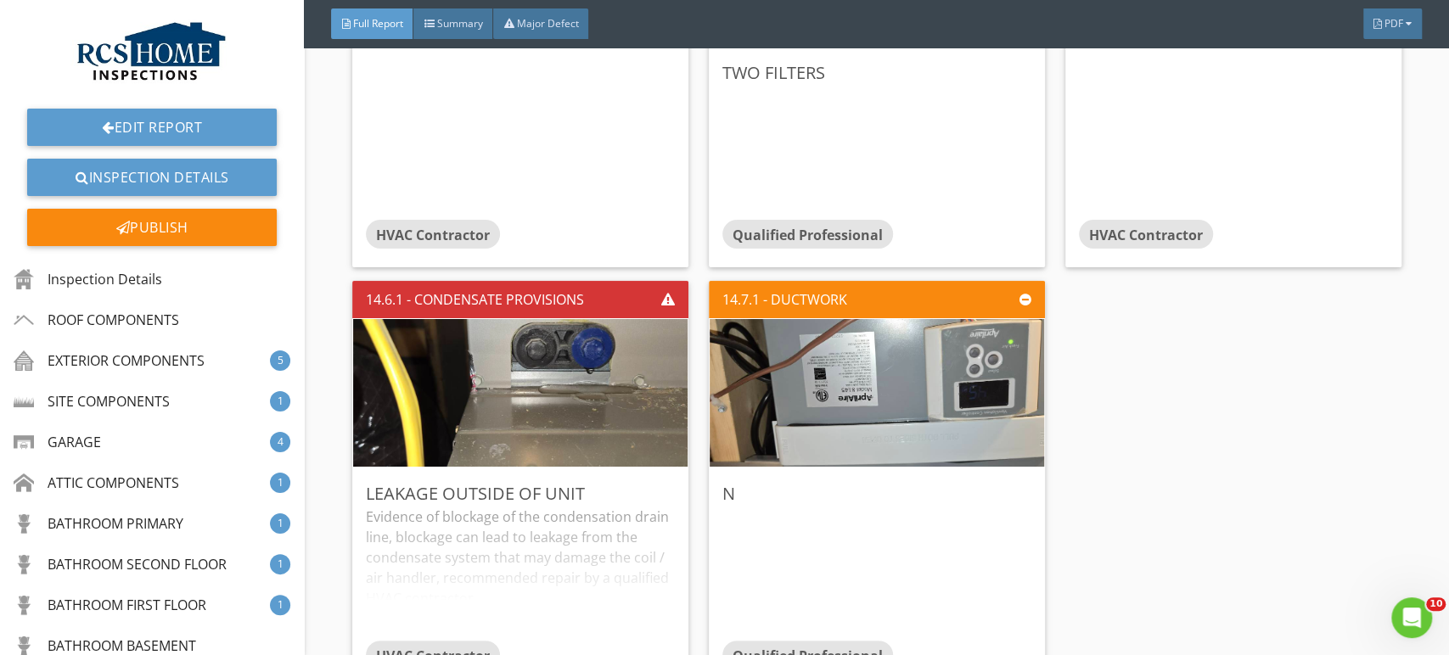
scroll to position [12031, 0]
